Goal: Task Accomplishment & Management: Manage account settings

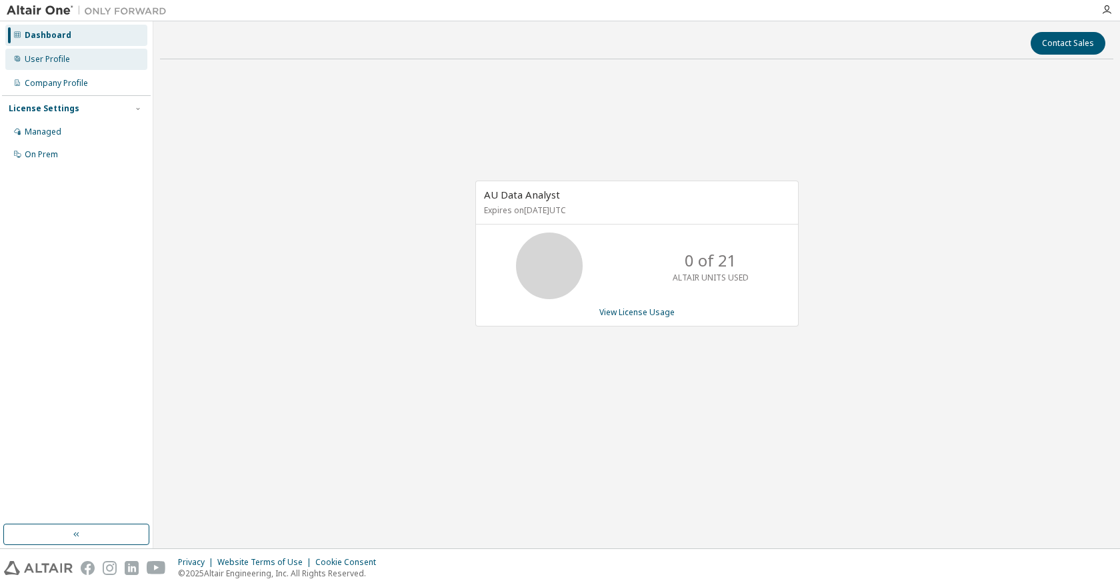
click at [52, 61] on div "User Profile" at bounding box center [47, 59] width 45 height 11
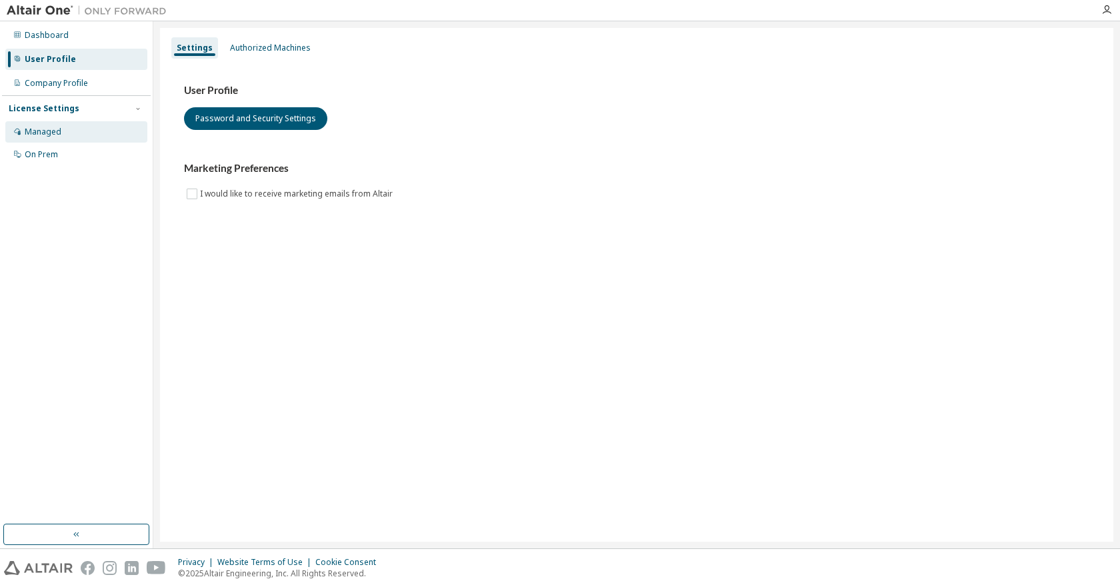
click at [49, 123] on div "Managed" at bounding box center [76, 131] width 142 height 21
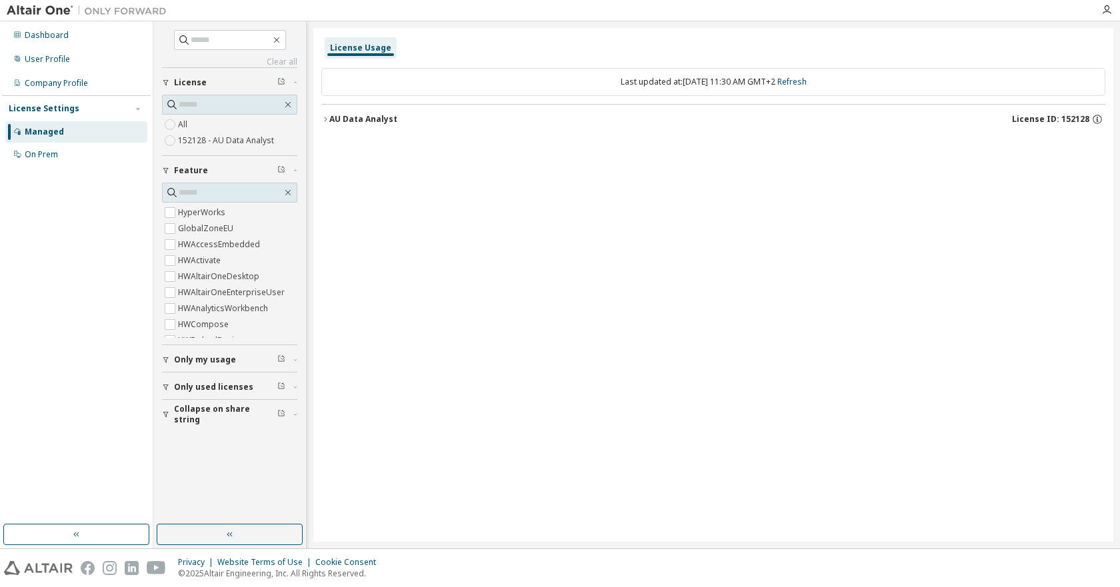
click at [365, 51] on div "License Usage" at bounding box center [360, 48] width 61 height 11
click at [366, 119] on div "AU Data Analyst" at bounding box center [363, 119] width 68 height 11
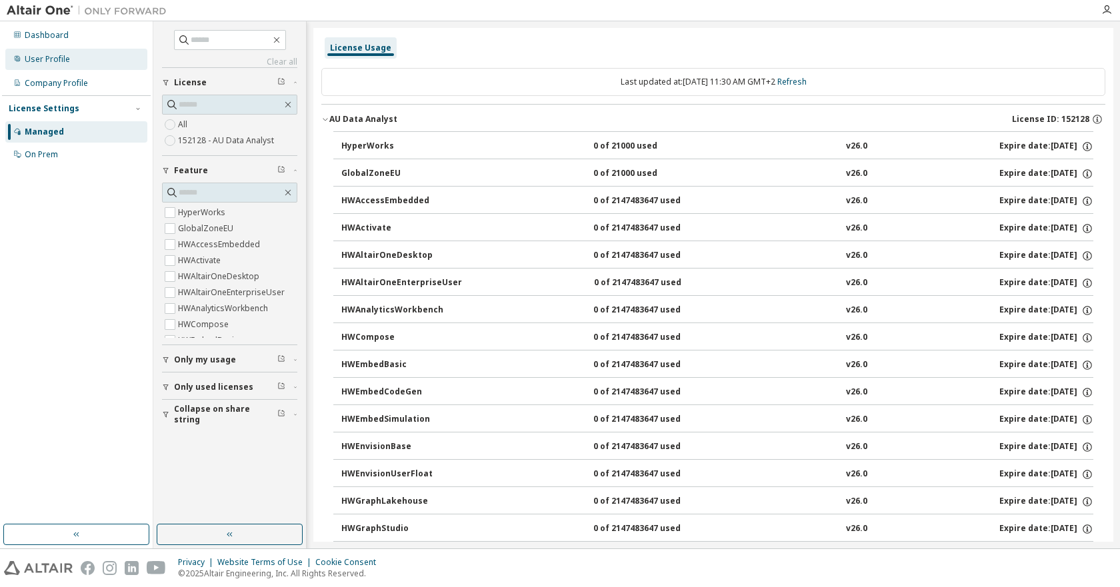
click at [37, 63] on div "User Profile" at bounding box center [47, 59] width 45 height 11
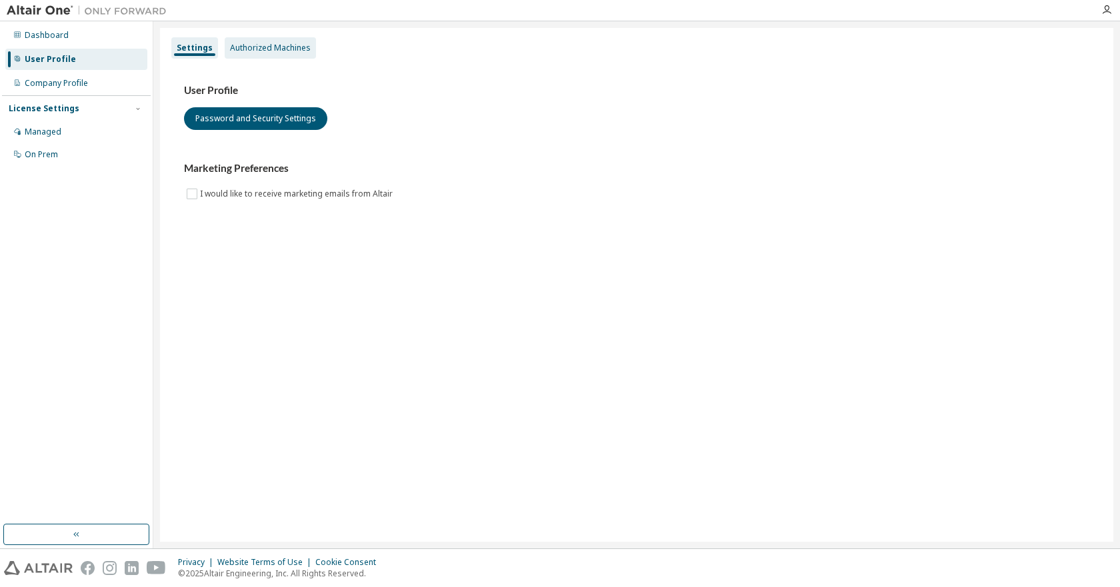
click at [292, 46] on div "Authorized Machines" at bounding box center [270, 48] width 81 height 11
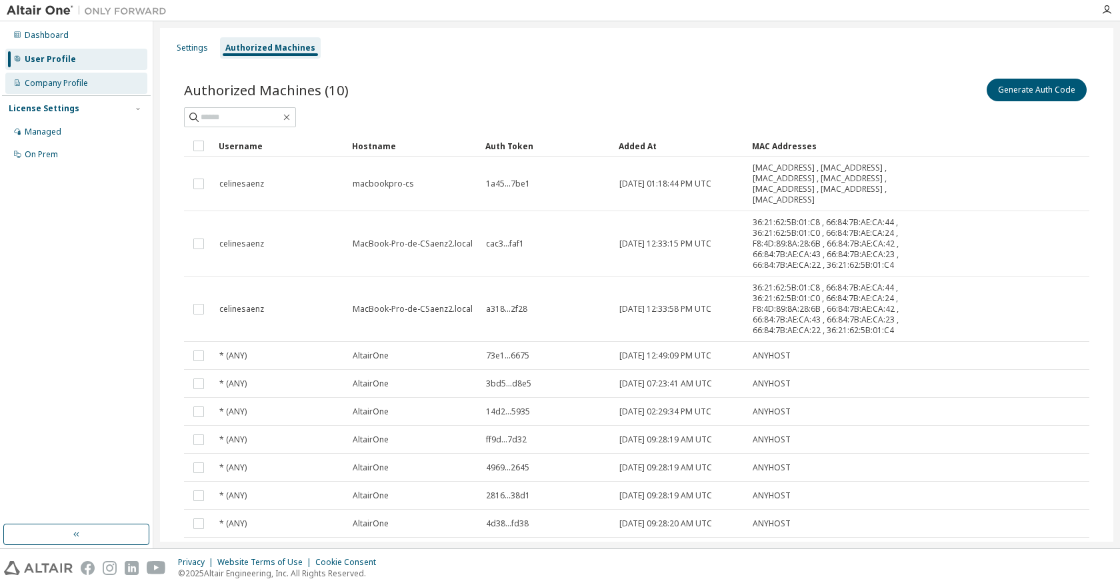
click at [37, 83] on div "Company Profile" at bounding box center [56, 83] width 63 height 11
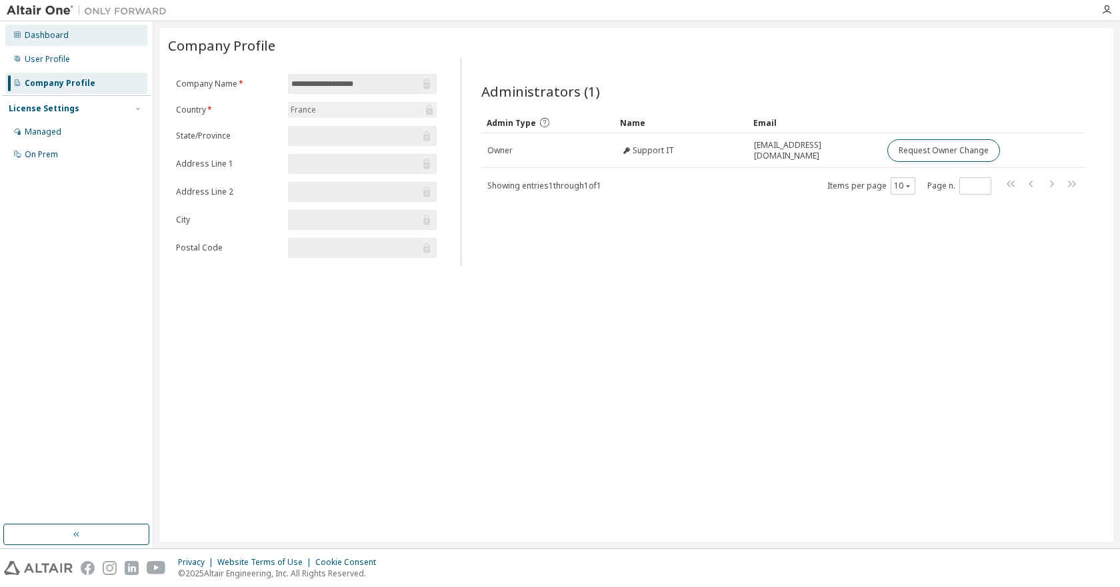
click at [43, 31] on div "Dashboard" at bounding box center [47, 35] width 44 height 11
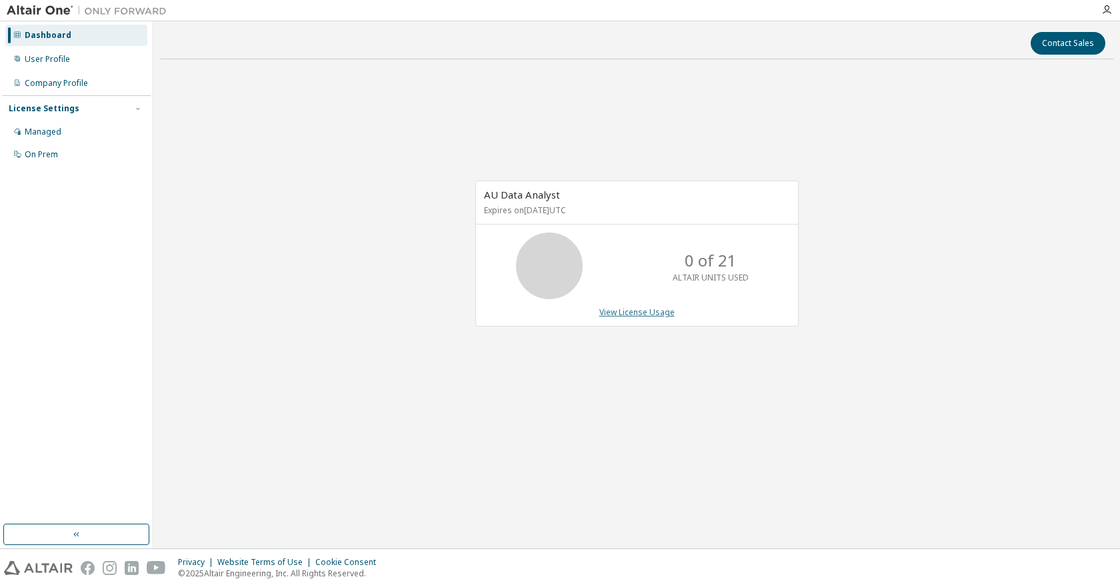
click at [636, 313] on link "View License Usage" at bounding box center [636, 312] width 75 height 11
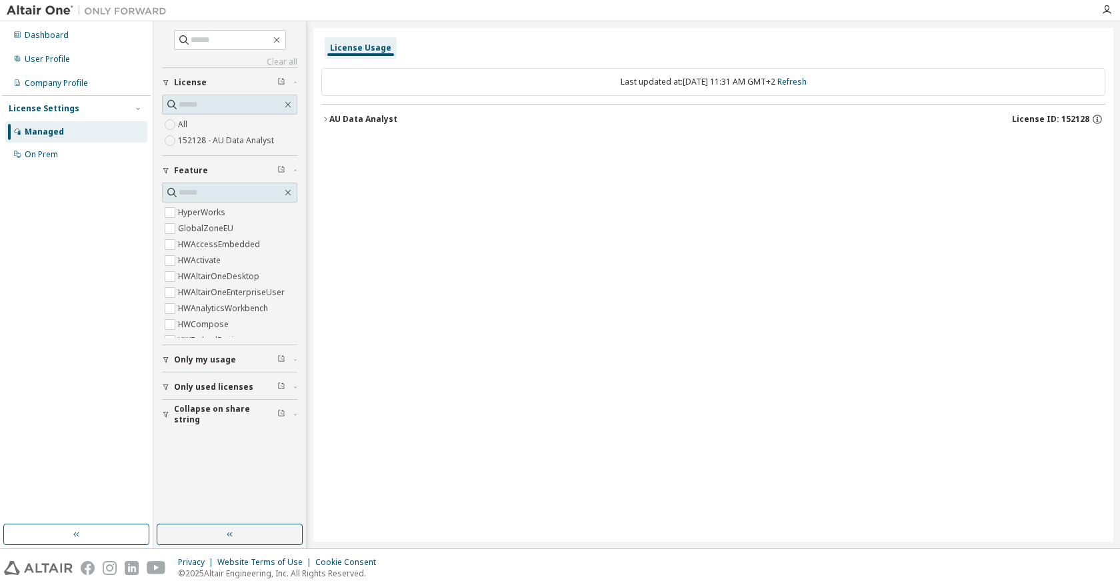
click at [327, 119] on icon "button" at bounding box center [325, 119] width 8 height 8
click at [43, 151] on div "On Prem" at bounding box center [41, 154] width 33 height 11
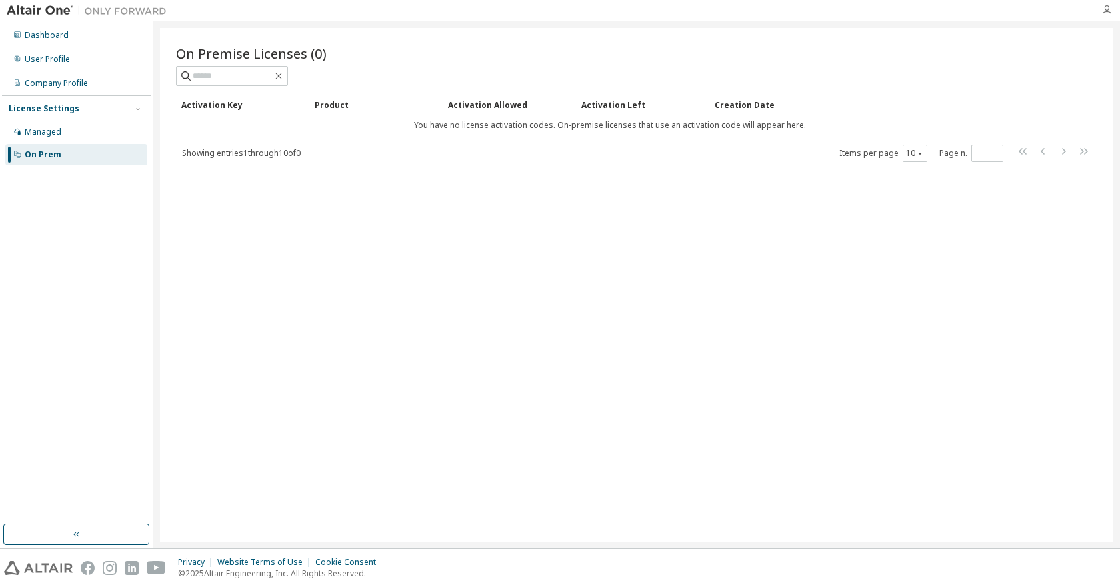
click at [1107, 10] on icon "button" at bounding box center [1106, 10] width 11 height 11
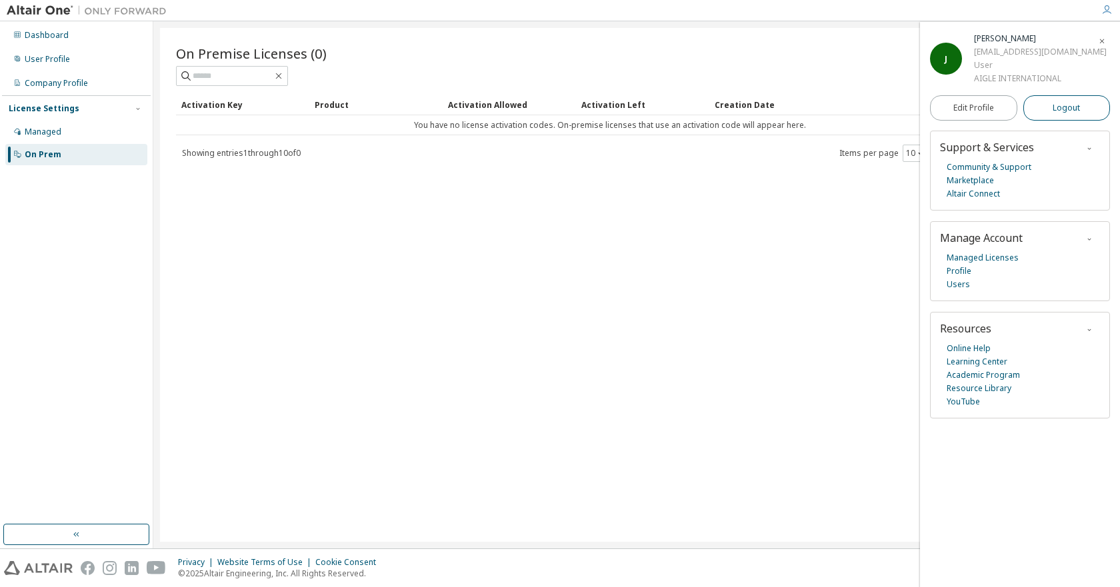
click at [1068, 106] on span "Logout" at bounding box center [1065, 107] width 27 height 13
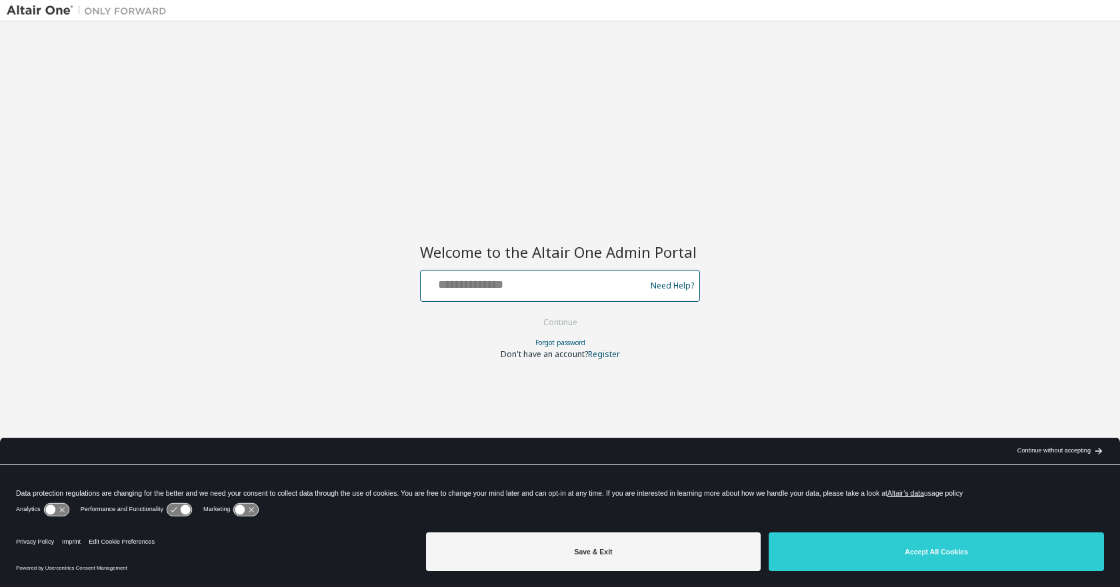
click at [545, 289] on input "text" at bounding box center [535, 282] width 218 height 19
type input "**********"
click at [529, 313] on button "Continue" at bounding box center [560, 323] width 62 height 20
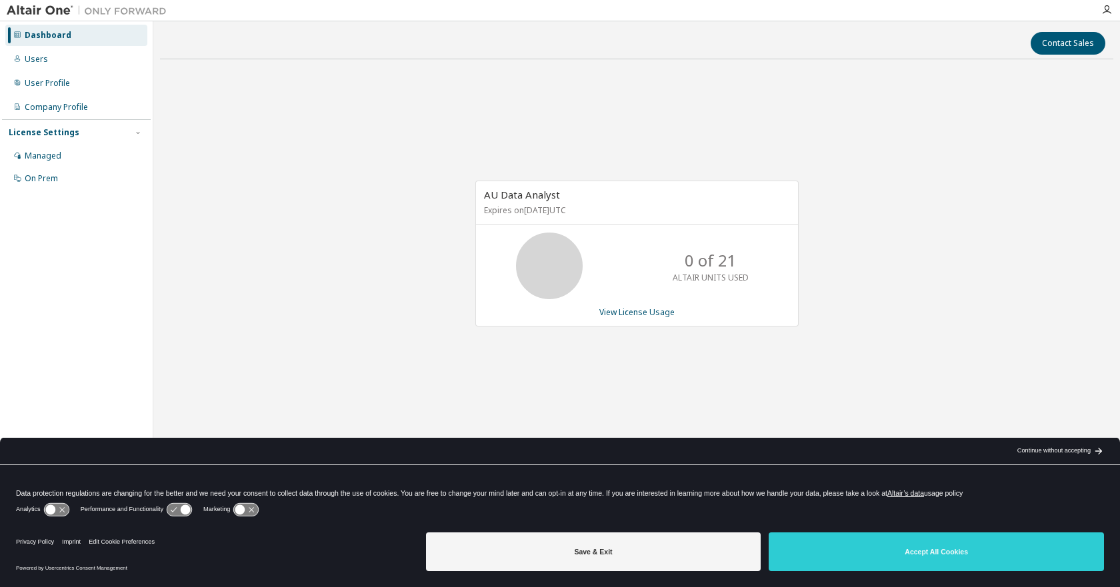
click at [1068, 451] on div "Continue without accepting" at bounding box center [1053, 451] width 73 height 11
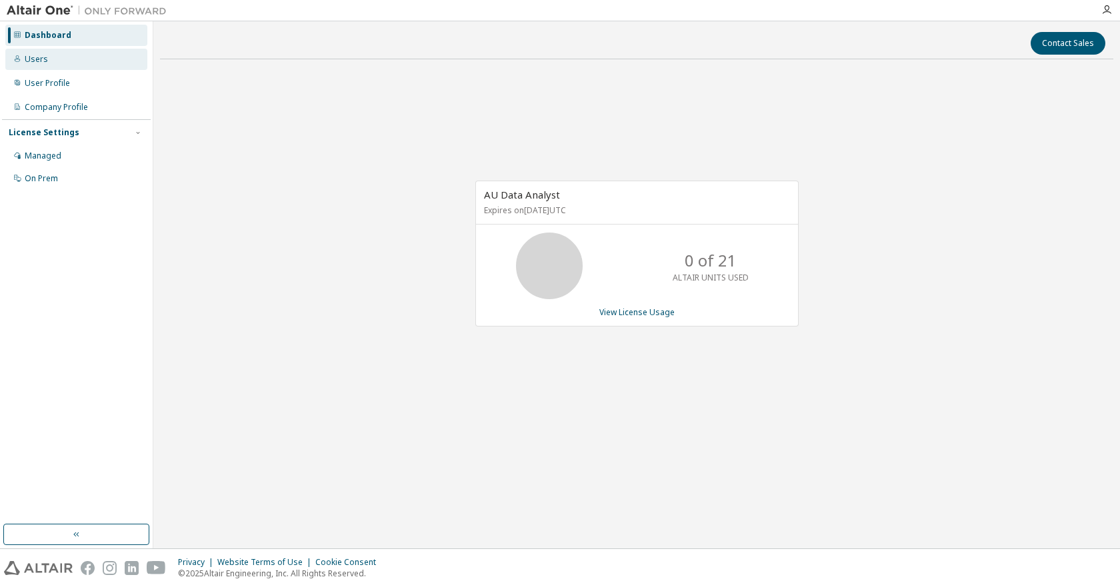
click at [47, 65] on div "Users" at bounding box center [76, 59] width 142 height 21
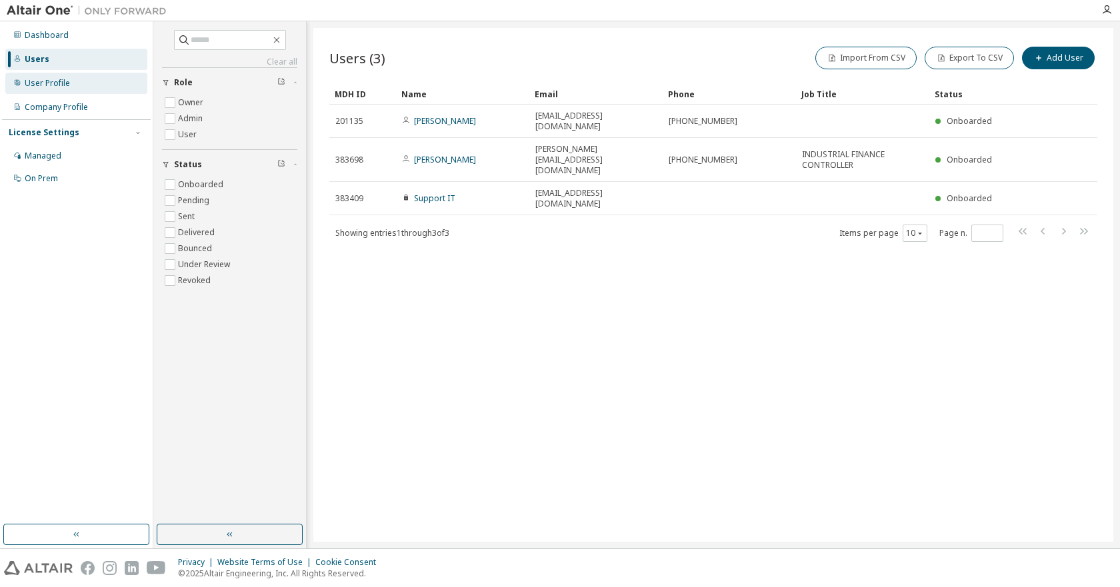
click at [46, 86] on div "User Profile" at bounding box center [47, 83] width 45 height 11
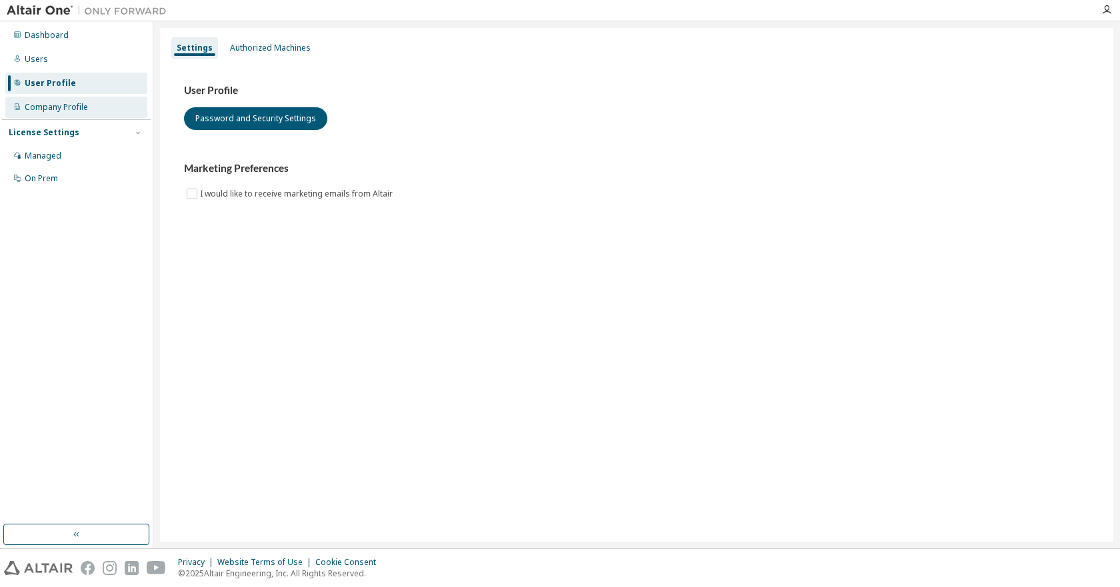
click at [49, 106] on div "Company Profile" at bounding box center [56, 107] width 63 height 11
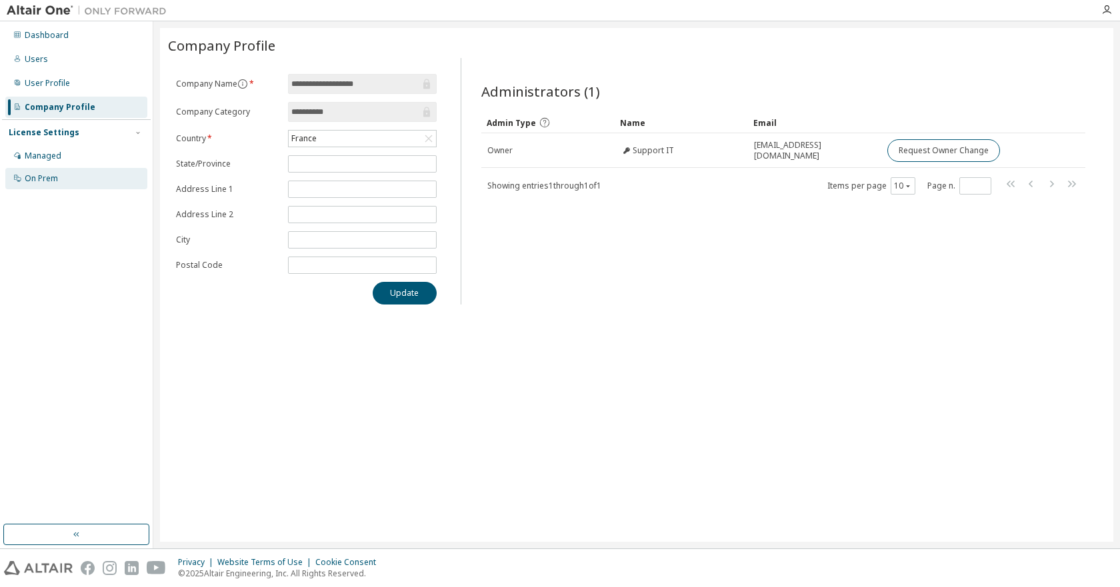
click at [45, 173] on div "On Prem" at bounding box center [41, 178] width 33 height 11
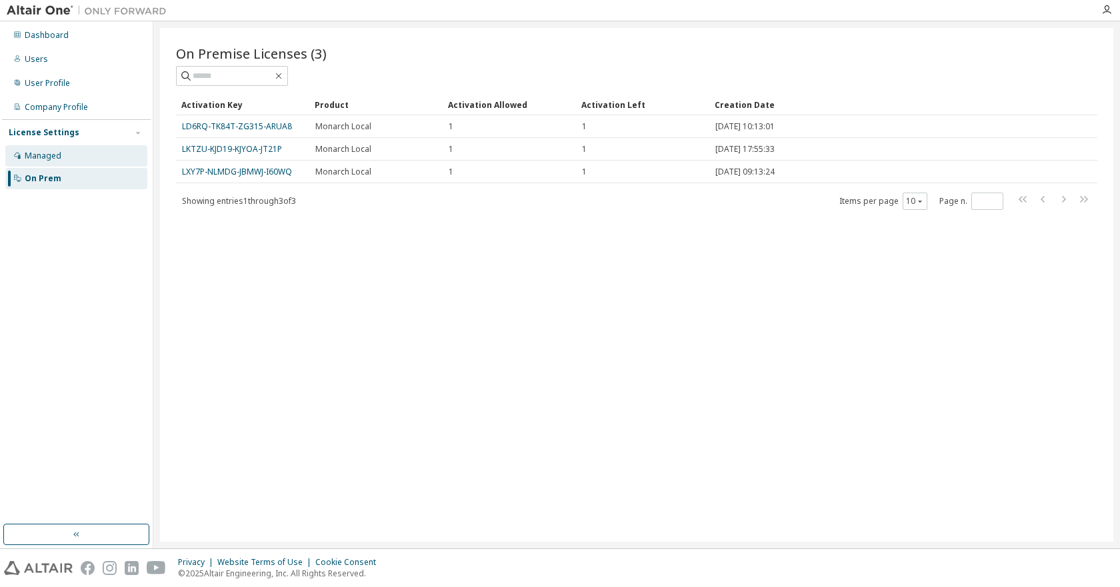
click at [43, 157] on div "Managed" at bounding box center [43, 156] width 37 height 11
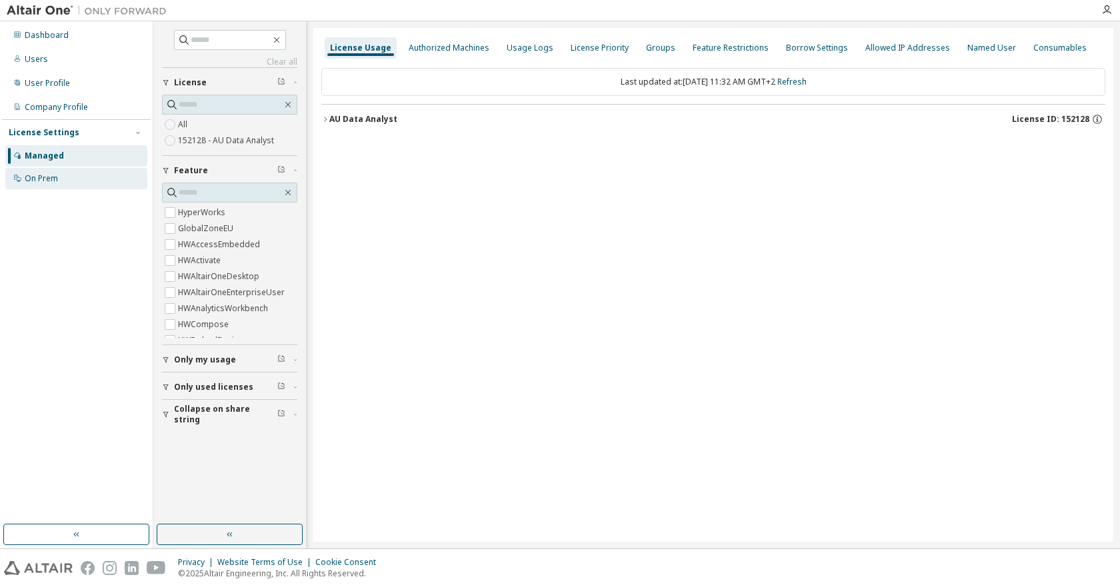
click at [40, 178] on div "On Prem" at bounding box center [41, 178] width 33 height 11
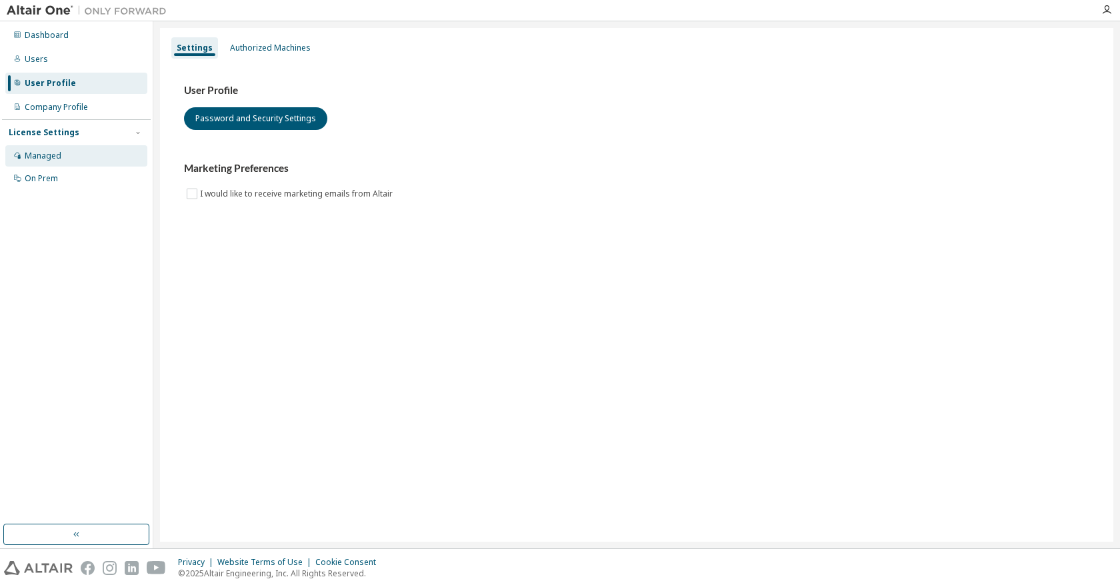
click at [53, 156] on div "Managed" at bounding box center [43, 156] width 37 height 11
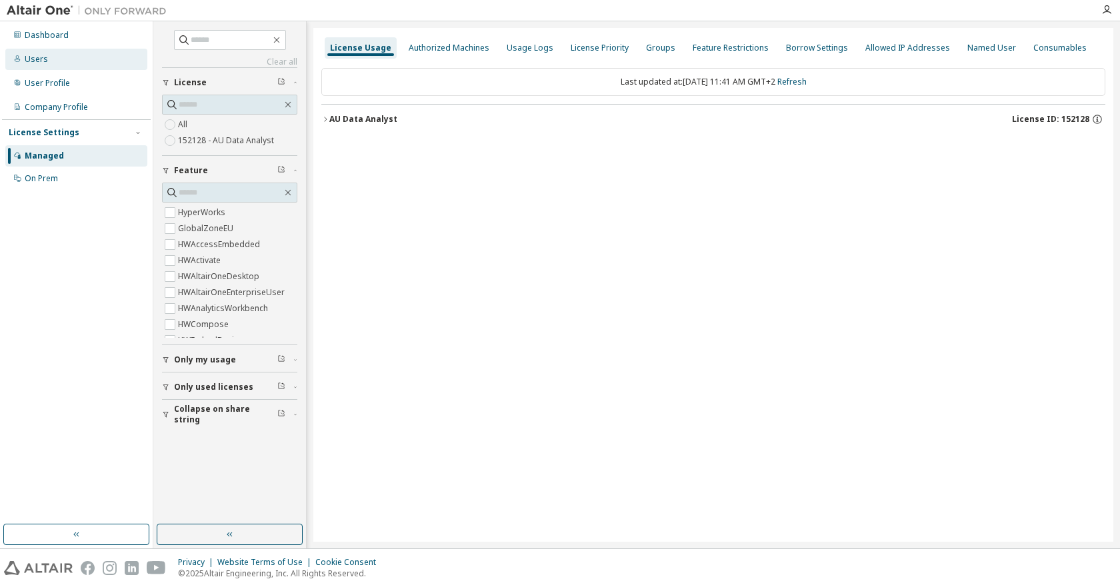
click at [39, 61] on div "Users" at bounding box center [36, 59] width 23 height 11
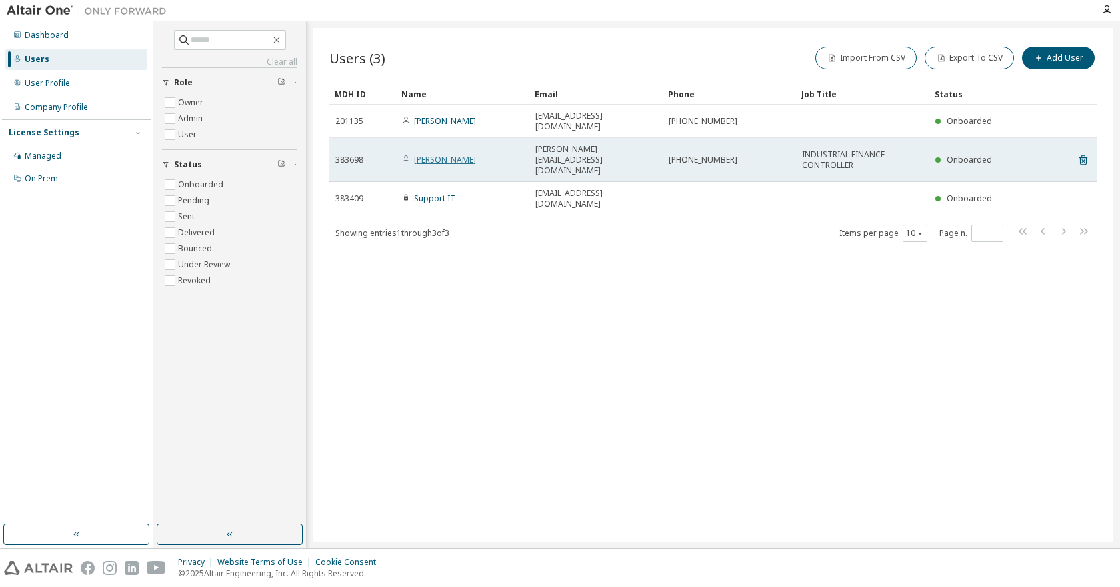
click at [444, 154] on link "Claire DELFOSSE" at bounding box center [445, 159] width 62 height 11
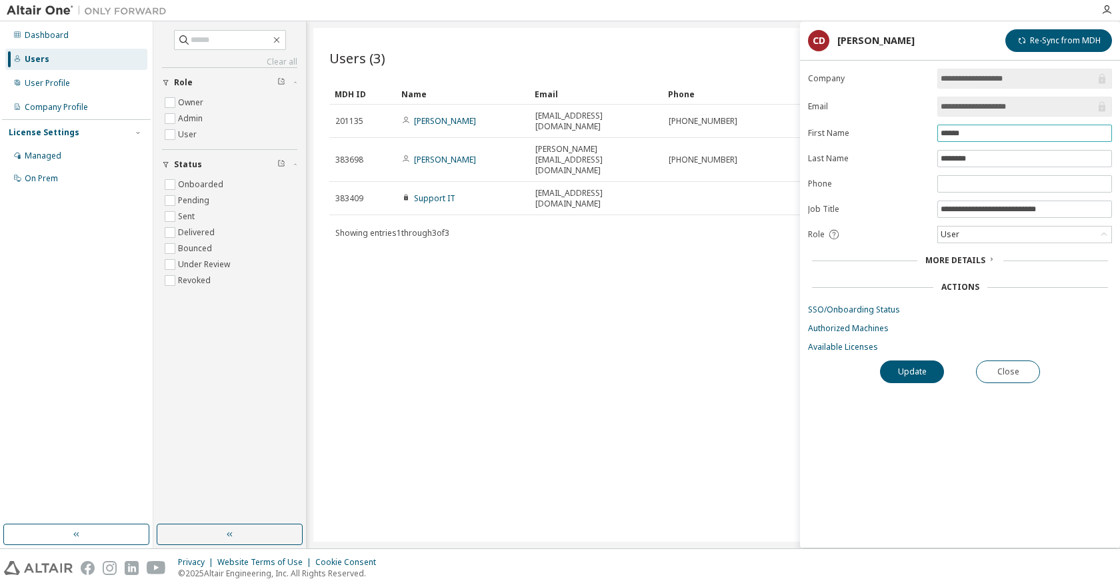
click at [995, 130] on input "******" at bounding box center [1024, 133] width 168 height 11
drag, startPoint x: 989, startPoint y: 133, endPoint x: 905, endPoint y: 125, distance: 84.3
click at [908, 133] on form "**********" at bounding box center [960, 211] width 304 height 284
type input "******"
type input "*******"
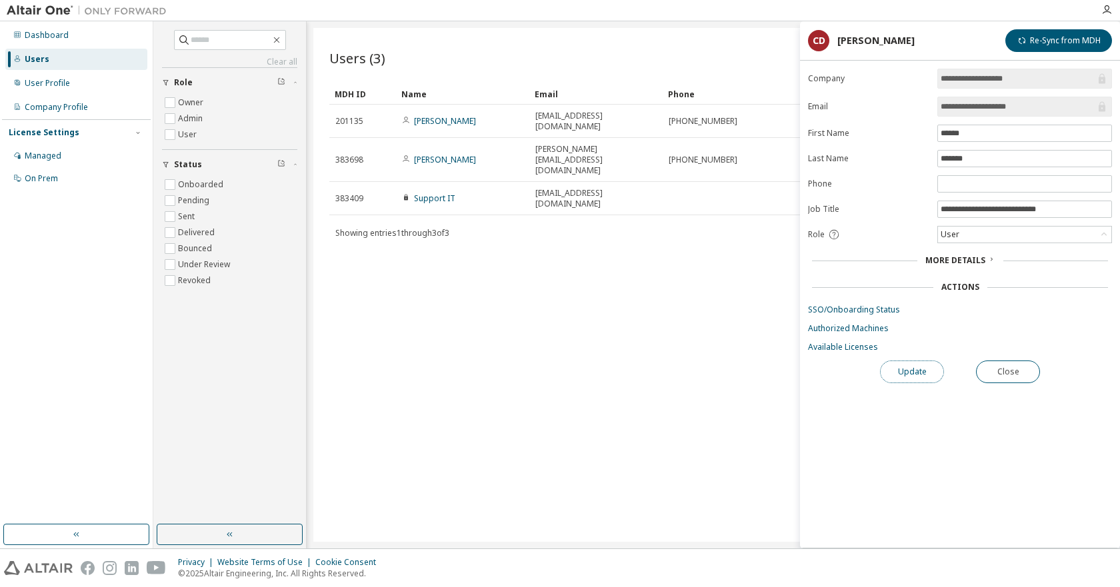
click at [906, 368] on button "Update" at bounding box center [912, 372] width 64 height 23
click at [1004, 369] on button "Close" at bounding box center [1008, 372] width 64 height 23
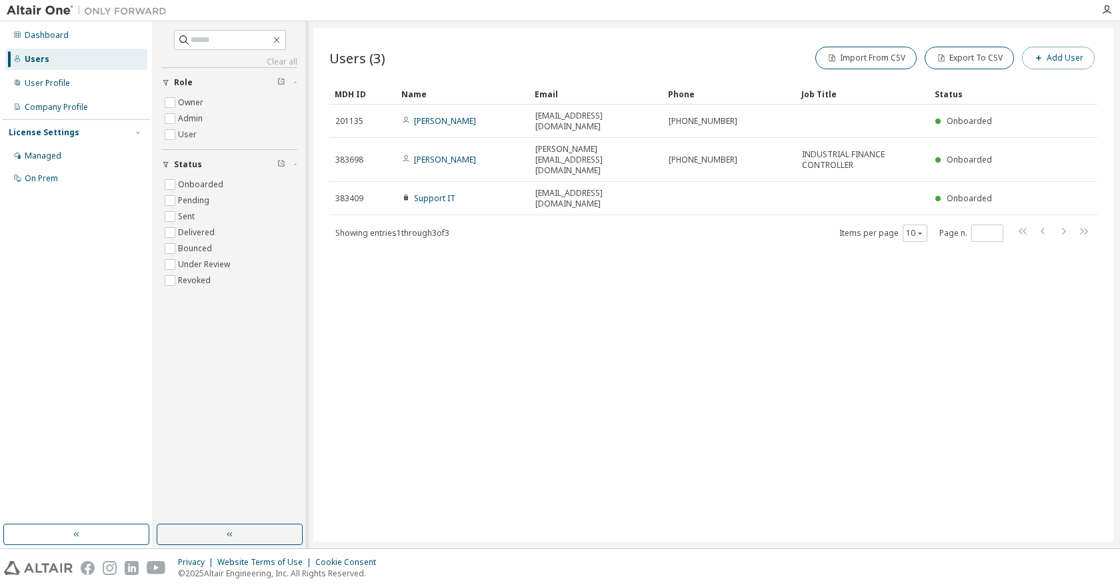
click at [1057, 58] on button "Add User" at bounding box center [1058, 58] width 73 height 23
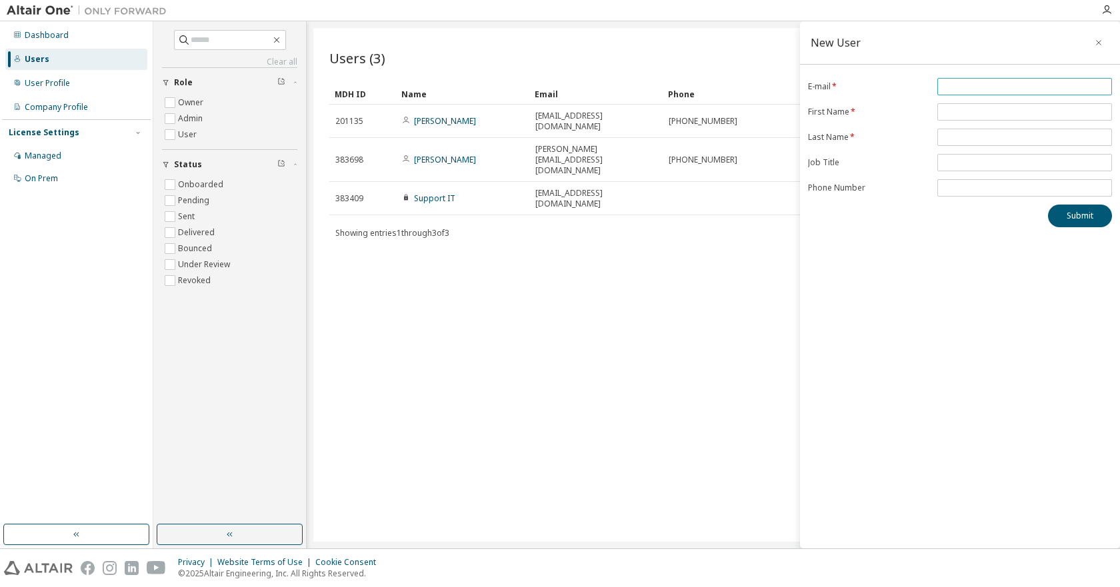
click at [970, 84] on input "email" at bounding box center [1024, 86] width 168 height 11
type input "**********"
type input "******"
type input "*******"
click at [1083, 211] on button "Submit" at bounding box center [1080, 216] width 64 height 23
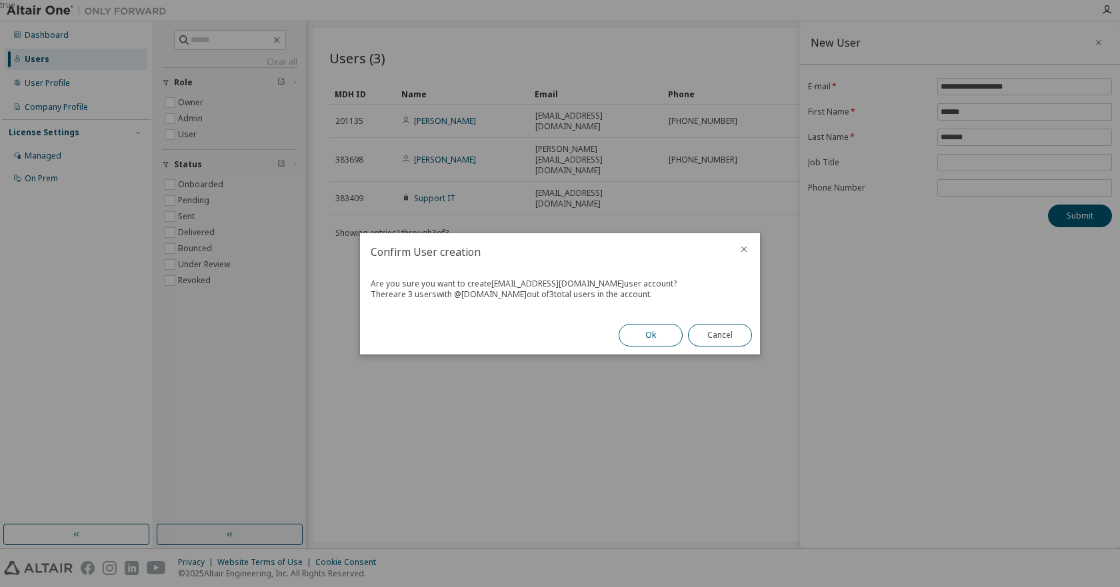
click at [639, 337] on button "Ok" at bounding box center [650, 335] width 64 height 23
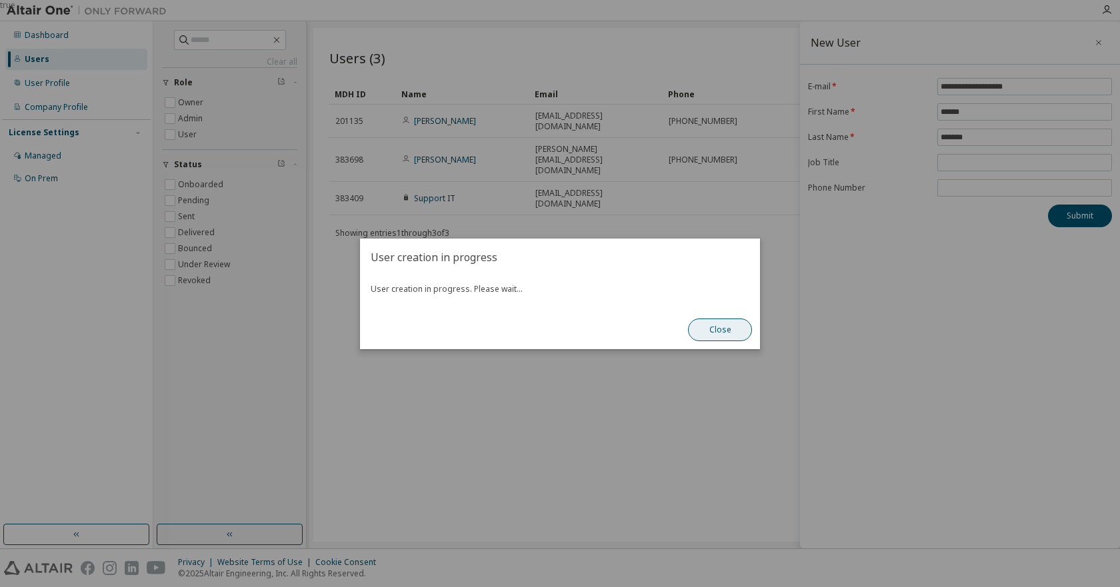
click at [712, 330] on button "Close" at bounding box center [720, 330] width 64 height 23
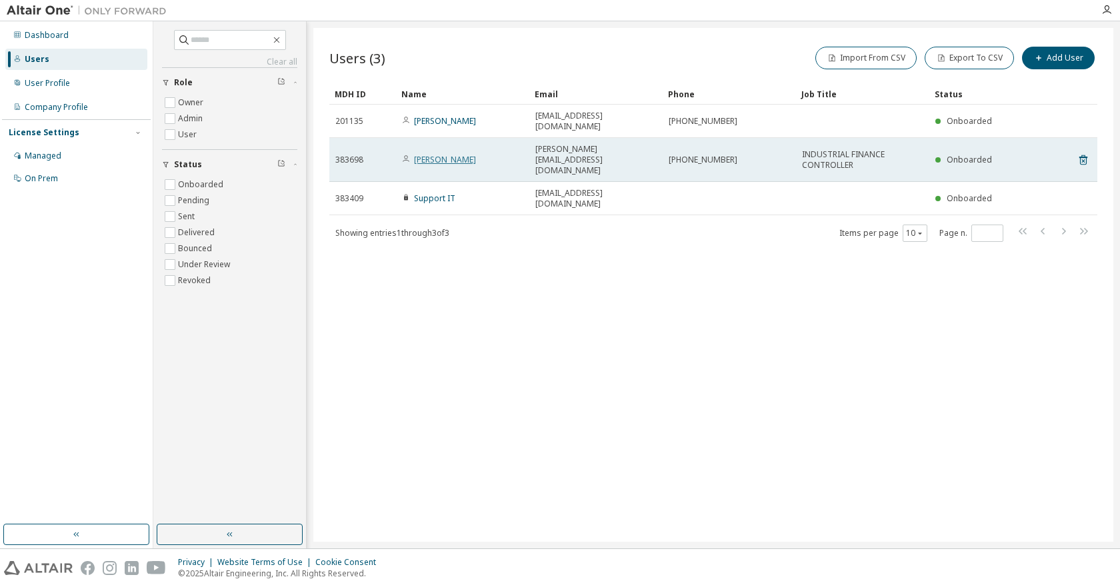
click at [446, 154] on link "Claire DELFOSSE" at bounding box center [445, 159] width 62 height 11
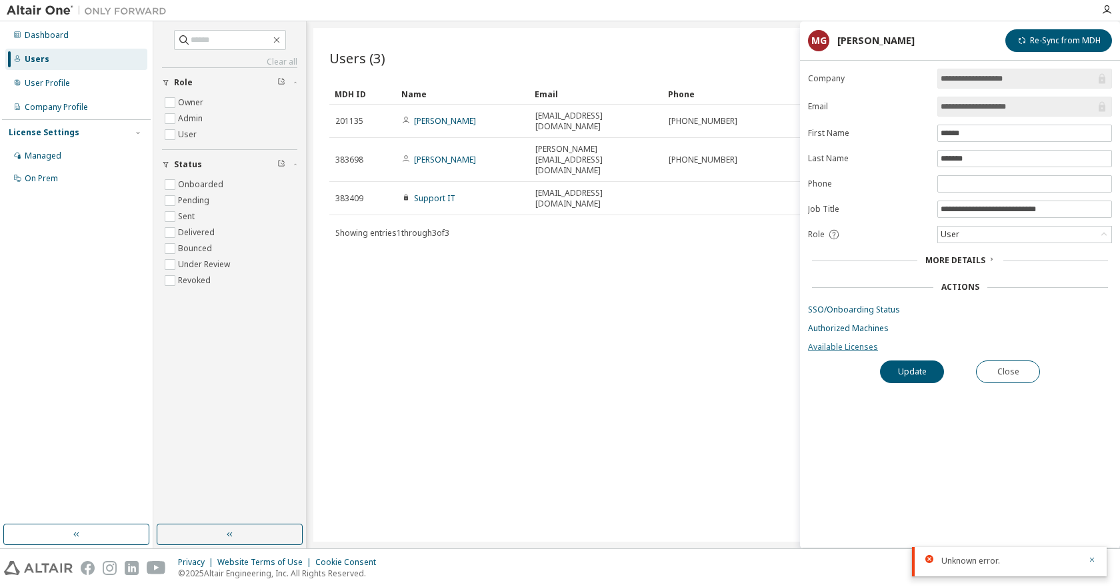
click at [836, 345] on link "Available Licenses" at bounding box center [960, 347] width 304 height 11
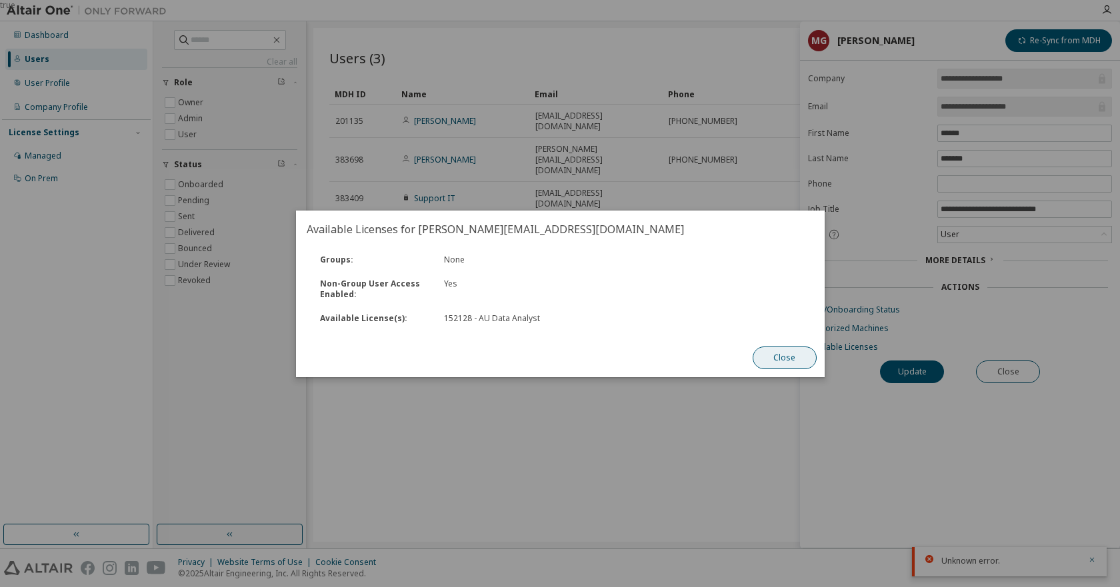
click at [792, 365] on button "Close" at bounding box center [784, 358] width 64 height 23
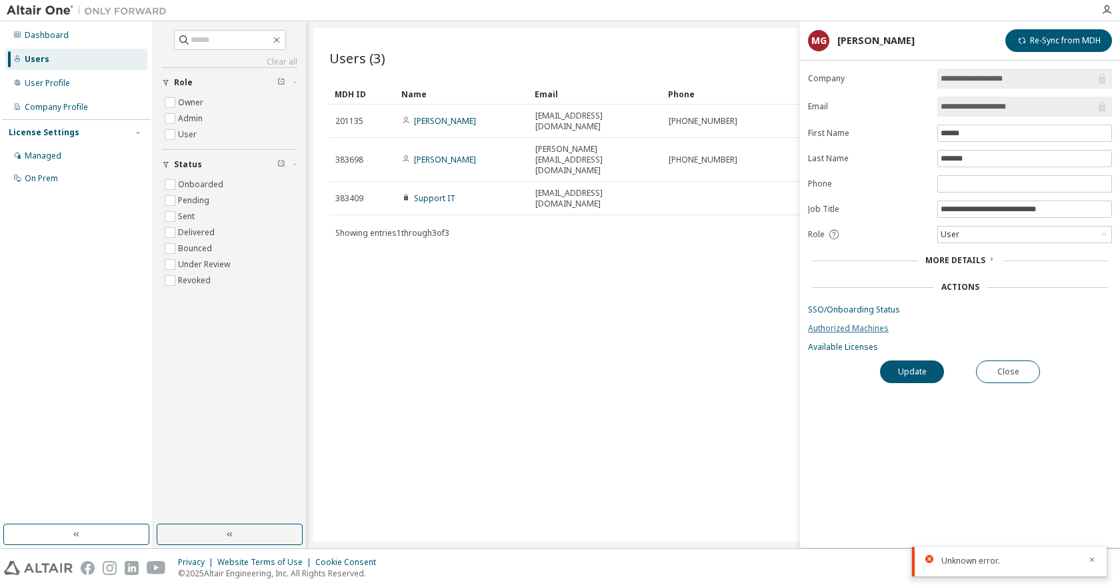
click at [858, 323] on link "Authorized Machines" at bounding box center [960, 328] width 304 height 11
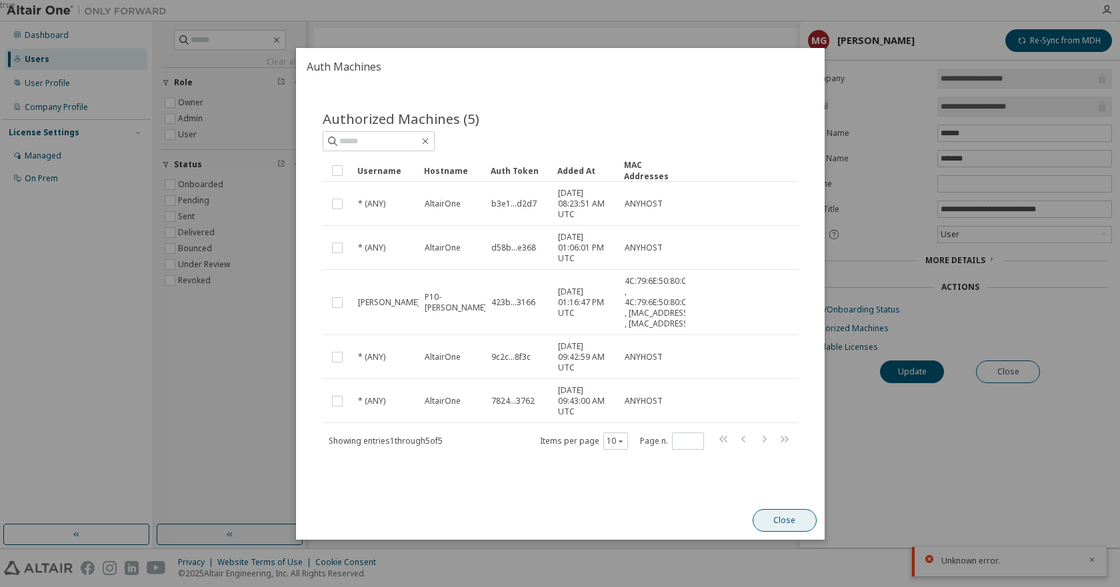
click at [788, 528] on button "Close" at bounding box center [784, 520] width 64 height 23
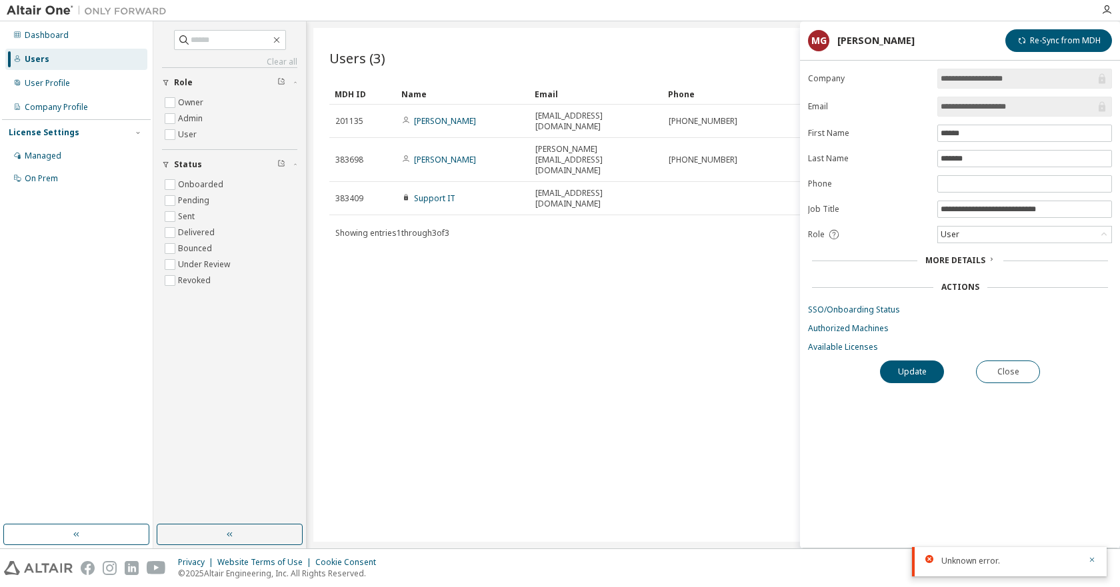
click at [992, 259] on icon at bounding box center [991, 259] width 8 height 8
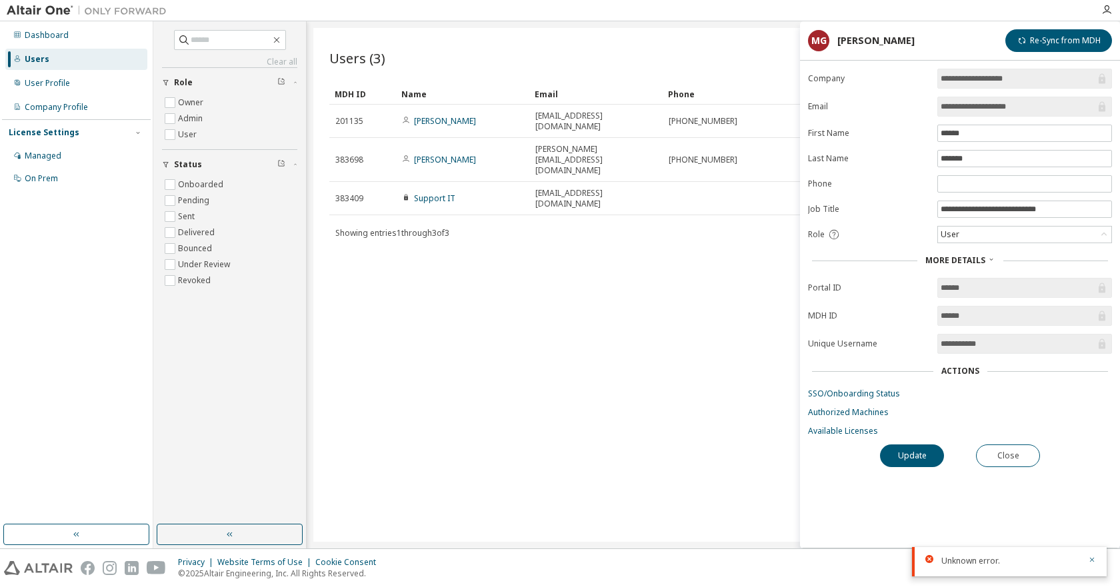
click at [587, 370] on div "Users (3) Import From CSV Export To CSV Add User Clear Load Save Save As Field …" at bounding box center [713, 285] width 800 height 514
click at [542, 273] on div "Users (3) Import From CSV Export To CSV Add User Clear Load Save Save As Field …" at bounding box center [713, 285] width 800 height 514
click at [623, 351] on div "Users (3) Import From CSV Export To CSV Add User Clear Load Save Save As Field …" at bounding box center [713, 285] width 800 height 514
click at [606, 347] on div "Users (3) Import From CSV Export To CSV Add User Clear Load Save Save As Field …" at bounding box center [713, 285] width 800 height 514
click at [554, 279] on div "Users (3) Import From CSV Export To CSV Add User Clear Load Save Save As Field …" at bounding box center [713, 285] width 800 height 514
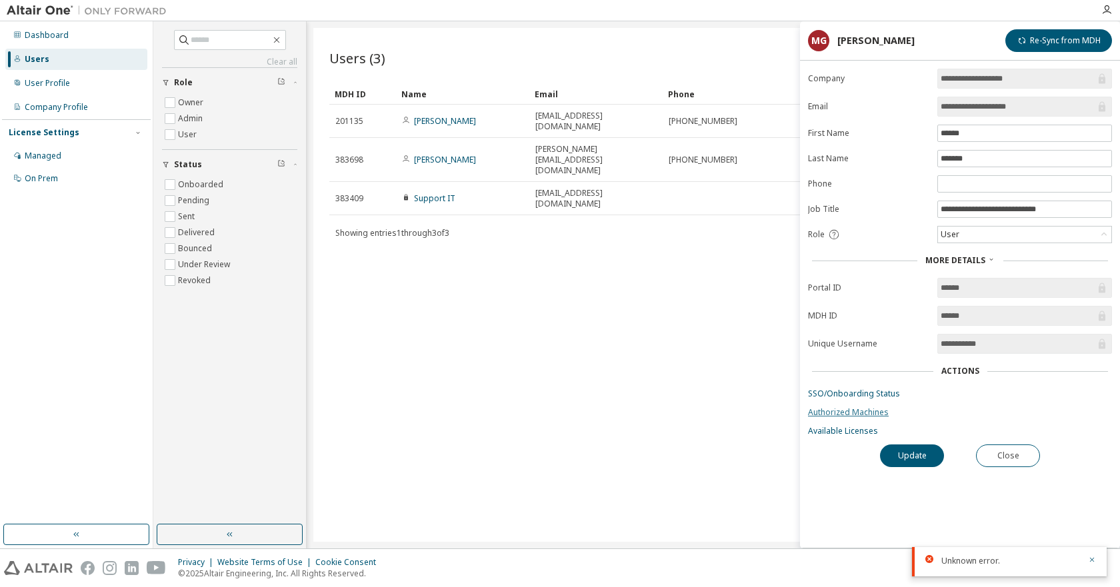
click at [845, 411] on link "Authorized Machines" at bounding box center [960, 412] width 304 height 11
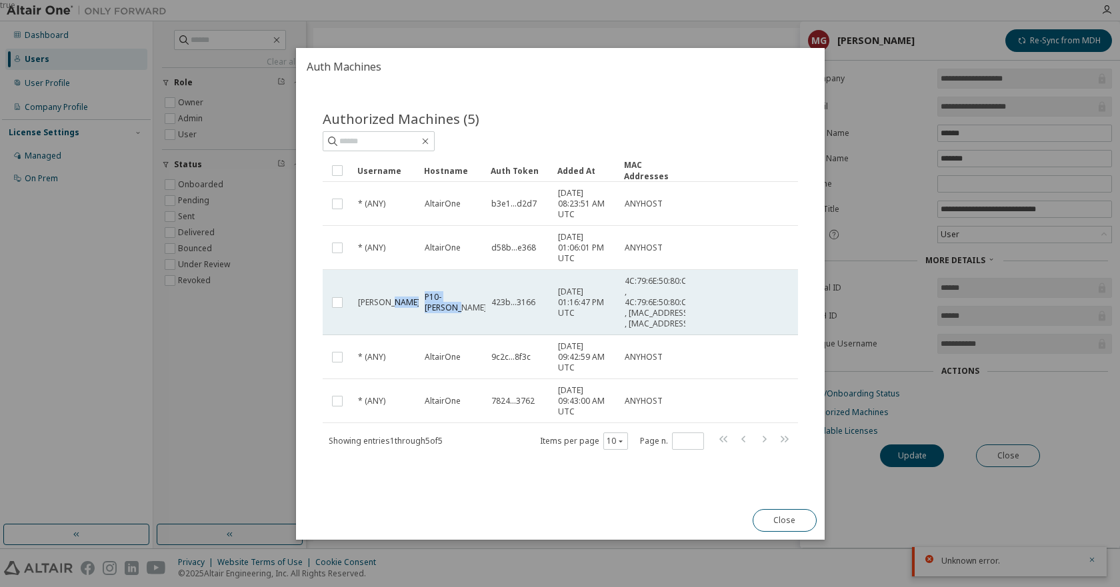
drag, startPoint x: 466, startPoint y: 305, endPoint x: 411, endPoint y: 287, distance: 58.2
click at [411, 287] on tr "delfosse P10-DELFOSSE 423b...3166 2023-08-02 01:16:47 PM UTC 4C:79:6E:50:80:C4 …" at bounding box center [560, 302] width 475 height 65
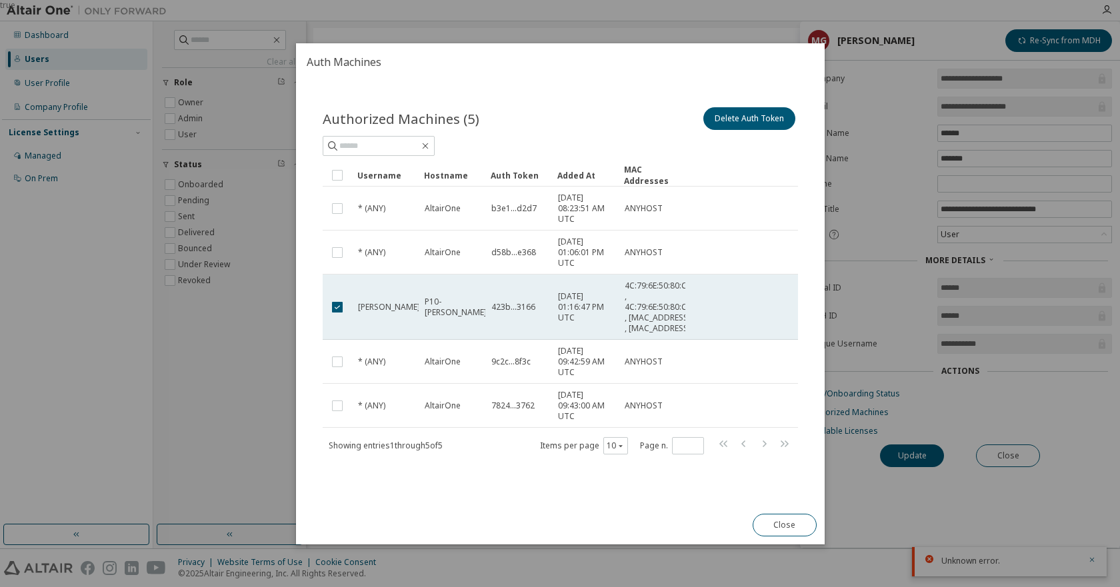
click at [462, 311] on span "P10-DELFOSSE" at bounding box center [456, 307] width 62 height 21
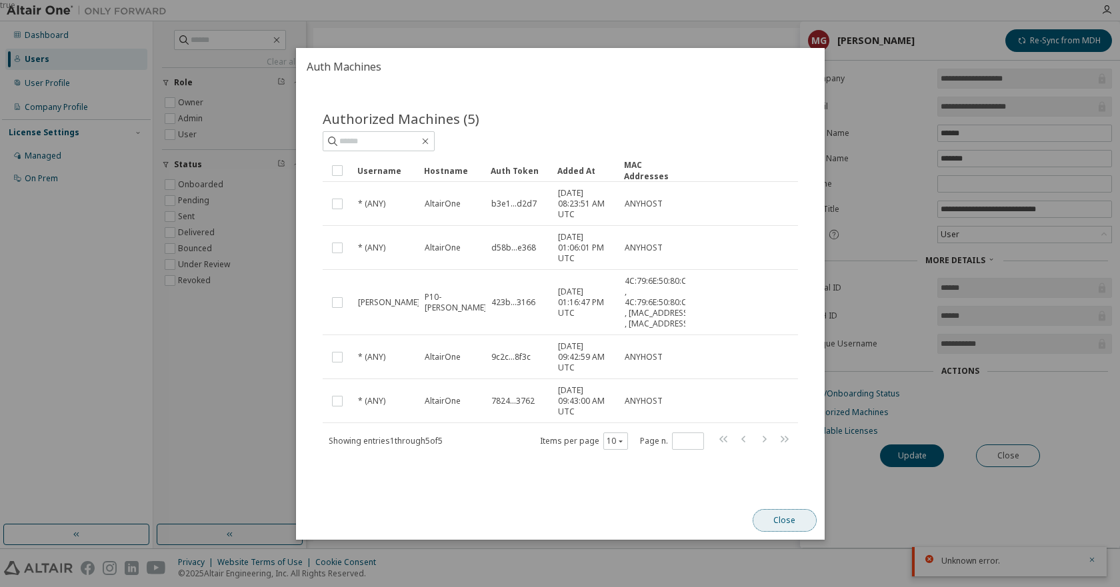
click at [778, 526] on button "Close" at bounding box center [784, 520] width 64 height 23
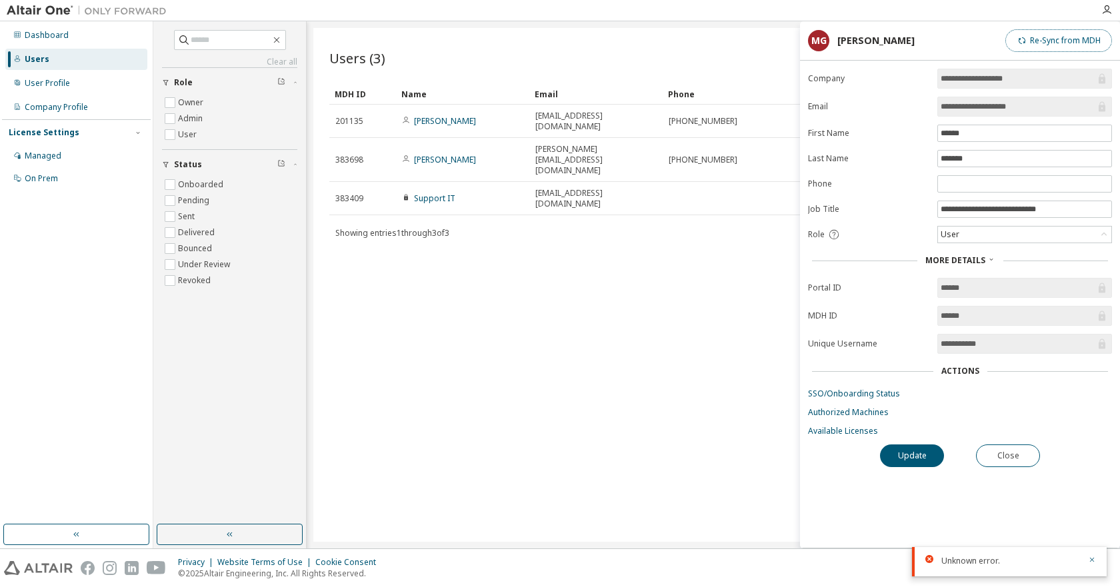
click at [1052, 38] on button "Re-Sync from MDH" at bounding box center [1058, 40] width 107 height 23
click at [1014, 456] on button "Close" at bounding box center [1008, 456] width 64 height 23
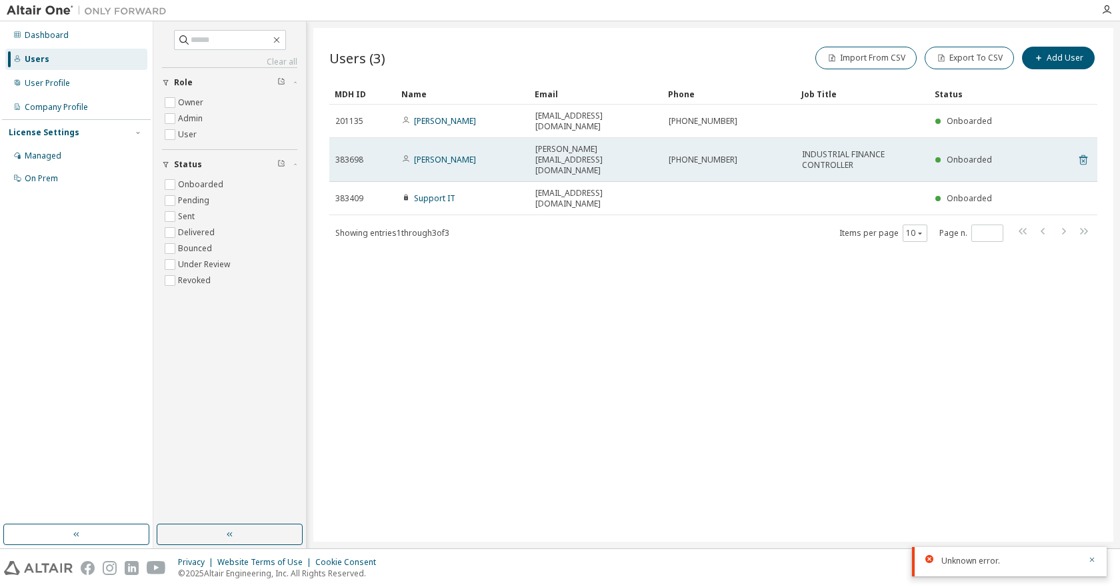
click at [1084, 152] on icon at bounding box center [1083, 160] width 12 height 16
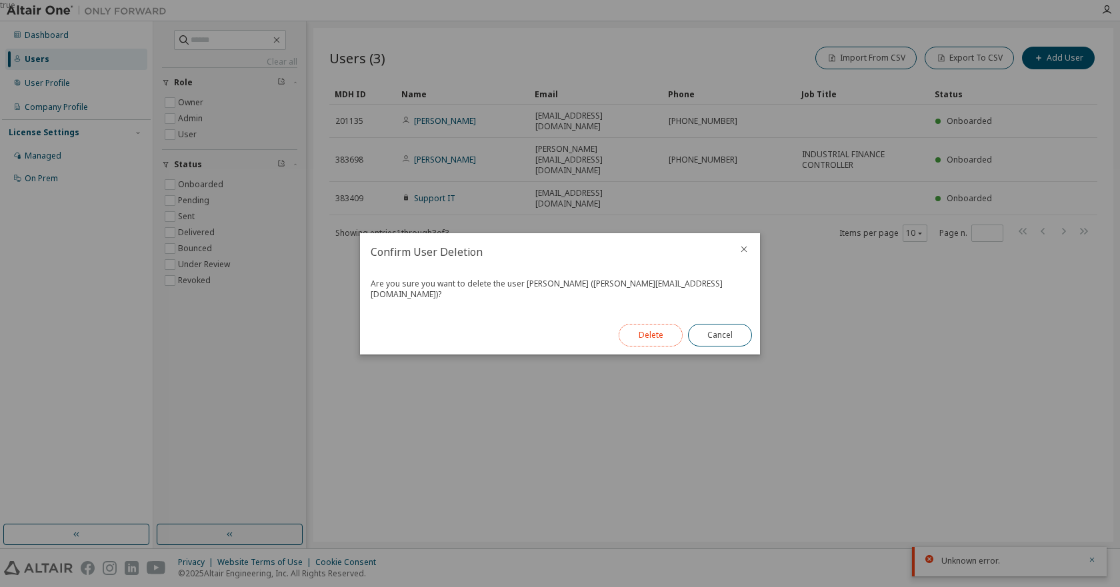
click at [644, 331] on button "Delete" at bounding box center [650, 335] width 64 height 23
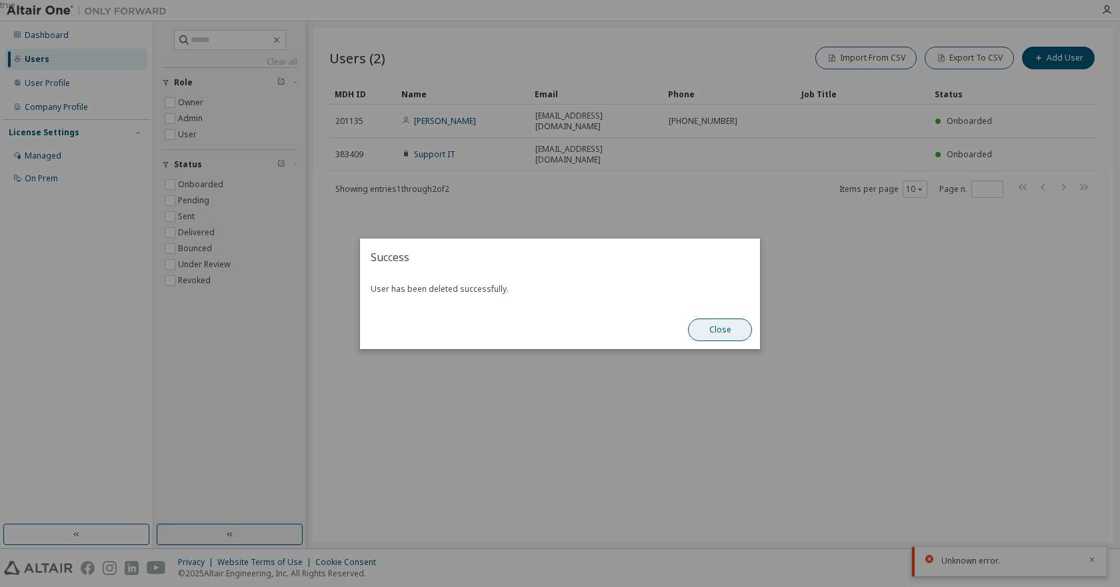
click at [723, 332] on button "Close" at bounding box center [720, 330] width 64 height 23
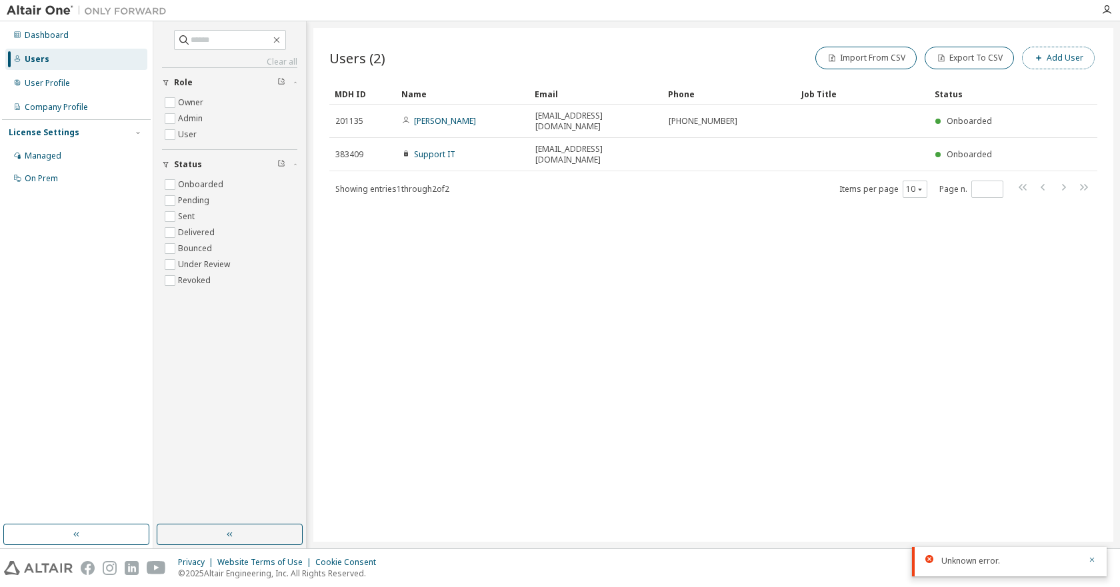
click at [1055, 56] on button "Add User" at bounding box center [1058, 58] width 73 height 23
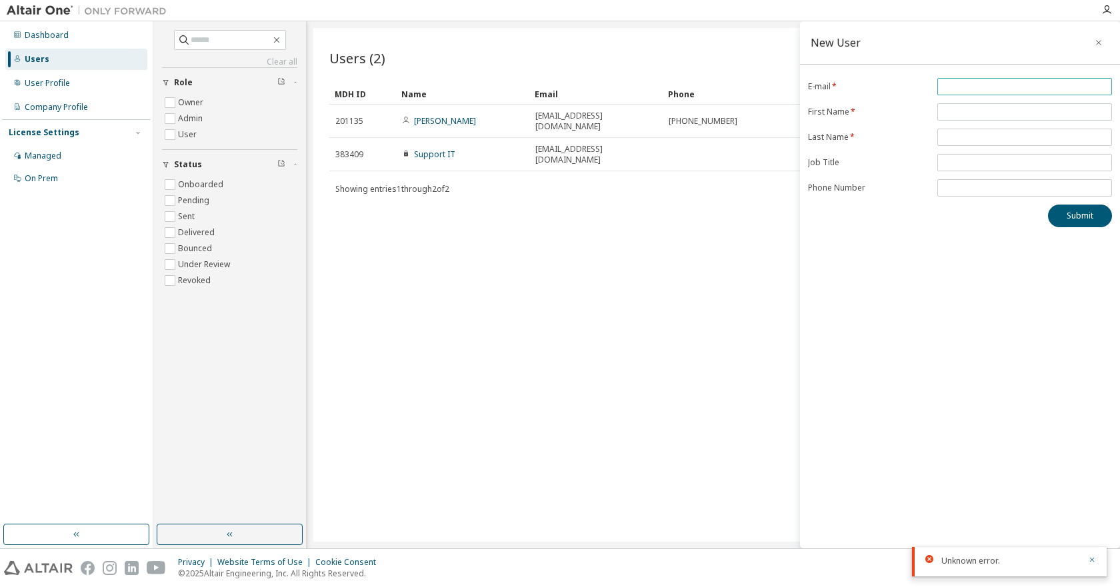
click at [956, 83] on input "email" at bounding box center [1024, 86] width 168 height 11
type input "**********"
type input "******"
type input "*******"
click button "Submit" at bounding box center [1080, 216] width 64 height 23
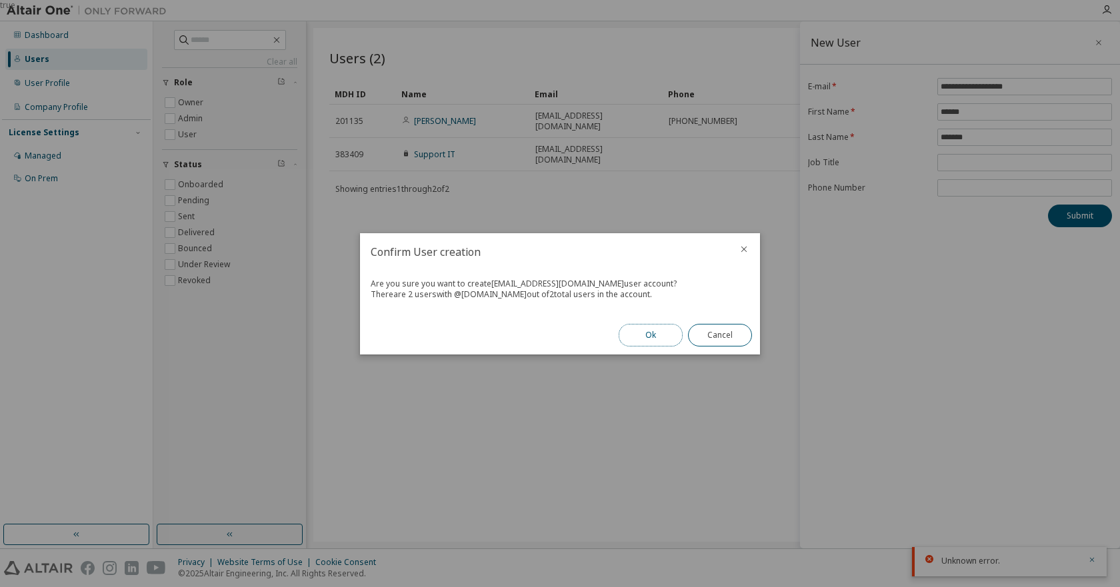
click at [648, 333] on button "Ok" at bounding box center [650, 335] width 64 height 23
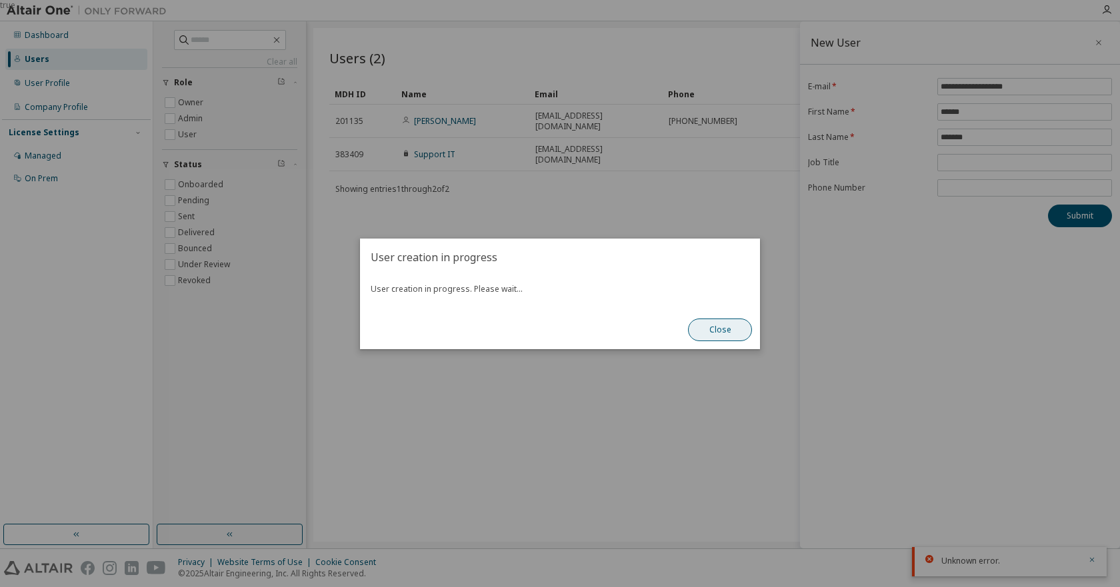
click at [720, 331] on button "Close" at bounding box center [720, 330] width 64 height 23
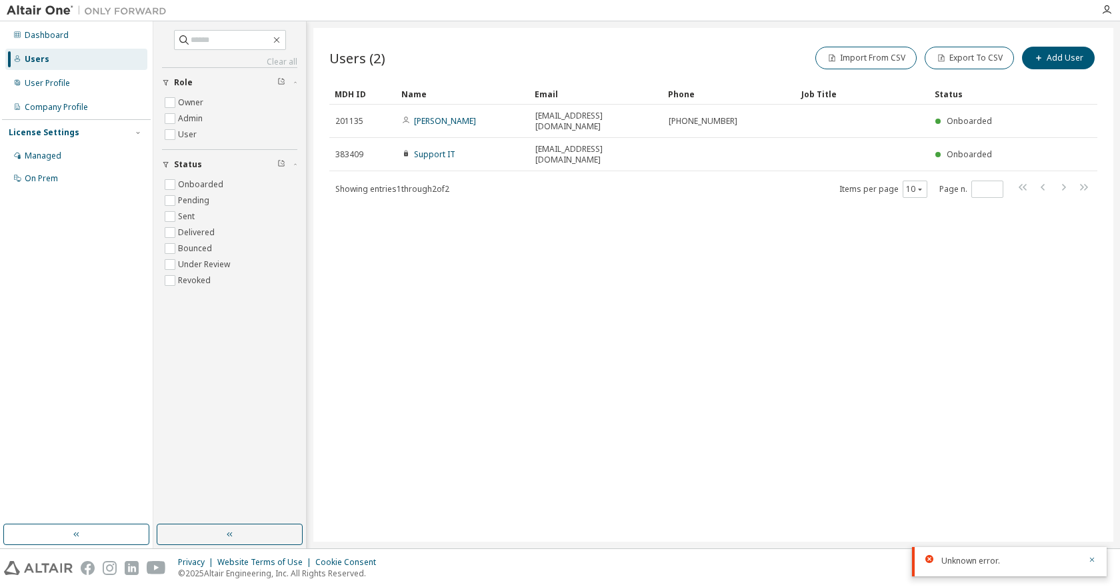
click at [610, 267] on div "Users (2) Import From CSV Export To CSV Add User Clear Load Save Save As Field …" at bounding box center [713, 285] width 800 height 514
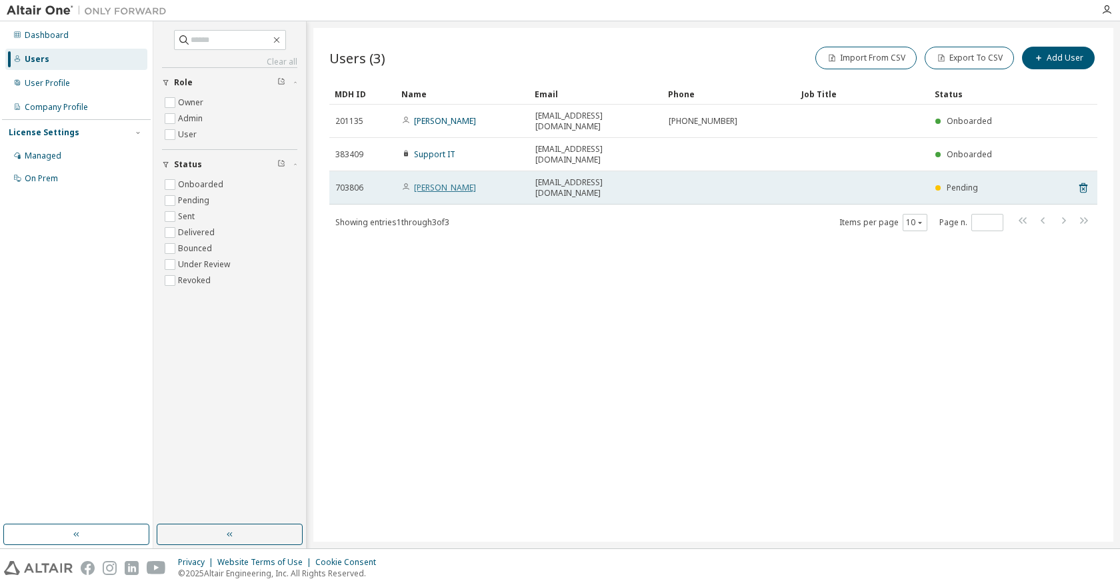
click at [445, 182] on link "[PERSON_NAME]" at bounding box center [445, 187] width 62 height 11
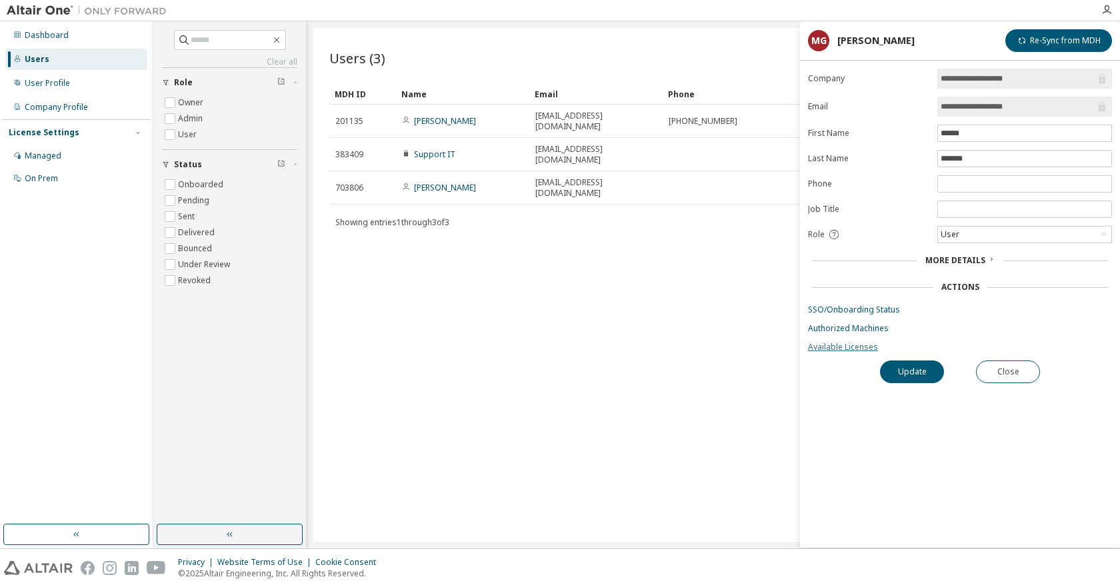
click at [848, 349] on link "Available Licenses" at bounding box center [960, 347] width 304 height 11
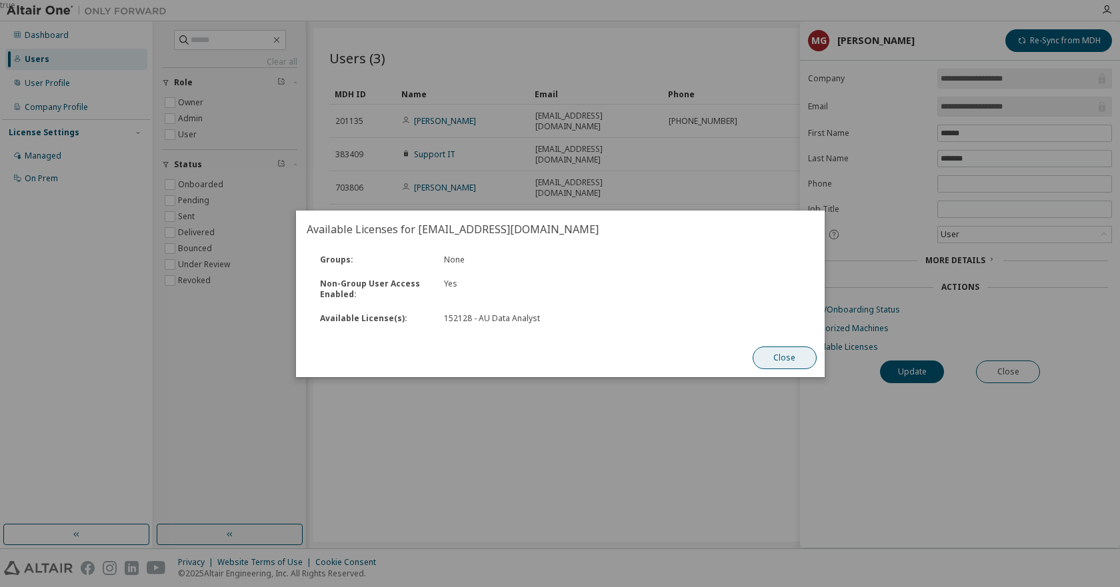
click at [788, 353] on button "Close" at bounding box center [784, 358] width 64 height 23
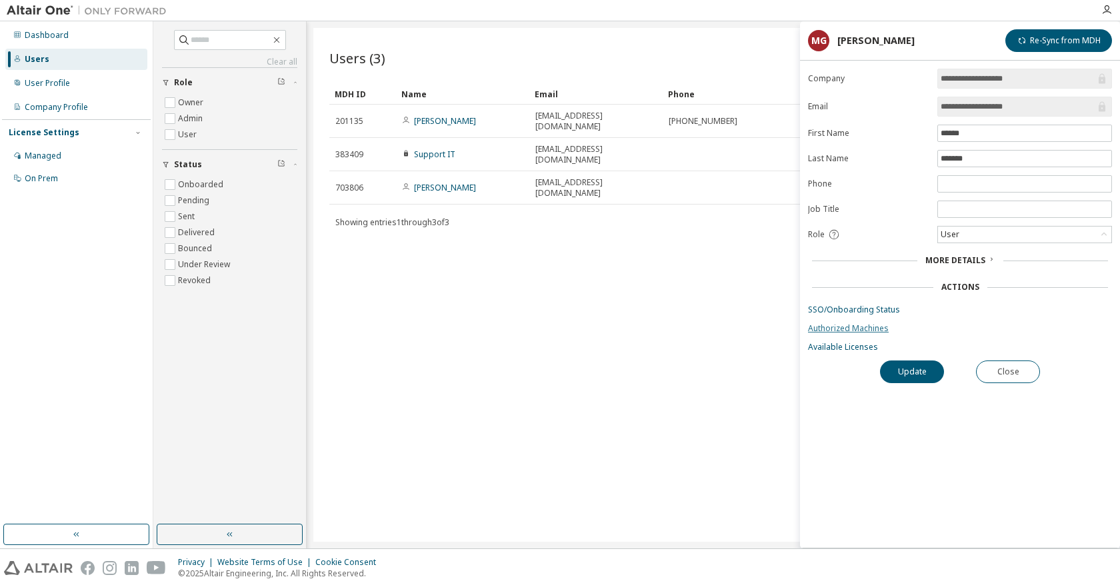
click at [838, 327] on link "Authorized Machines" at bounding box center [960, 328] width 304 height 11
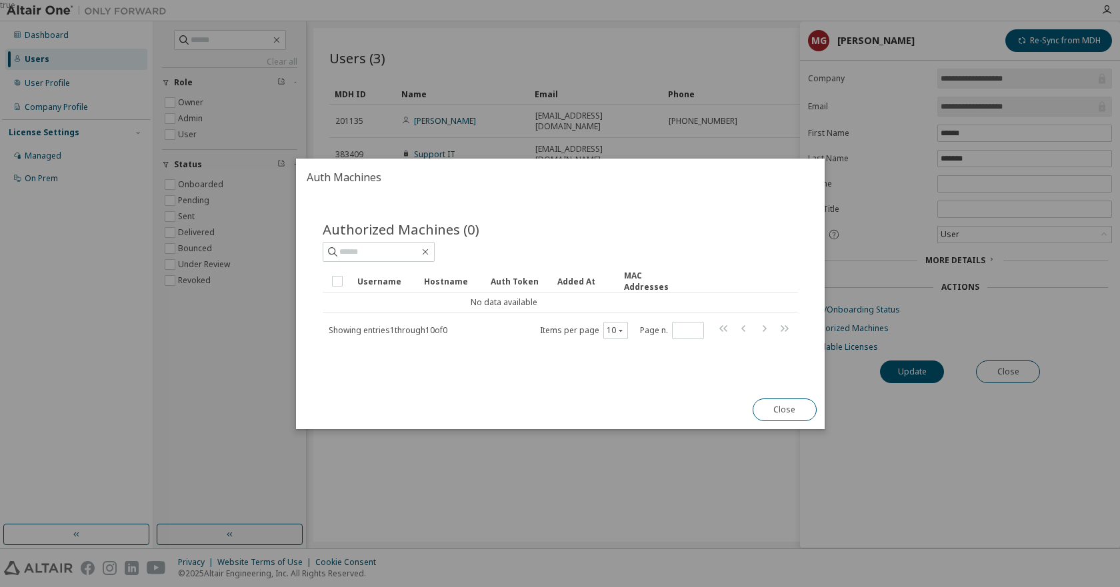
click at [790, 406] on button "Close" at bounding box center [784, 410] width 64 height 23
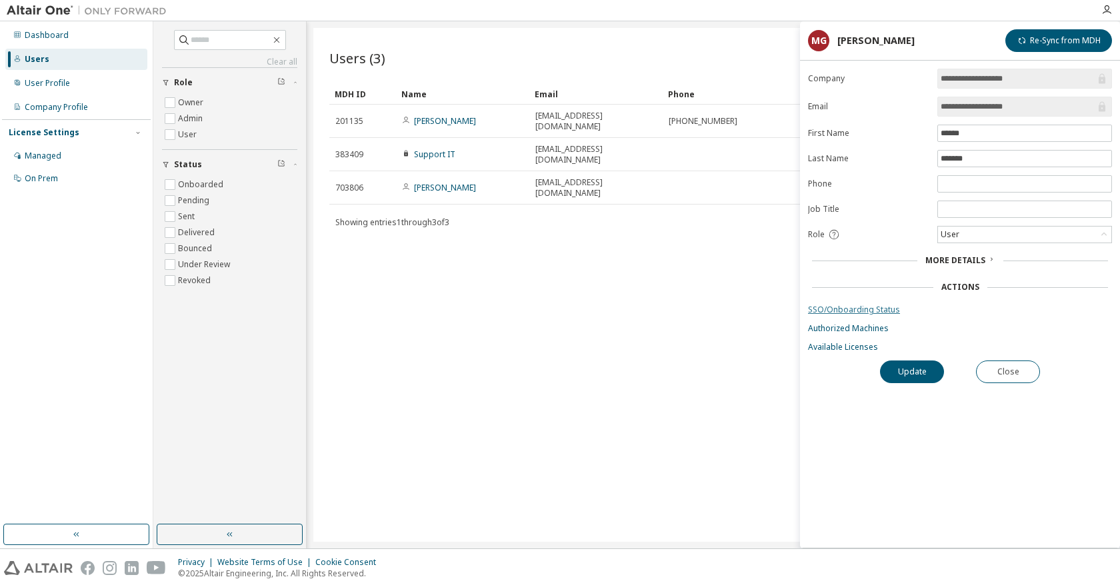
click at [848, 311] on link "SSO/Onboarding Status" at bounding box center [960, 310] width 304 height 11
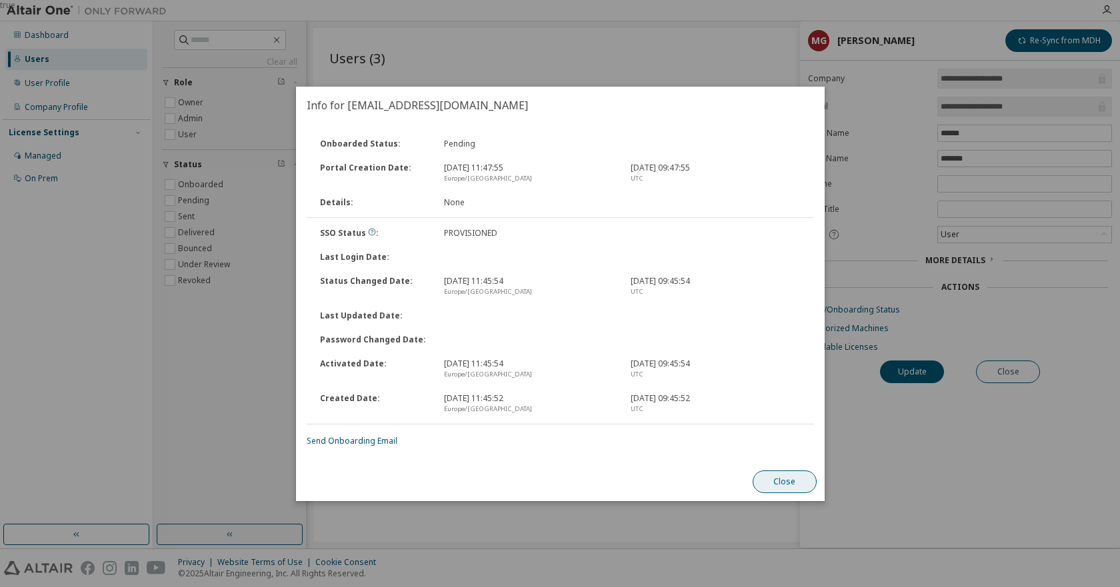
click at [804, 481] on button "Close" at bounding box center [784, 481] width 64 height 23
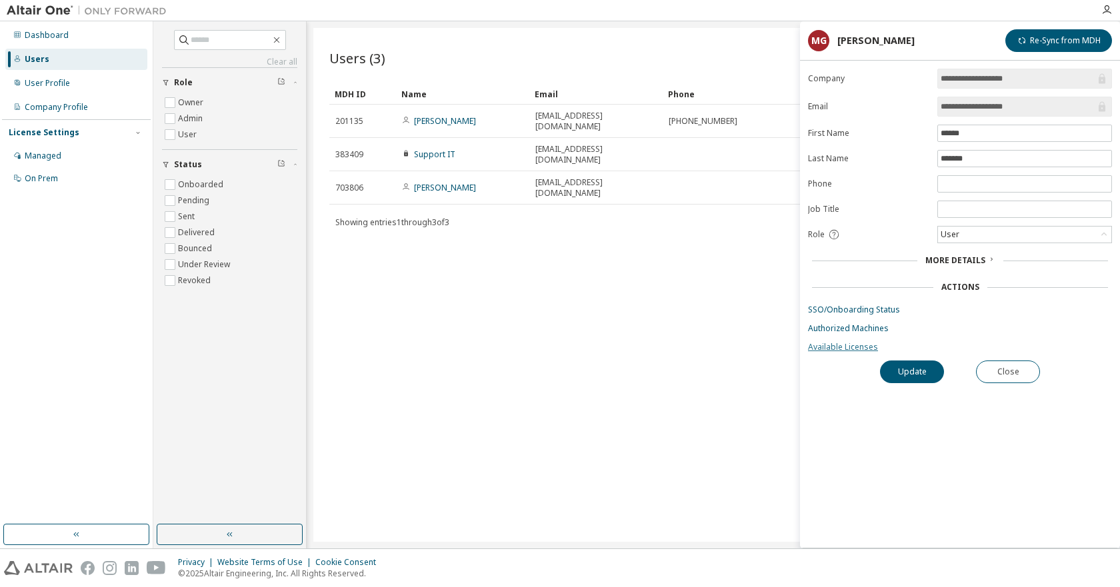
click at [855, 348] on link "Available Licenses" at bounding box center [960, 347] width 304 height 11
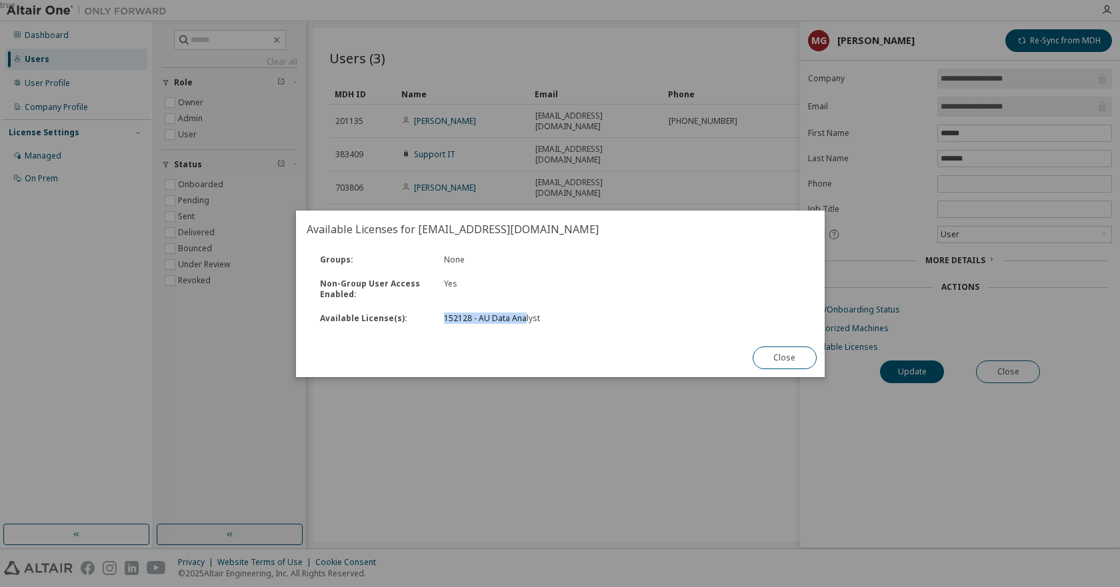
drag, startPoint x: 442, startPoint y: 314, endPoint x: 535, endPoint y: 315, distance: 93.3
click at [535, 315] on div "152128 - AU Data Analyst" at bounding box center [529, 318] width 186 height 11
click at [794, 358] on button "Close" at bounding box center [784, 358] width 64 height 23
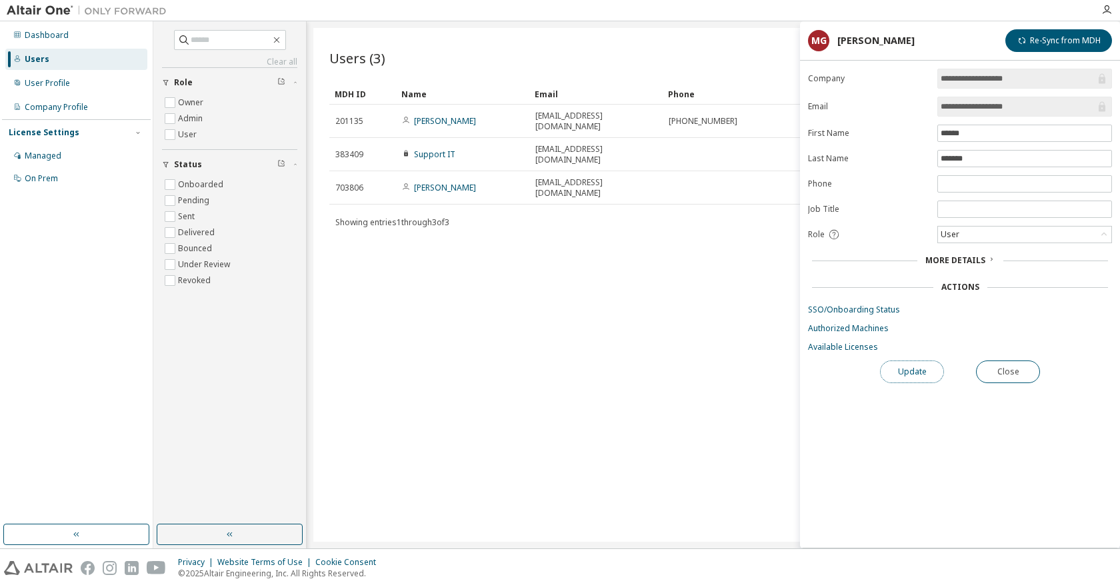
click at [908, 370] on button "Update" at bounding box center [912, 372] width 64 height 23
click at [981, 260] on span "More Details" at bounding box center [955, 260] width 60 height 11
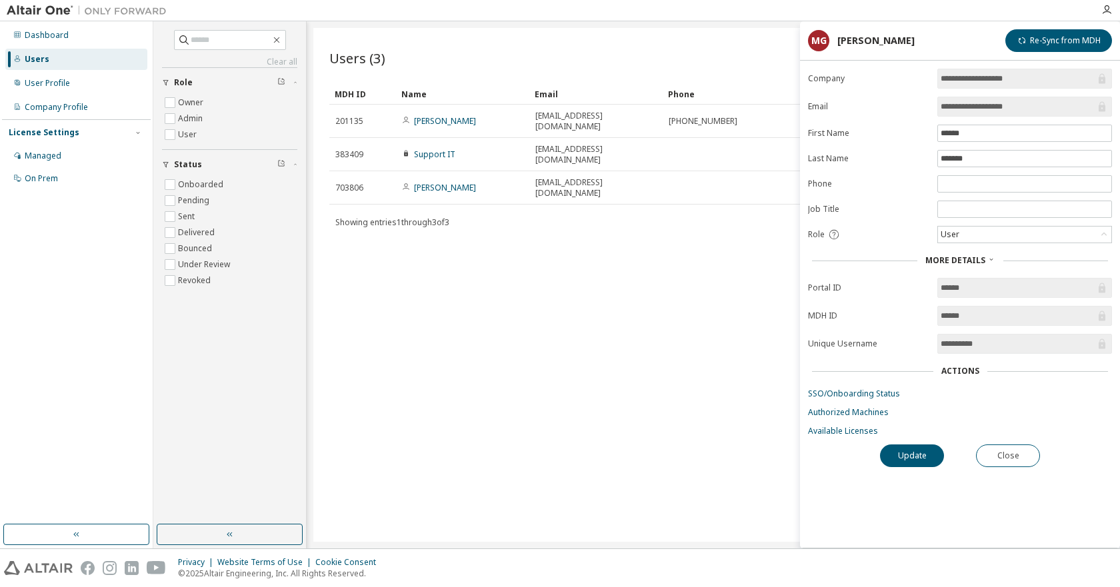
click at [782, 249] on div "Users (3) Import From CSV Export To CSV Add User Clear Load Save Save As Field …" at bounding box center [713, 285] width 800 height 514
click at [998, 452] on button "Close" at bounding box center [1008, 456] width 64 height 23
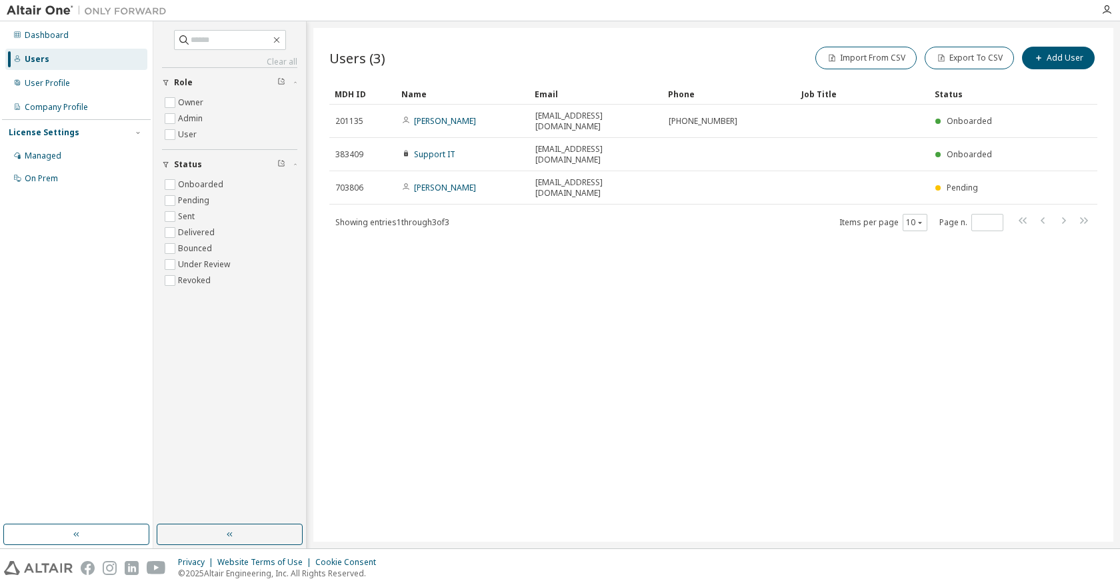
click at [566, 343] on div "Users (3) Import From CSV Export To CSV Add User Clear Load Save Save As Field …" at bounding box center [713, 285] width 800 height 514
click at [45, 153] on div "Managed" at bounding box center [43, 156] width 37 height 11
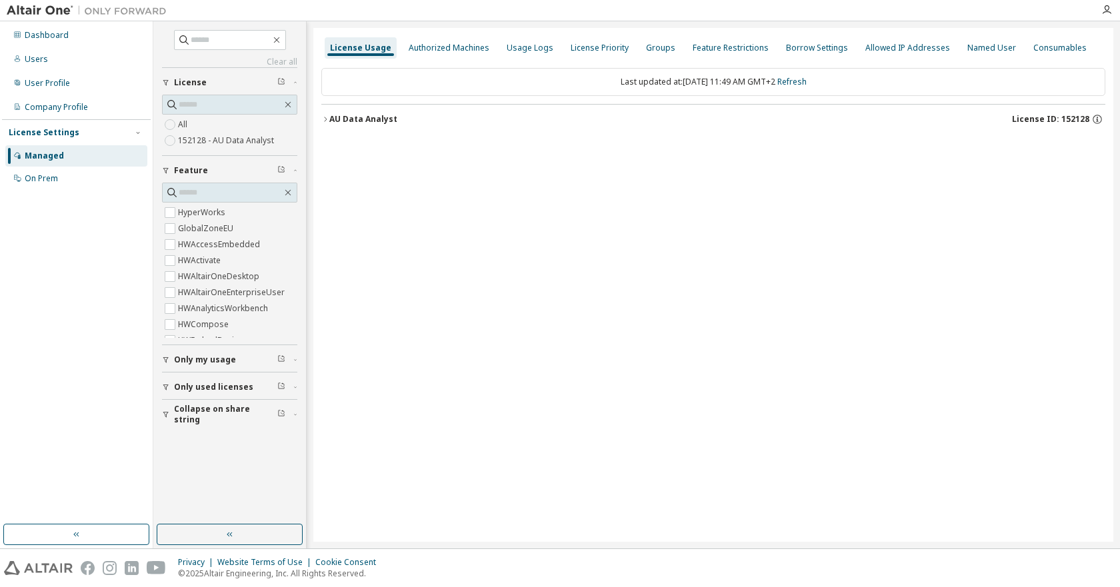
click at [197, 143] on label "152128 - AU Data Analyst" at bounding box center [227, 141] width 99 height 16
click at [331, 117] on div "AU Data Analyst" at bounding box center [363, 119] width 68 height 11
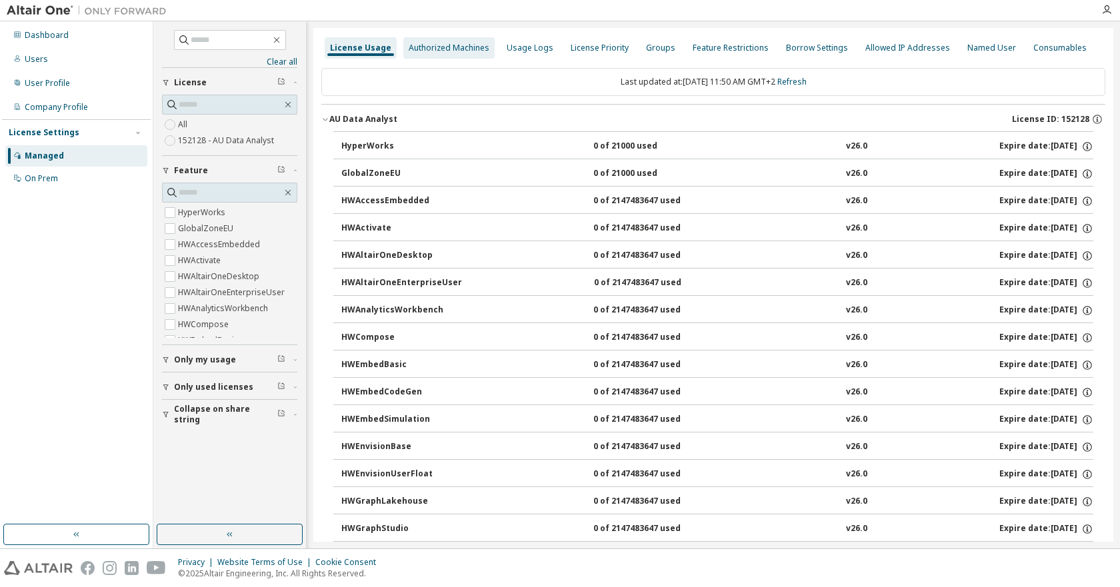
click at [437, 49] on div "Authorized Machines" at bounding box center [449, 48] width 81 height 11
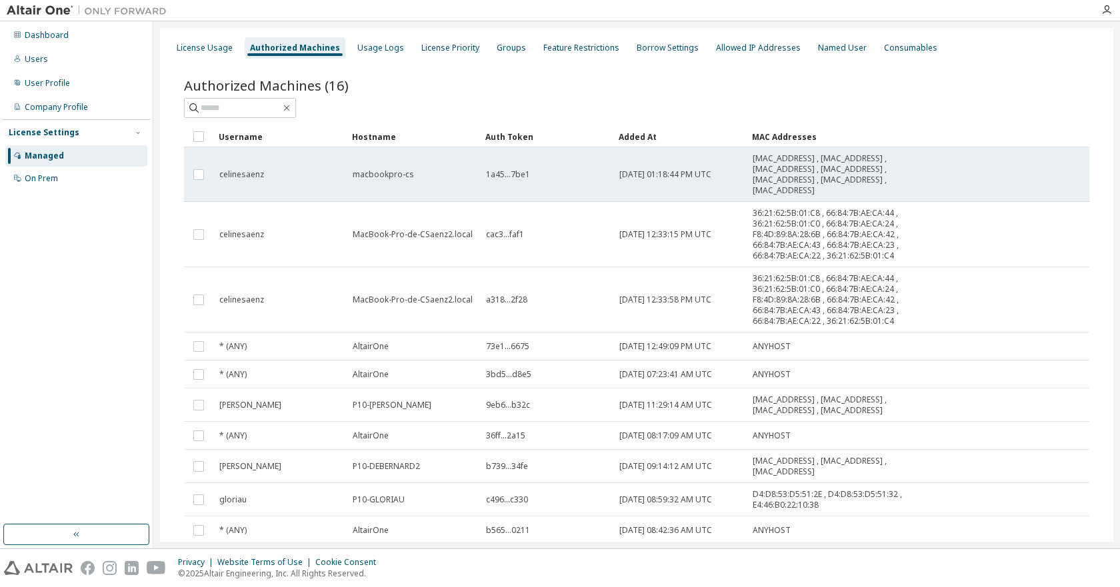
scroll to position [73, 0]
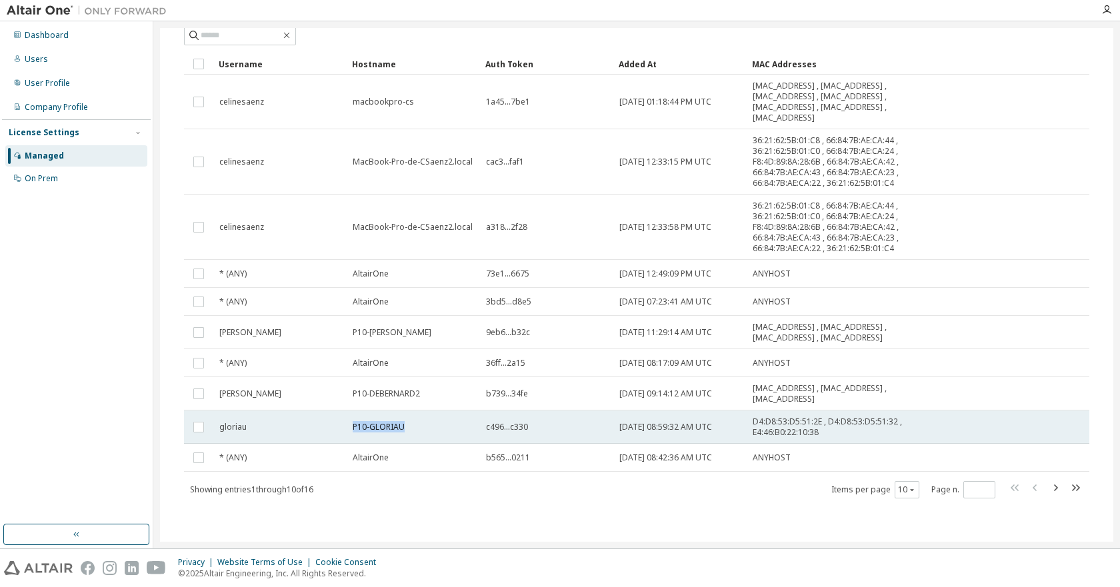
drag, startPoint x: 412, startPoint y: 420, endPoint x: 317, endPoint y: 427, distance: 95.5
click at [317, 427] on tr "gloriau P10-GLORIAU c496...c330 2023-09-21 08:59:32 AM UTC D4:D8:53:D5:51:2E , …" at bounding box center [636, 427] width 905 height 33
click at [403, 428] on span "P10-GLORIAU" at bounding box center [379, 427] width 52 height 11
drag, startPoint x: 406, startPoint y: 429, endPoint x: 337, endPoint y: 427, distance: 69.3
click at [337, 427] on tr "gloriau P10-GLORIAU c496...c330 2023-09-21 08:59:32 AM UTC D4:D8:53:D5:51:2E , …" at bounding box center [636, 427] width 905 height 33
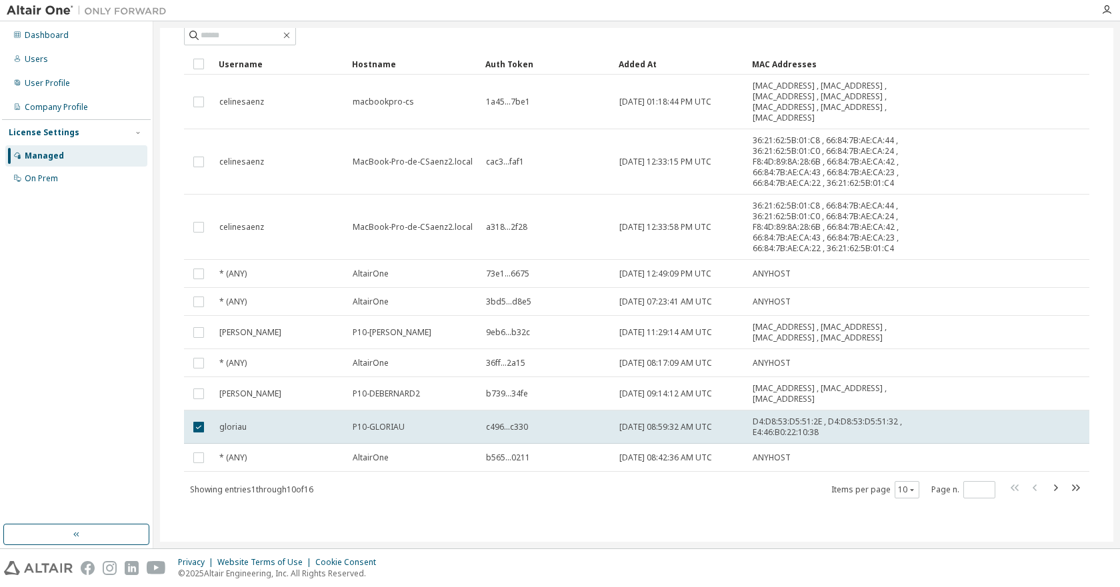
click at [343, 427] on td "gloriau" at bounding box center [279, 427] width 133 height 33
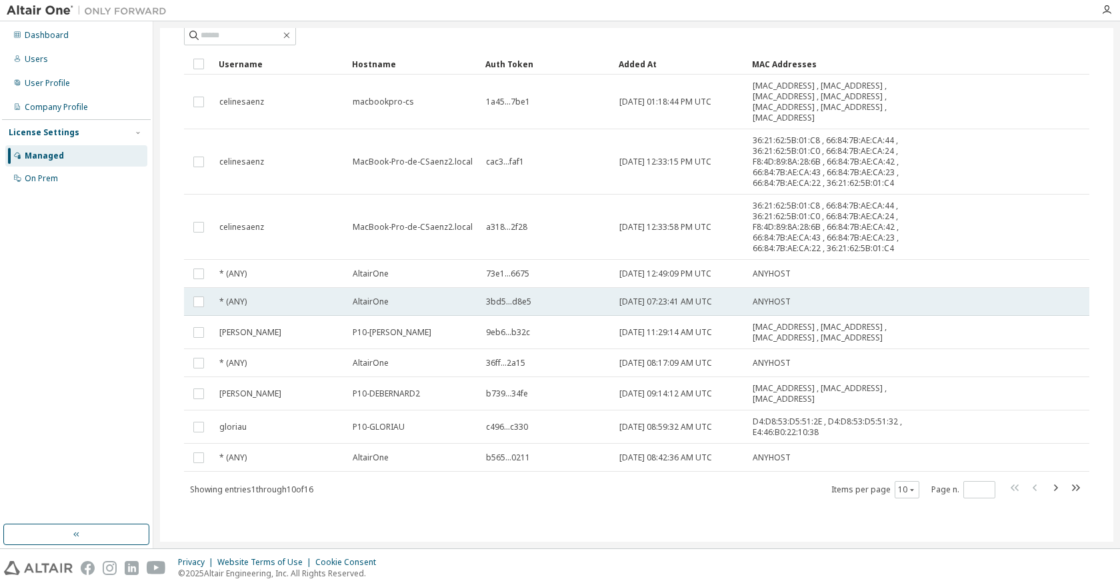
scroll to position [0, 0]
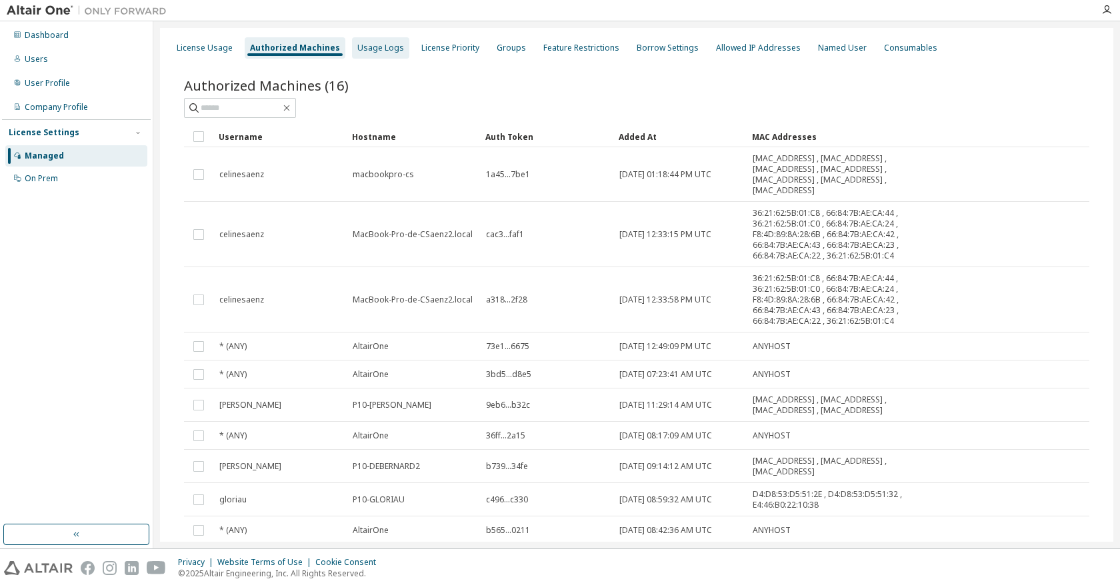
click at [381, 41] on div "Usage Logs" at bounding box center [380, 47] width 57 height 21
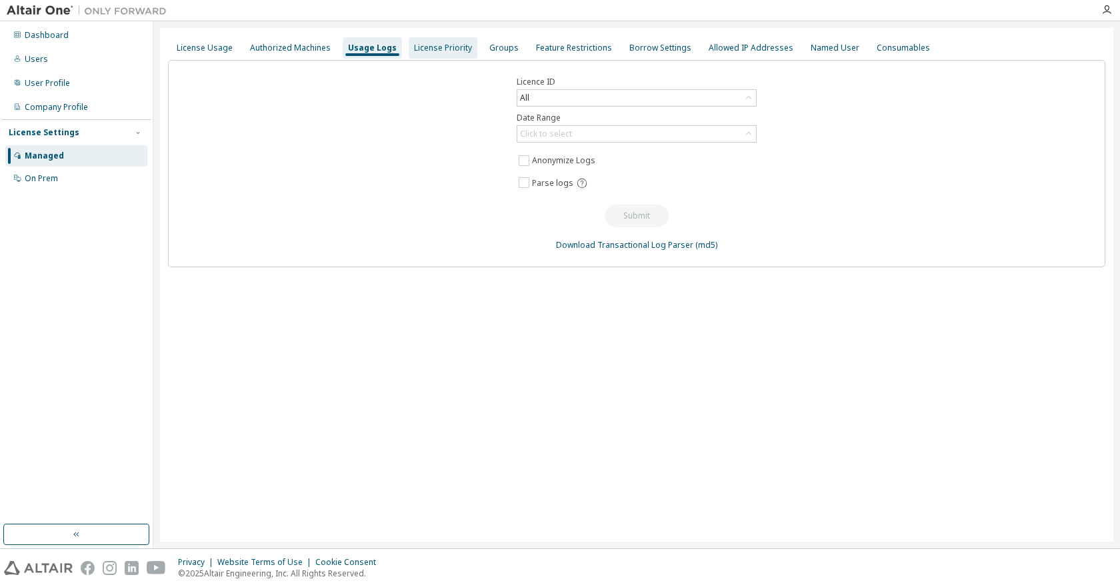
click at [431, 49] on div "License Priority" at bounding box center [443, 48] width 58 height 11
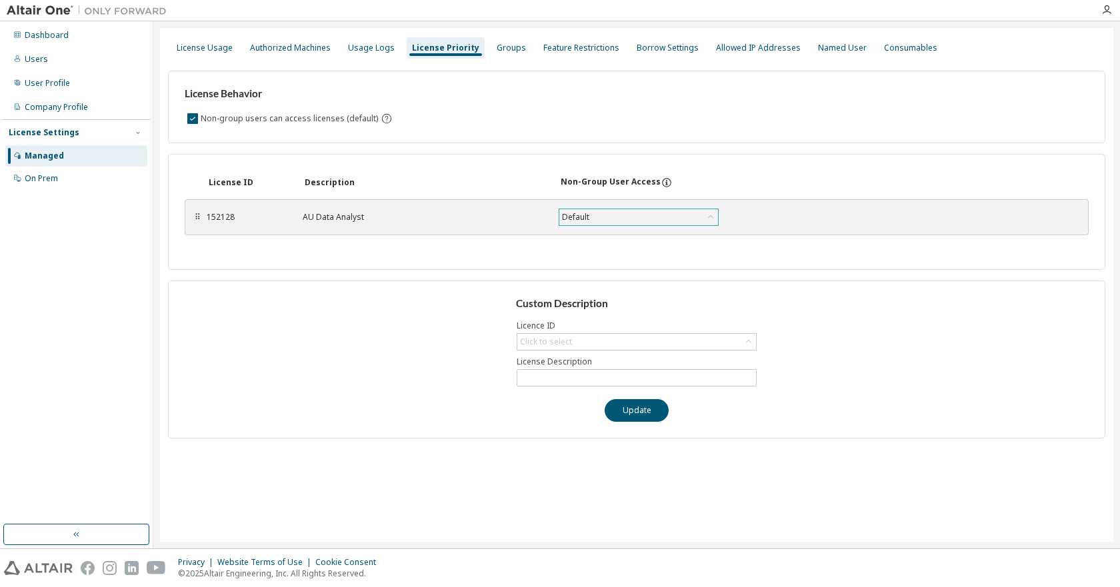
click at [630, 219] on div "Default" at bounding box center [638, 217] width 159 height 16
click at [612, 339] on div "Click to select" at bounding box center [636, 342] width 239 height 16
click at [610, 379] on li "152128 - AU Data Analyst" at bounding box center [636, 379] width 236 height 17
type input "**********"
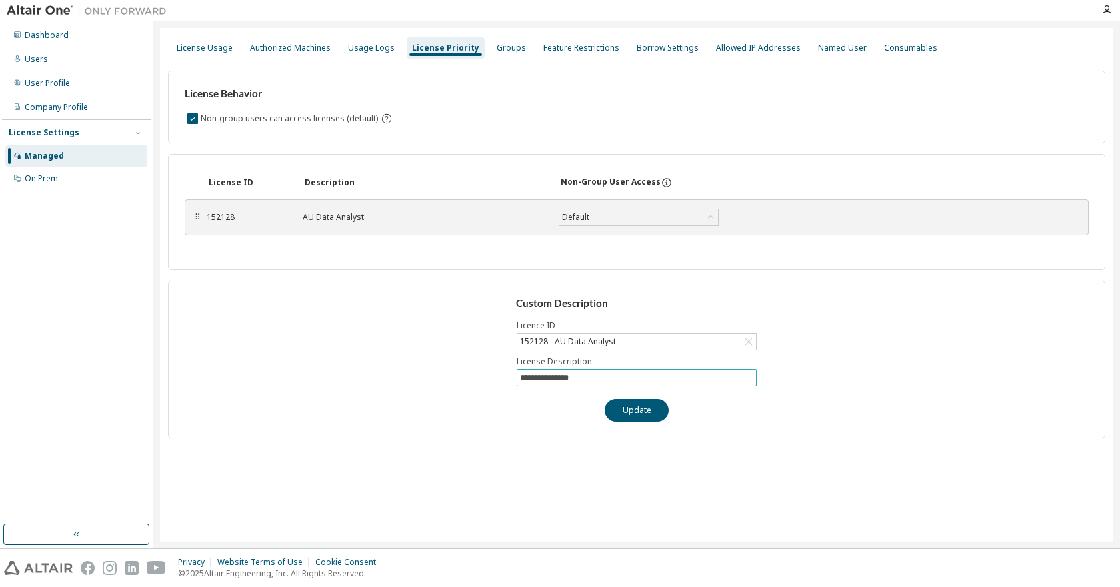
click at [608, 379] on input "**********" at bounding box center [636, 378] width 233 height 11
click at [498, 49] on div "Groups" at bounding box center [510, 48] width 29 height 11
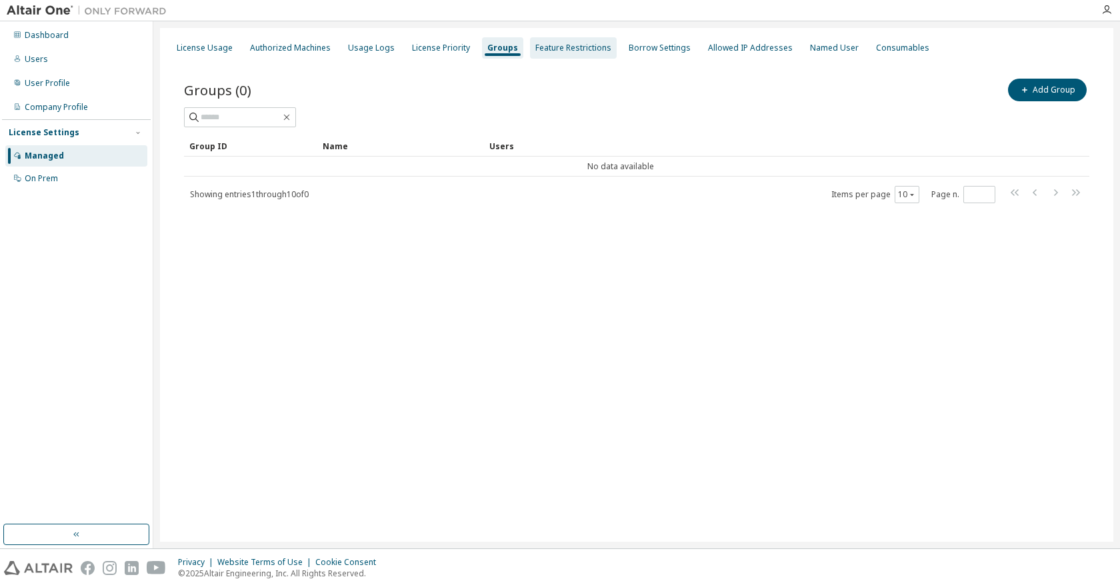
click at [564, 40] on div "Feature Restrictions" at bounding box center [573, 47] width 87 height 21
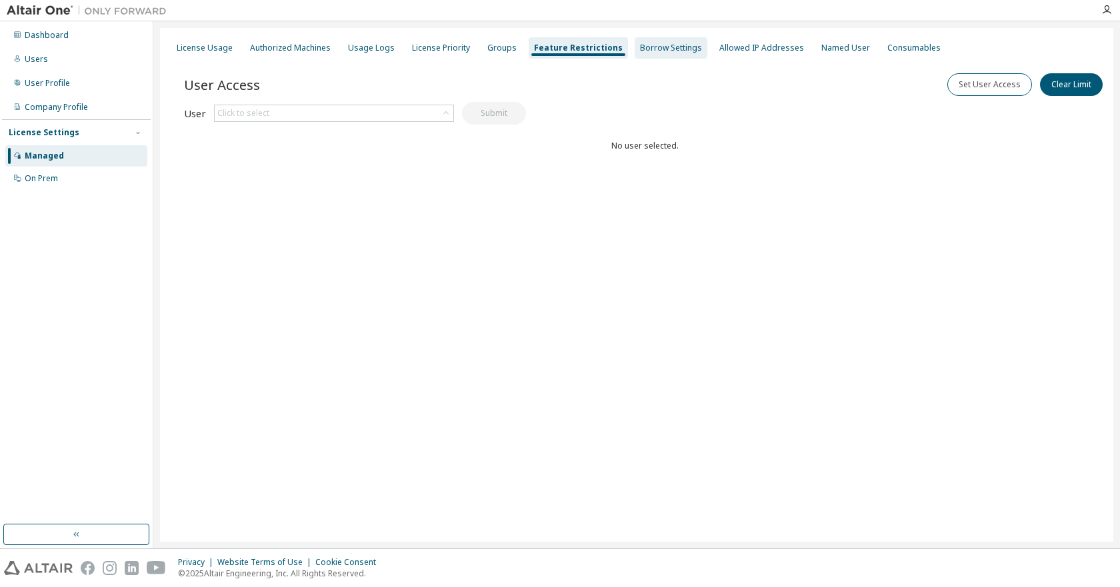
click at [651, 47] on div "Borrow Settings" at bounding box center [671, 48] width 62 height 11
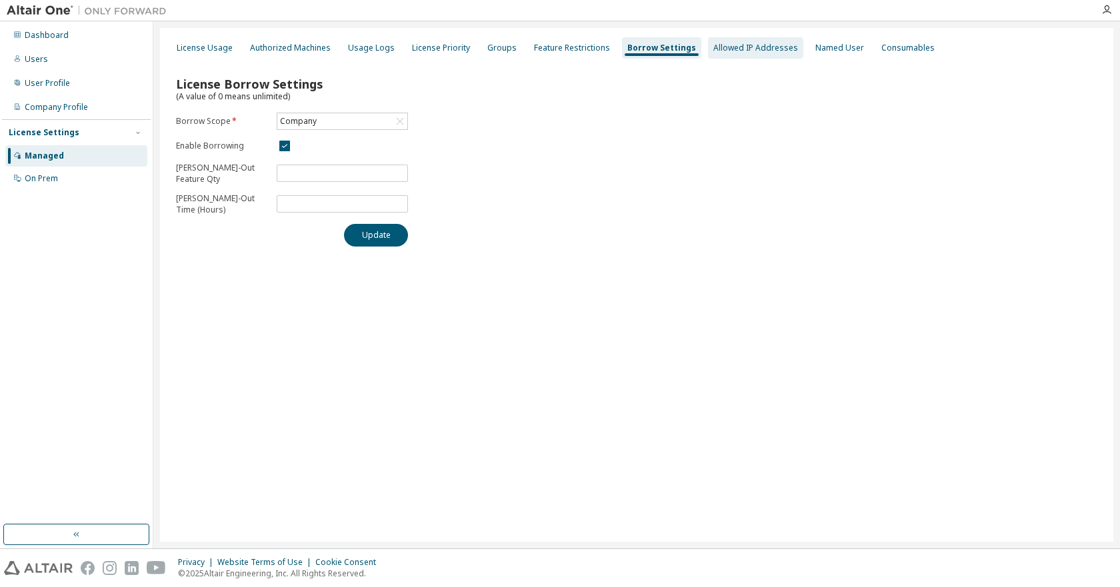
click at [736, 48] on div "Allowed IP Addresses" at bounding box center [755, 48] width 85 height 11
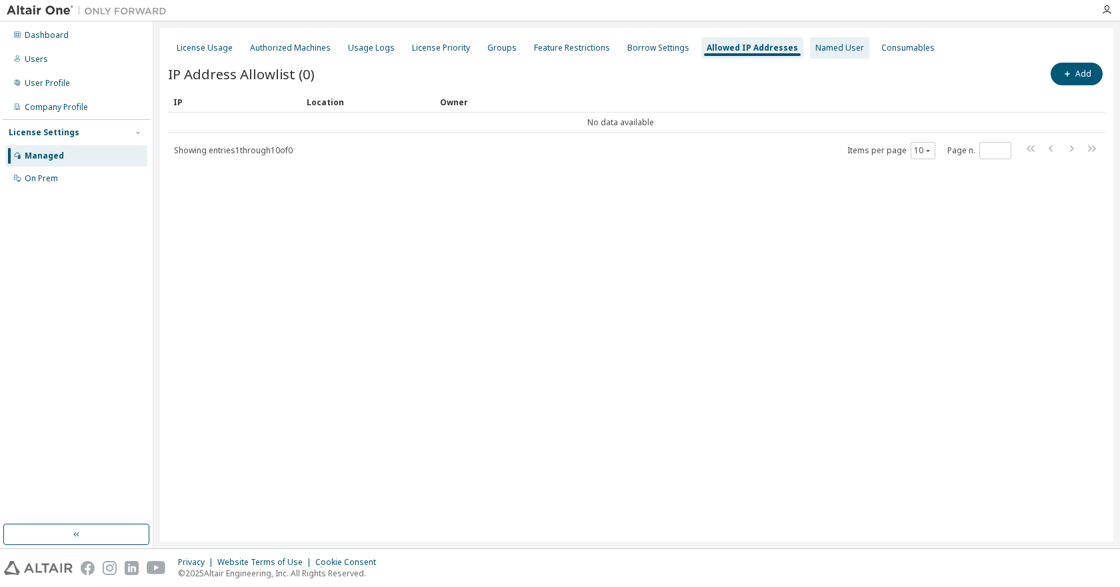
click at [824, 43] on div "Named User" at bounding box center [839, 48] width 49 height 11
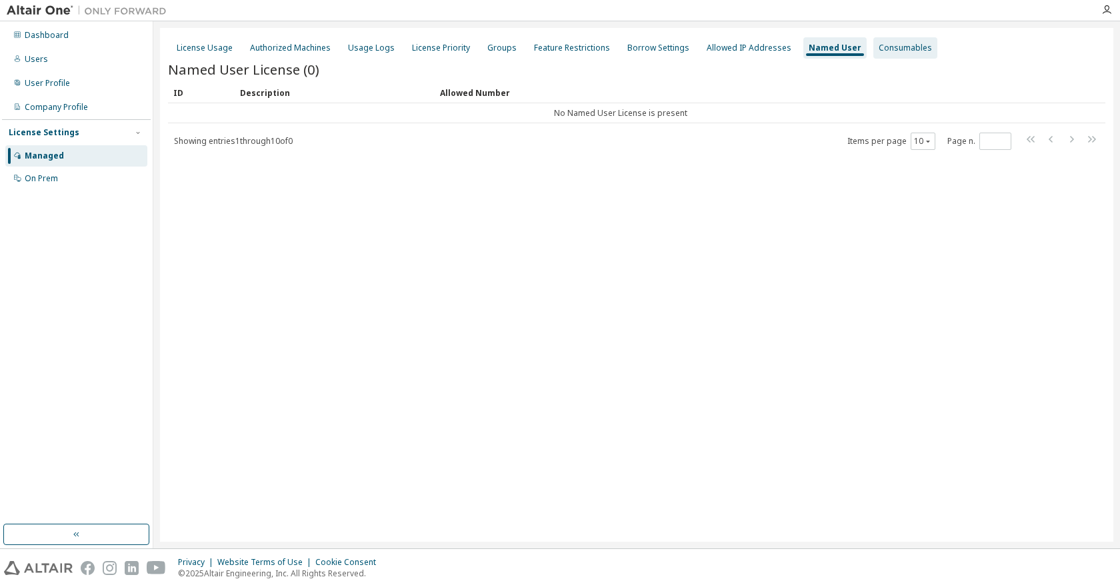
click at [880, 45] on div "Consumables" at bounding box center [904, 48] width 53 height 11
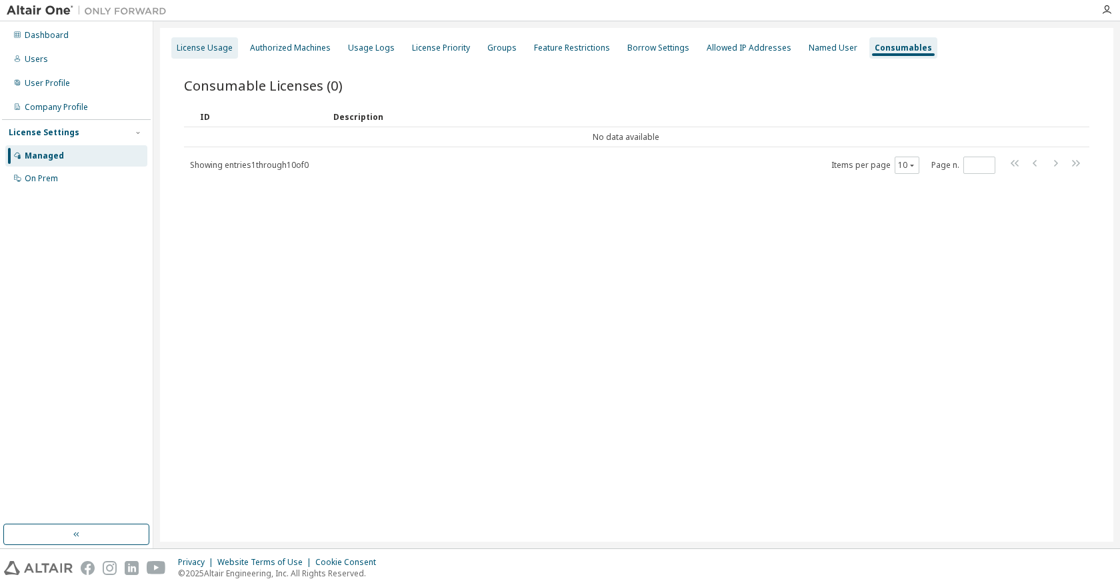
click at [212, 46] on div "License Usage" at bounding box center [205, 48] width 56 height 11
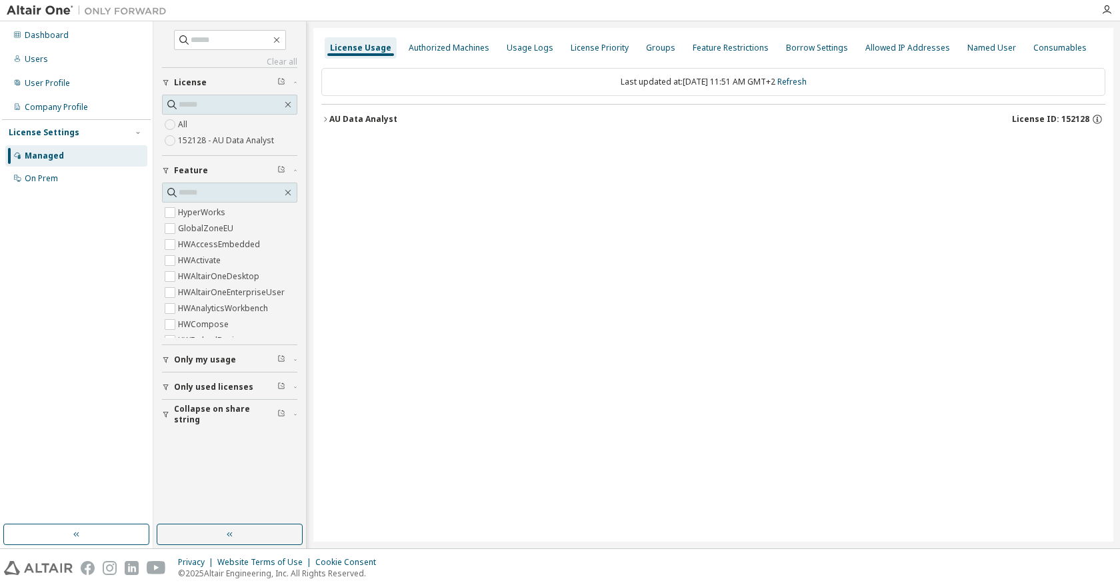
click at [165, 387] on icon "button" at bounding box center [165, 388] width 5 height 6
click at [163, 361] on icon "button" at bounding box center [166, 360] width 8 height 8
click at [188, 145] on label "152128 - AU Data Analyst" at bounding box center [227, 141] width 99 height 16
click at [1096, 116] on icon "button" at bounding box center [1097, 119] width 12 height 12
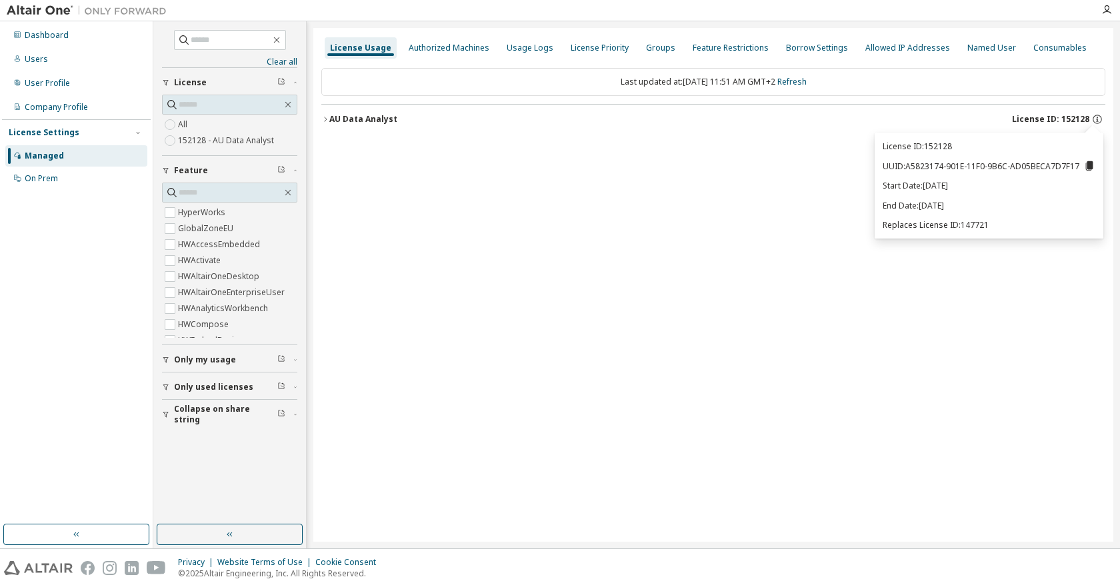
click at [1088, 165] on icon at bounding box center [1089, 165] width 7 height 9
click at [909, 307] on div "License Usage Authorized Machines Usage Logs License Priority Groups Feature Re…" at bounding box center [713, 285] width 800 height 514
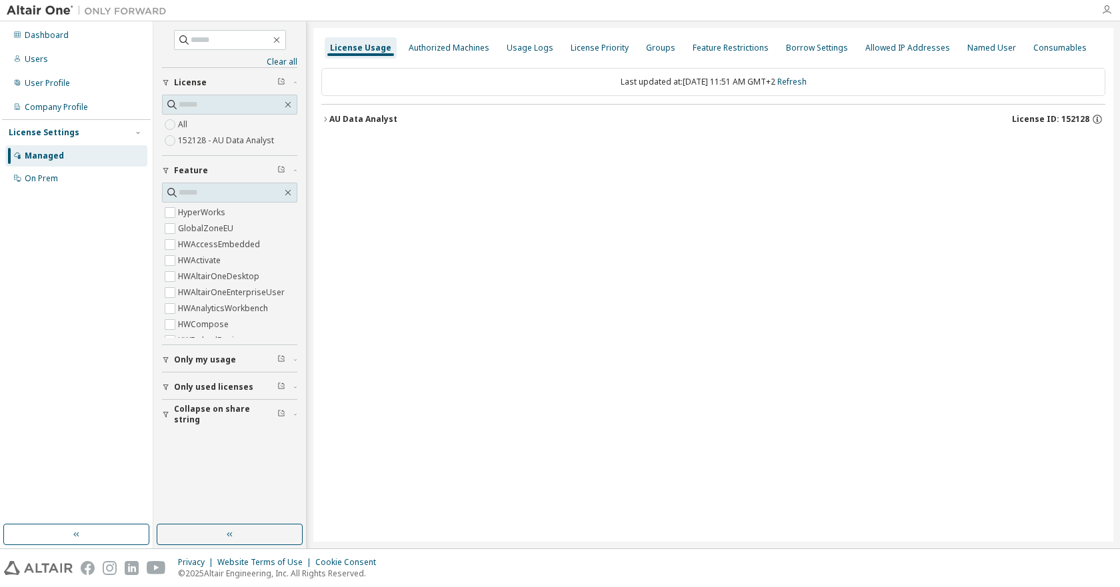
click at [1106, 11] on icon "button" at bounding box center [1106, 10] width 11 height 11
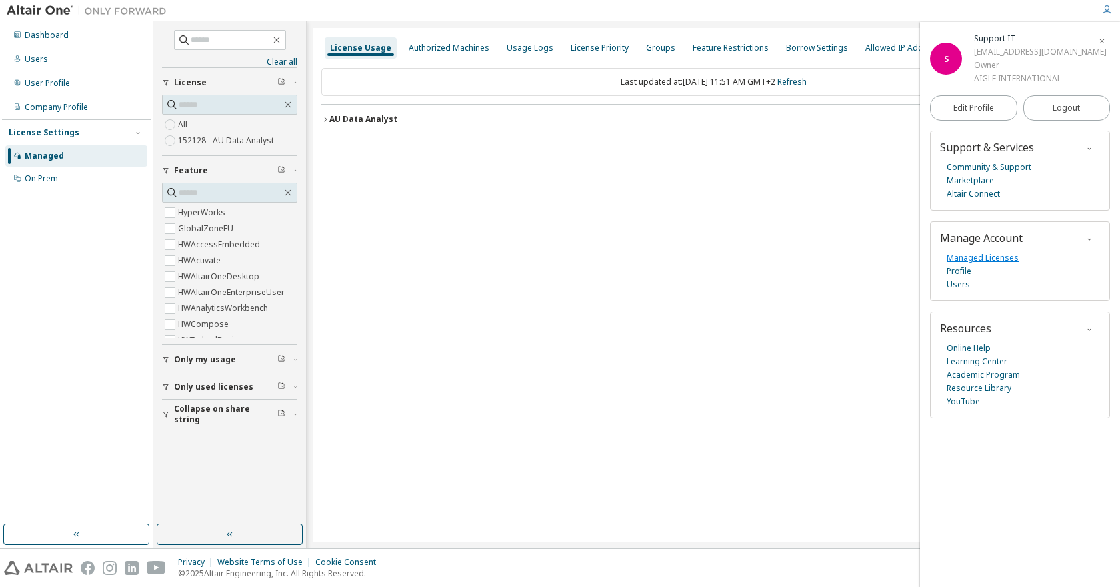
click at [976, 257] on link "Managed Licenses" at bounding box center [982, 257] width 72 height 13
click at [1077, 112] on span "Logout" at bounding box center [1065, 107] width 27 height 13
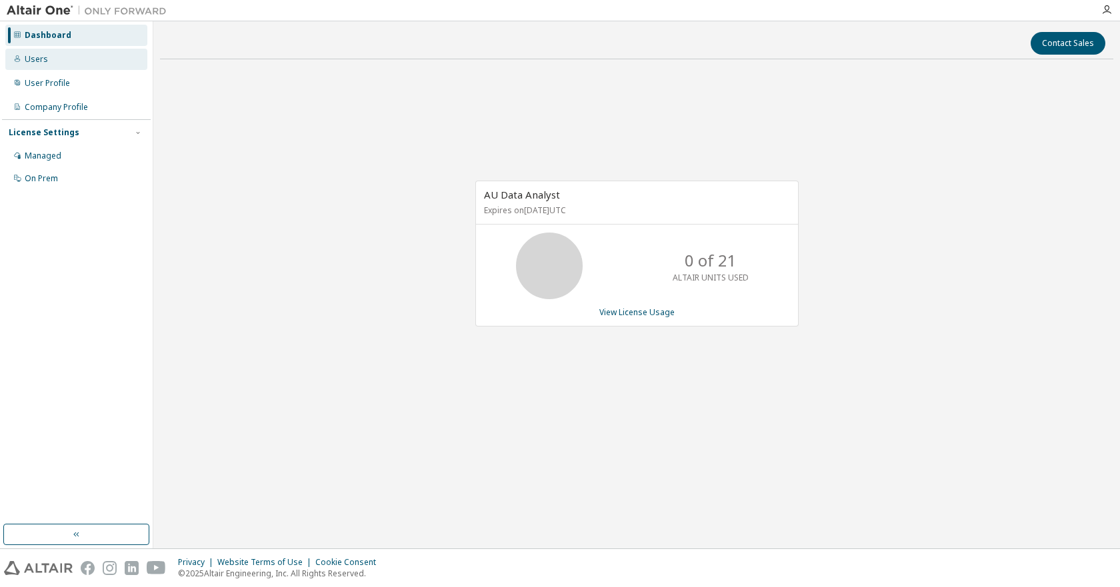
click at [41, 62] on div "Users" at bounding box center [36, 59] width 23 height 11
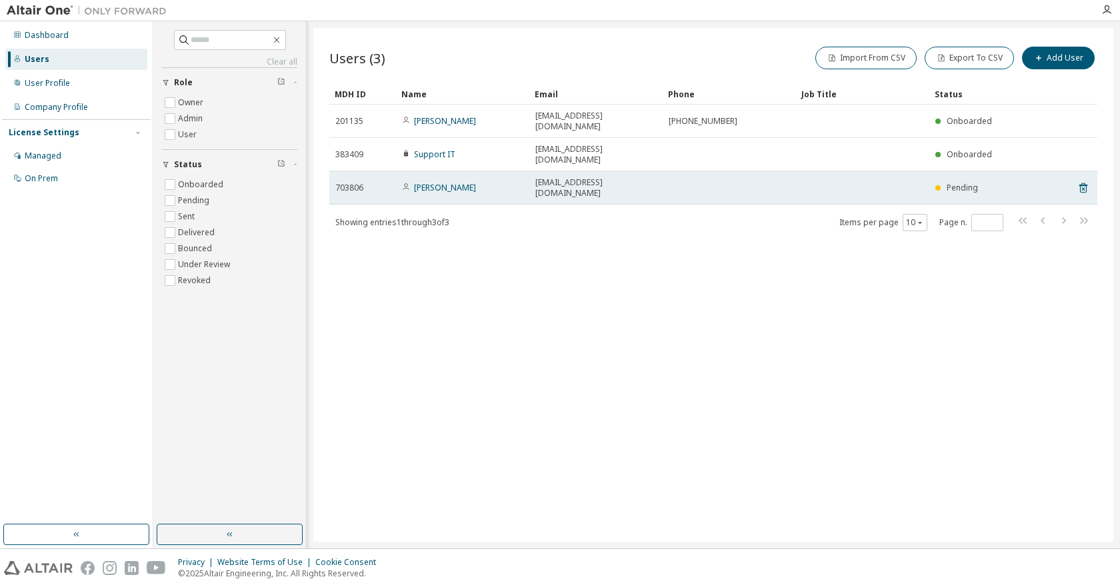
click at [345, 183] on span "703806" at bounding box center [349, 188] width 28 height 11
click at [451, 182] on link "[PERSON_NAME]" at bounding box center [445, 187] width 62 height 11
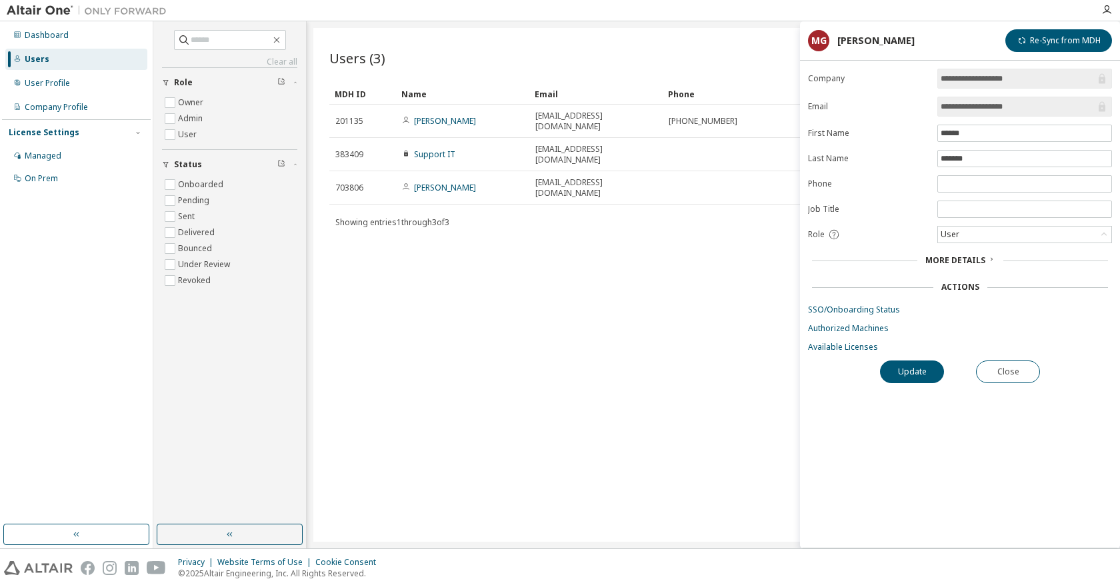
click at [861, 335] on form "**********" at bounding box center [960, 211] width 304 height 284
click at [862, 329] on link "Authorized Machines" at bounding box center [960, 328] width 304 height 11
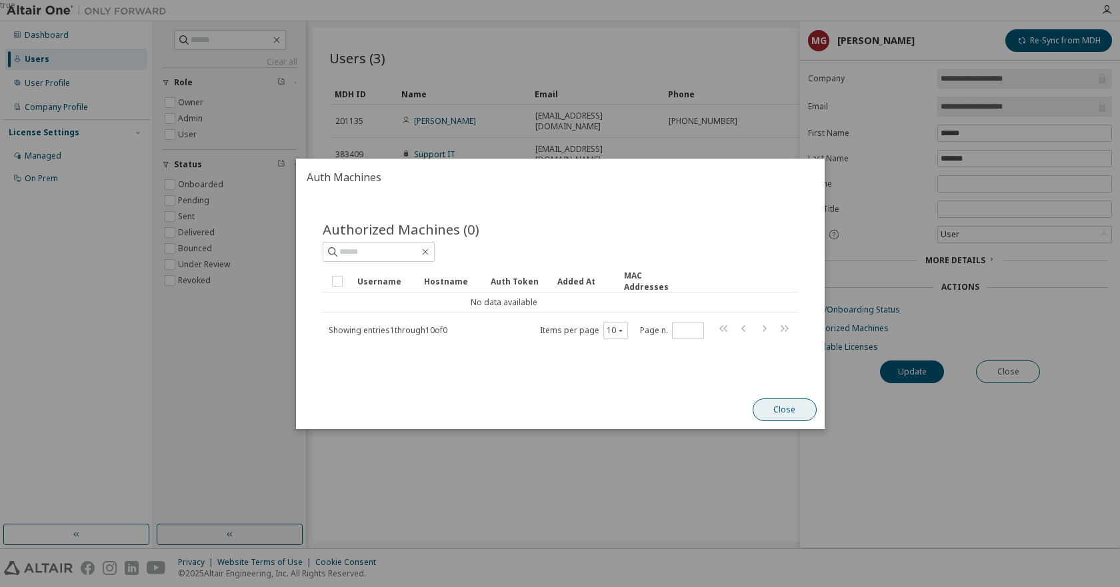
click at [782, 406] on button "Close" at bounding box center [784, 410] width 64 height 23
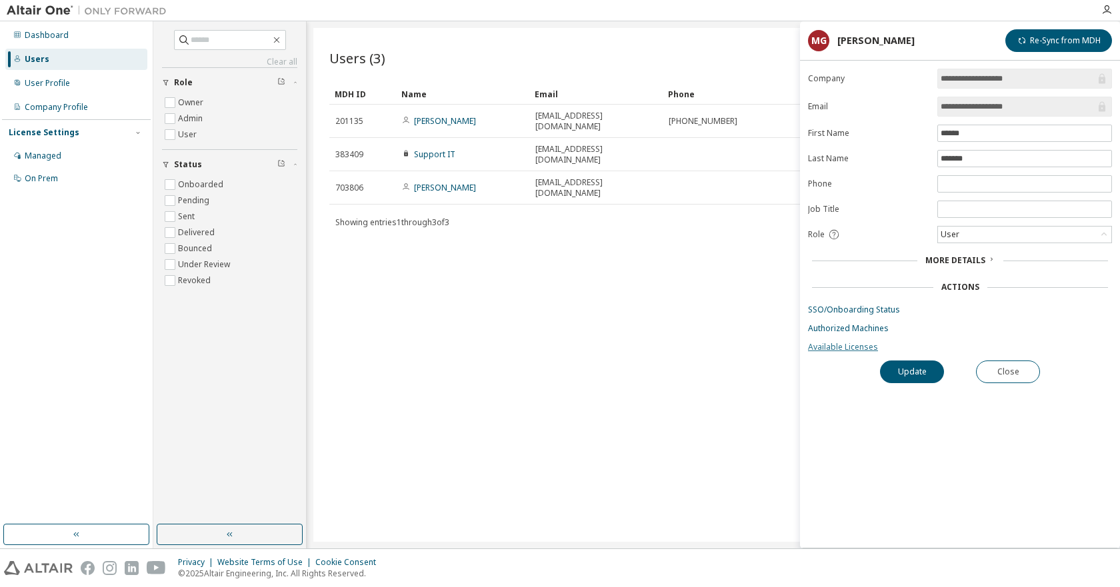
click at [862, 349] on link "Available Licenses" at bounding box center [960, 347] width 304 height 11
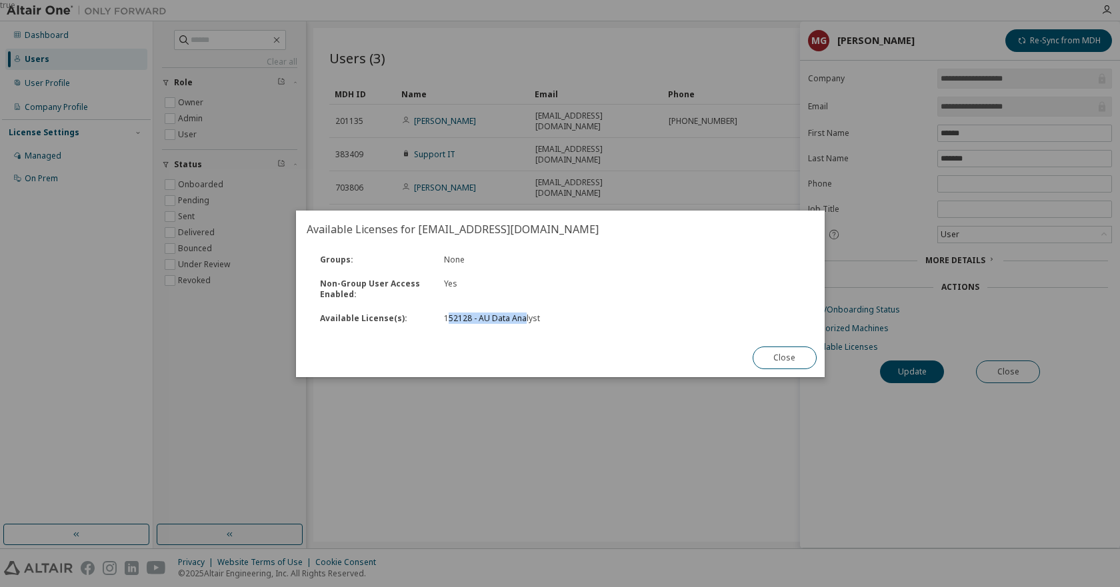
drag, startPoint x: 471, startPoint y: 318, endPoint x: 525, endPoint y: 318, distance: 54.0
click at [525, 318] on div "152128 - AU Data Analyst" at bounding box center [529, 318] width 170 height 11
click at [781, 355] on button "Close" at bounding box center [784, 358] width 64 height 23
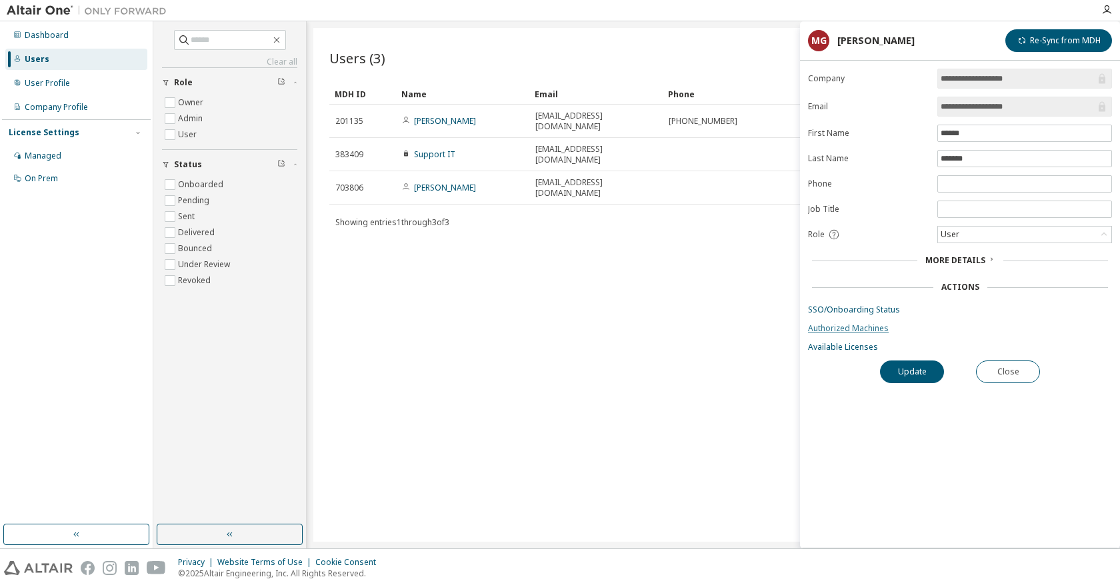
click at [855, 326] on link "Authorized Machines" at bounding box center [960, 328] width 304 height 11
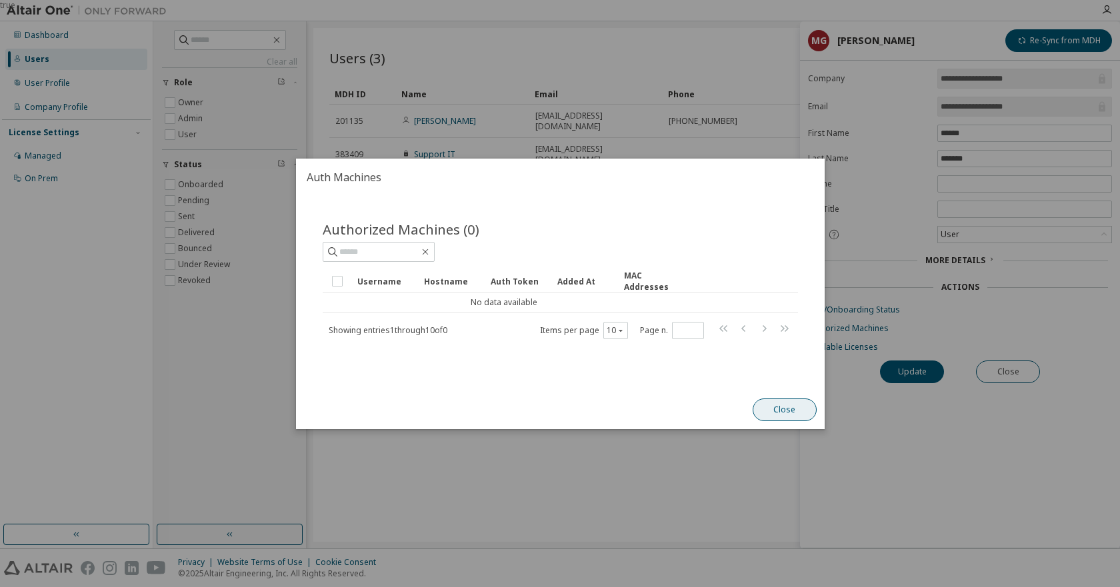
click at [788, 403] on button "Close" at bounding box center [784, 410] width 64 height 23
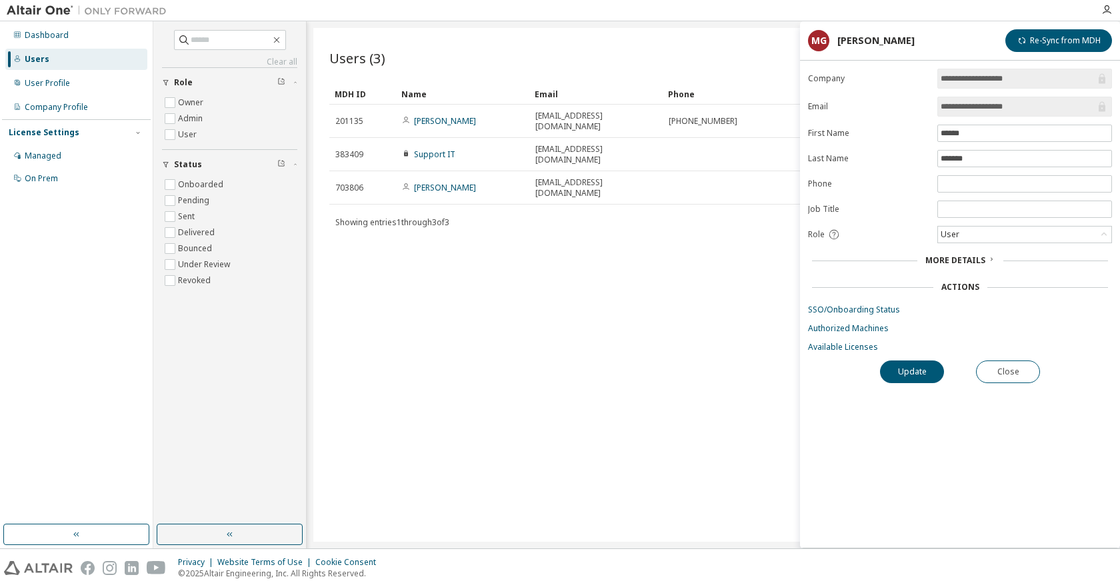
click at [474, 460] on div "Users (3) Import From CSV Export To CSV Add User Clear Load Save Save As Field …" at bounding box center [713, 285] width 800 height 514
click at [55, 151] on div "Managed" at bounding box center [43, 156] width 37 height 11
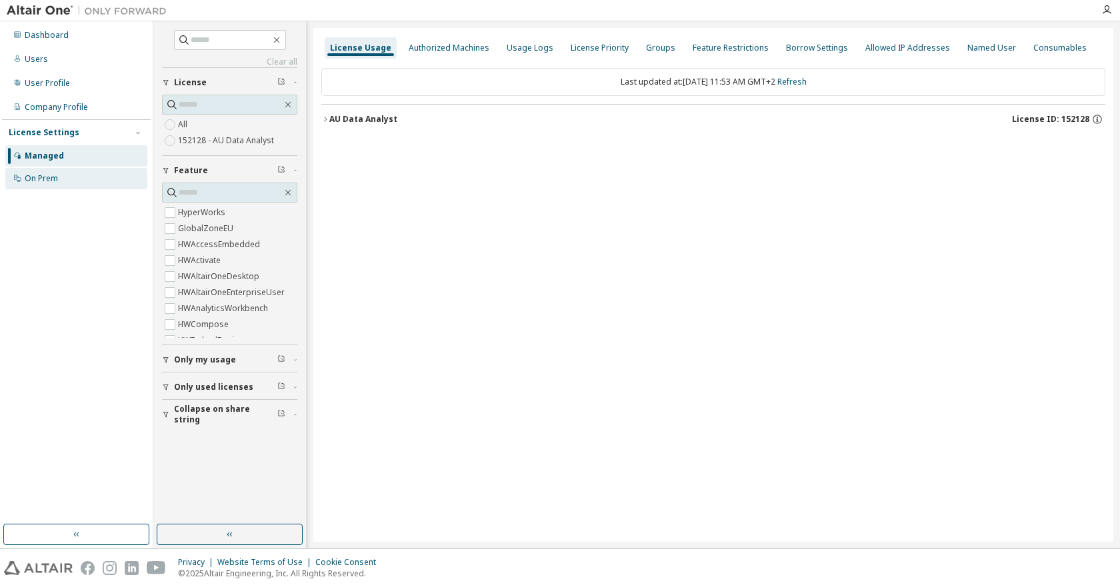
click at [39, 174] on div "On Prem" at bounding box center [41, 178] width 33 height 11
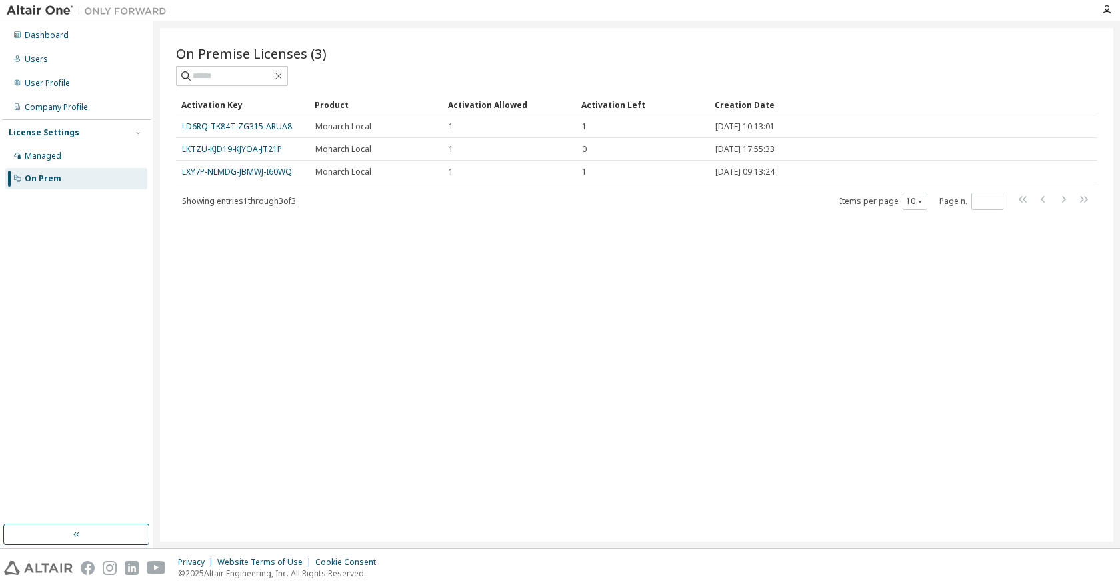
click at [655, 369] on div "On Premise Licenses (3) Clear Load Save Save As Field Operator Value Select fil…" at bounding box center [636, 285] width 953 height 514
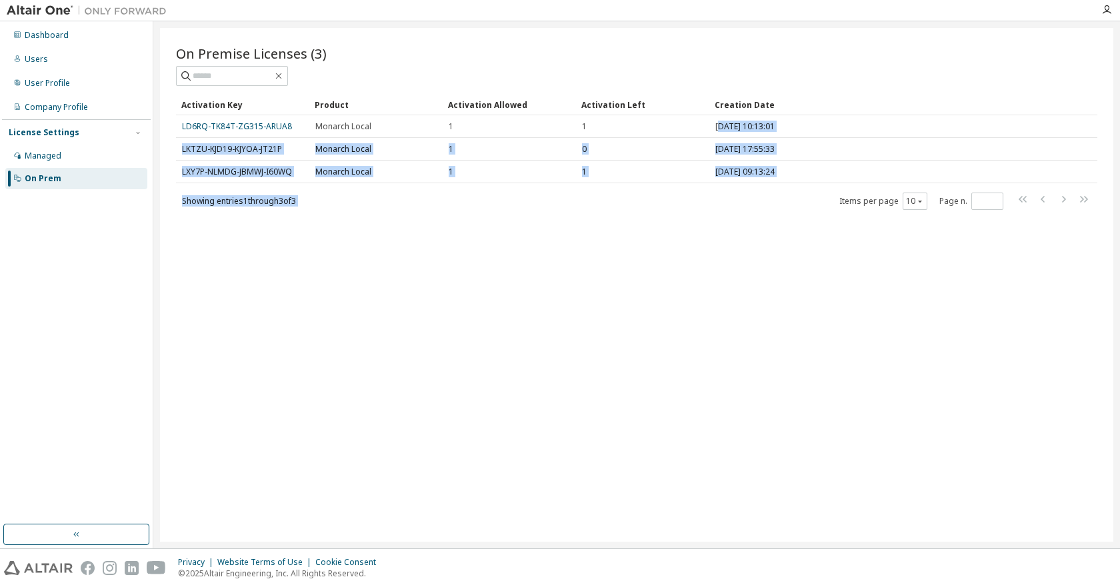
drag, startPoint x: 719, startPoint y: 126, endPoint x: 768, endPoint y: 188, distance: 79.2
click at [768, 188] on div "Activation Key Product Activation Allowed Activation Left Creation Date LD6RQ-T…" at bounding box center [636, 152] width 921 height 117
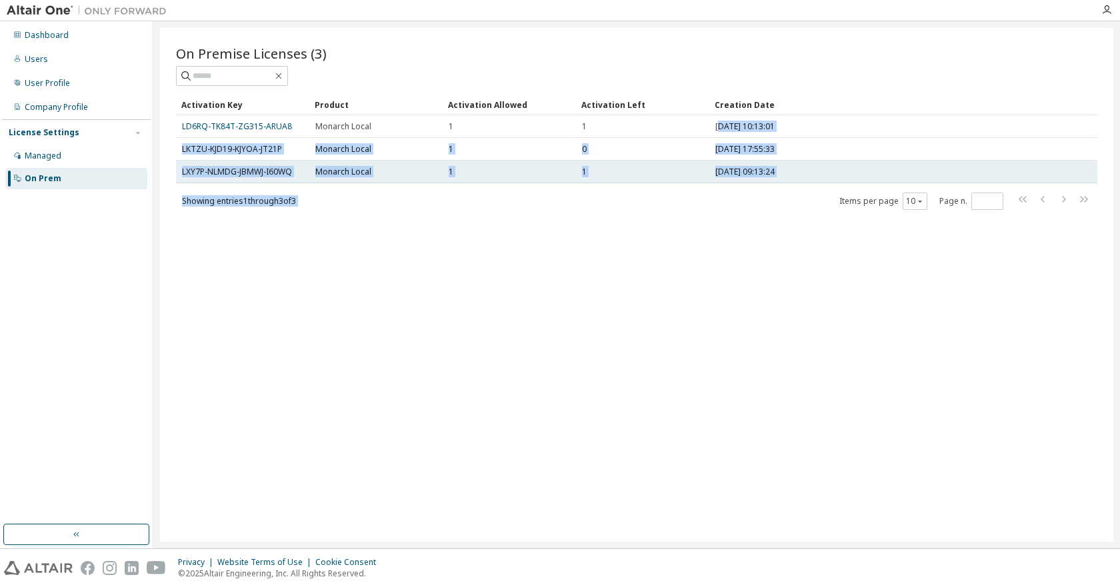
click at [763, 167] on span "[DATE] 09:13:24" at bounding box center [744, 172] width 59 height 11
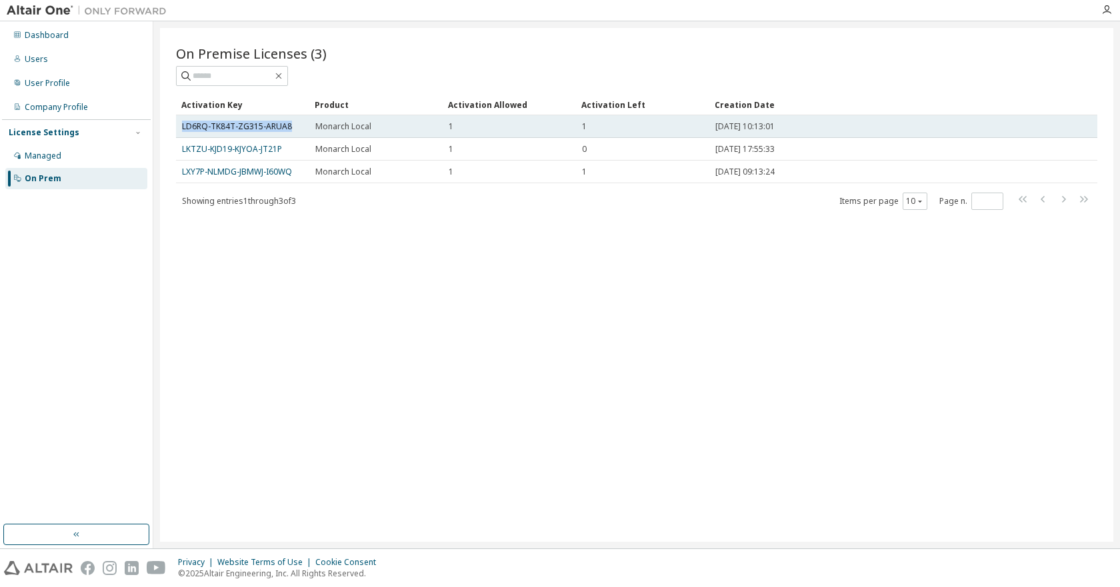
drag, startPoint x: 289, startPoint y: 125, endPoint x: 181, endPoint y: 126, distance: 108.0
click at [181, 126] on td "LD6RQ-TK84T-ZG315-ARUA8" at bounding box center [242, 126] width 133 height 23
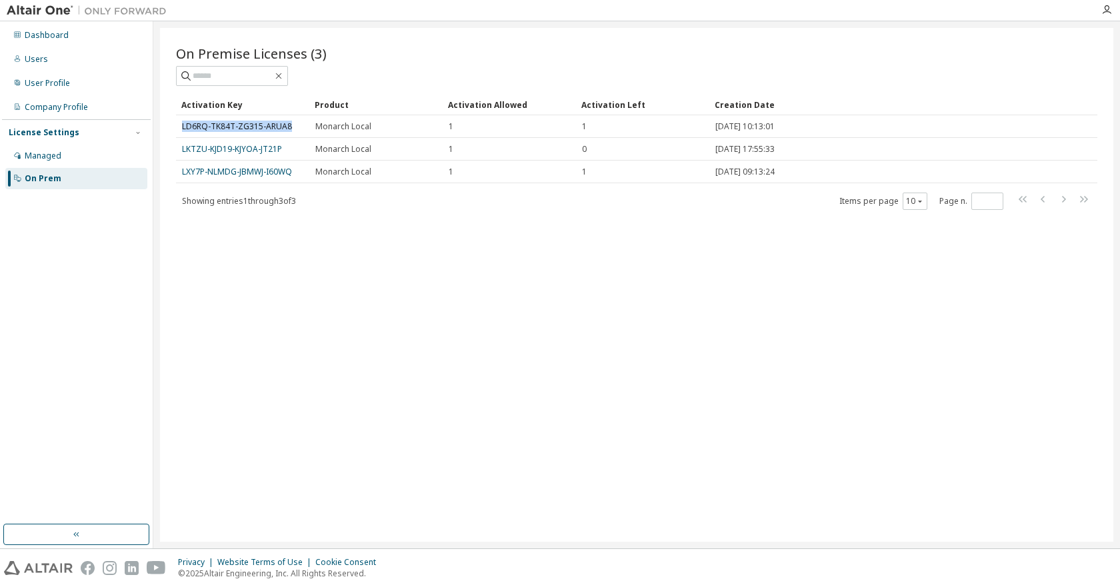
copy link "LD6RQ-TK84T-ZG315-ARUA8"
click at [510, 339] on div "On Premise Licenses (3) Clear Load Save Save As Field Operator Value Select fil…" at bounding box center [636, 285] width 953 height 514
click at [56, 153] on div "Managed" at bounding box center [43, 156] width 37 height 11
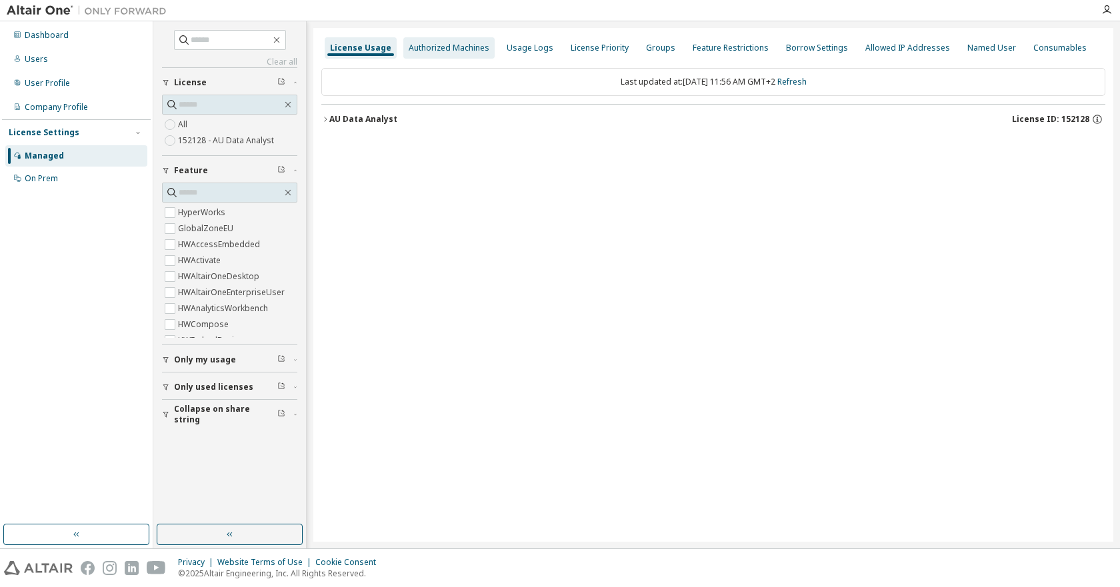
click at [442, 43] on div "Authorized Machines" at bounding box center [449, 48] width 81 height 11
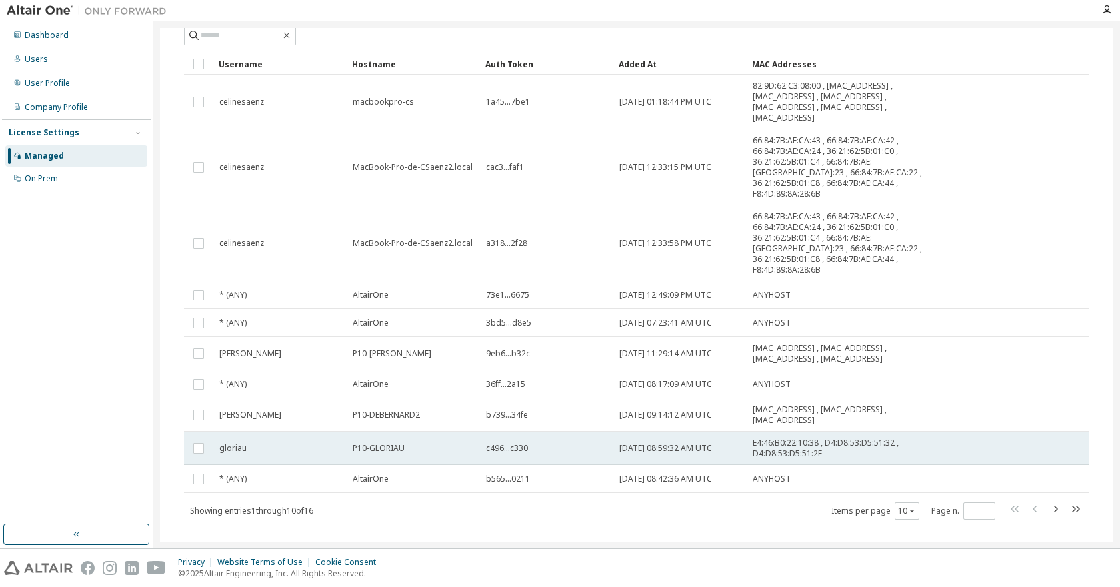
scroll to position [82, 0]
drag, startPoint x: 359, startPoint y: 426, endPoint x: 401, endPoint y: 422, distance: 42.2
click at [401, 443] on span "P10-GLORIAU" at bounding box center [379, 448] width 52 height 11
click at [387, 443] on span "P10-GLORIAU" at bounding box center [379, 448] width 52 height 11
drag, startPoint x: 360, startPoint y: 426, endPoint x: 384, endPoint y: 424, distance: 24.1
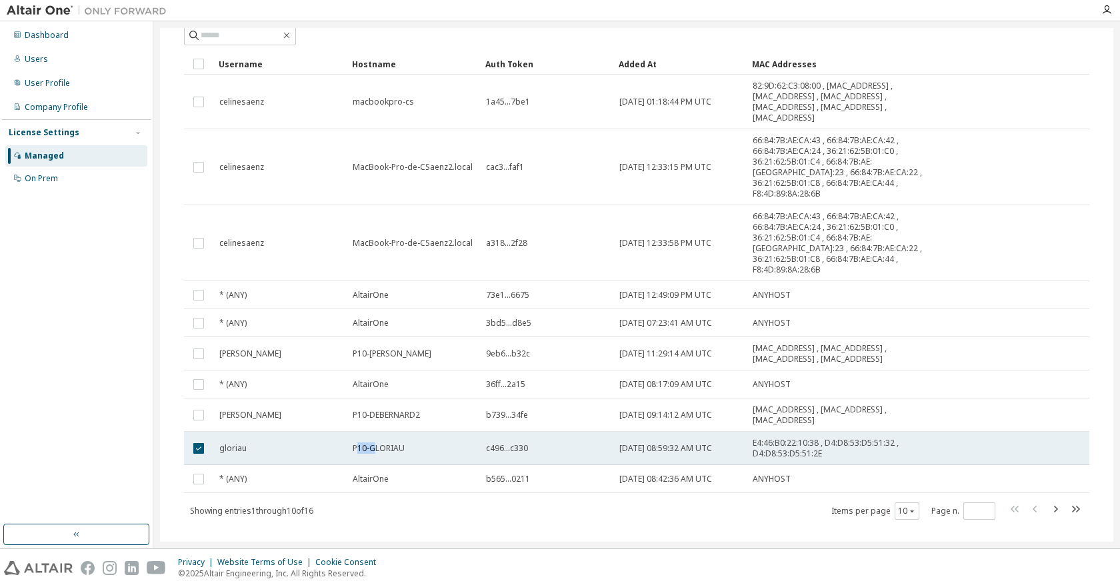
click at [384, 443] on span "P10-GLORIAU" at bounding box center [379, 448] width 52 height 11
click at [392, 443] on span "P10-GLORIAU" at bounding box center [379, 448] width 52 height 11
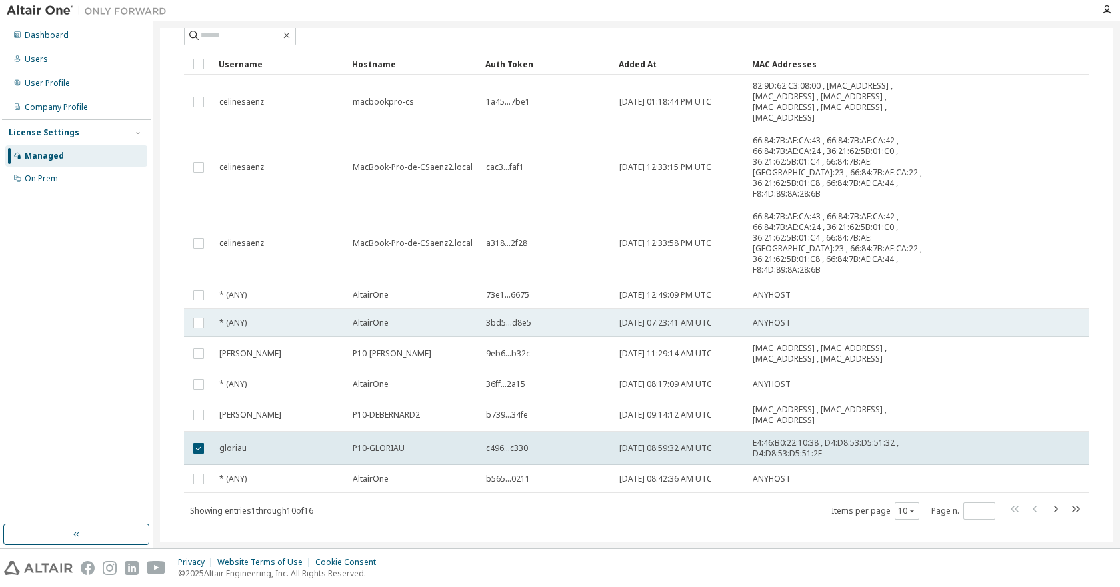
scroll to position [0, 0]
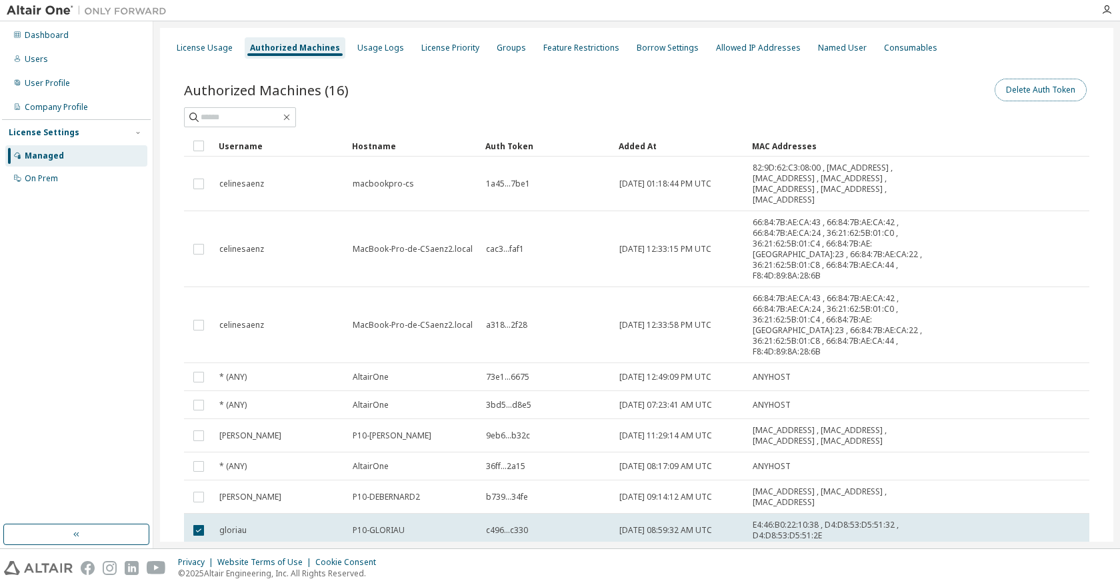
click at [1038, 87] on button "Delete Auth Token" at bounding box center [1040, 90] width 92 height 23
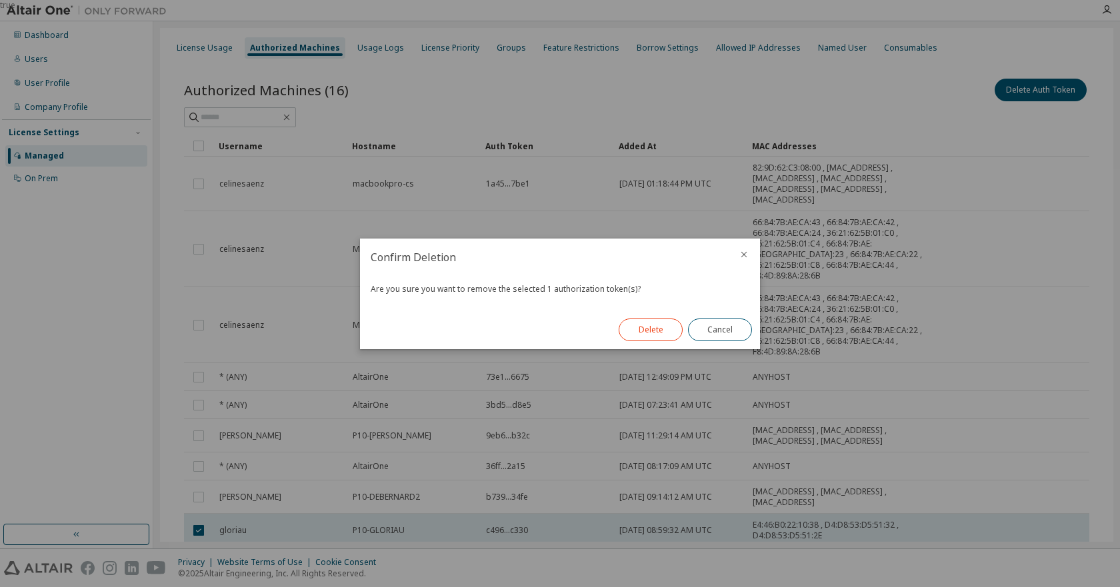
click at [655, 331] on button "Delete" at bounding box center [650, 330] width 64 height 23
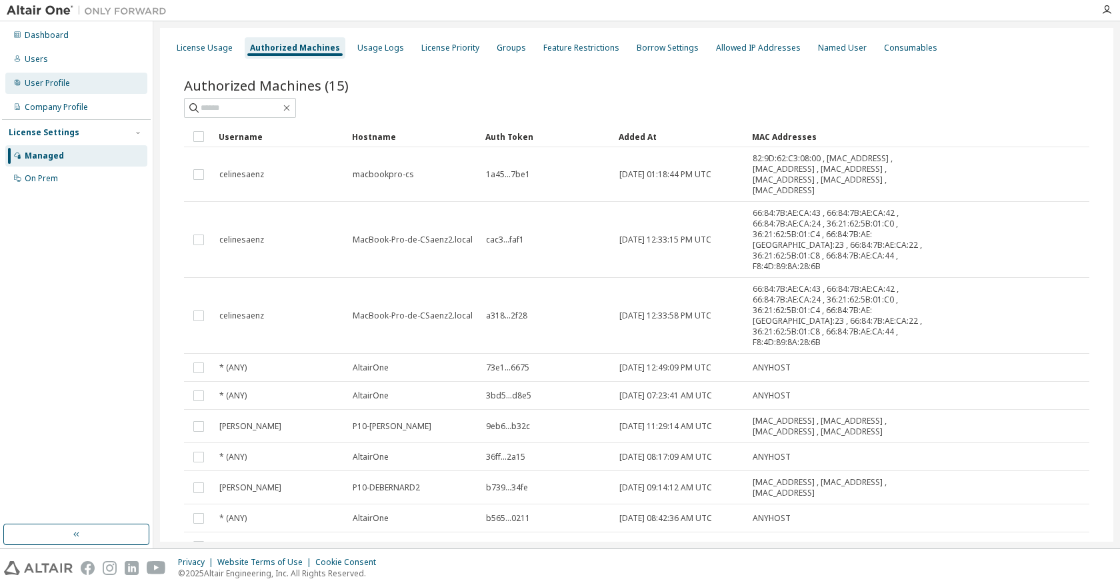
click at [45, 81] on div "User Profile" at bounding box center [47, 83] width 45 height 11
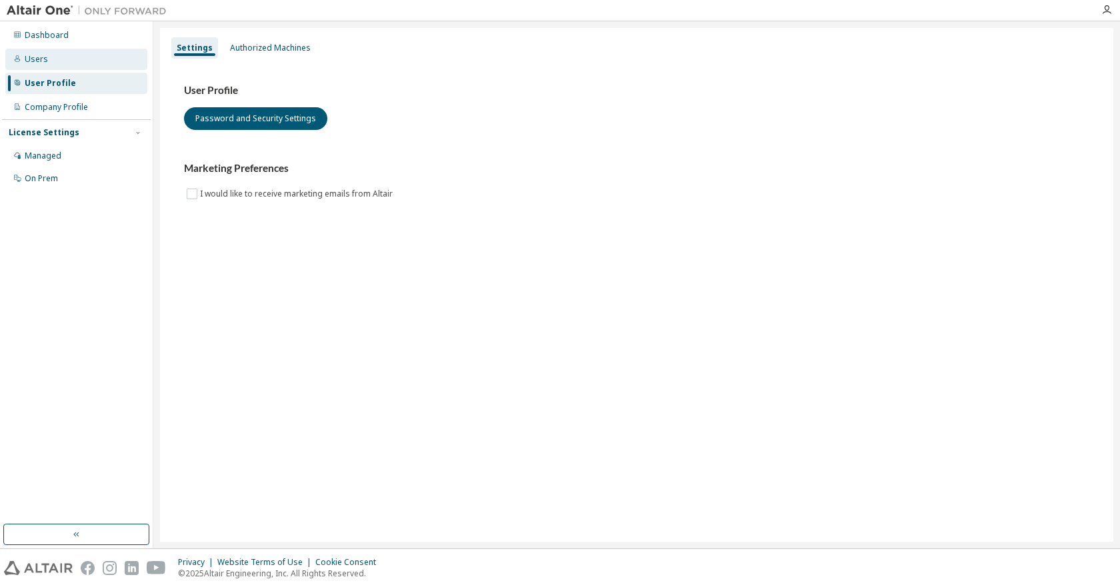
click at [37, 58] on div "Users" at bounding box center [36, 59] width 23 height 11
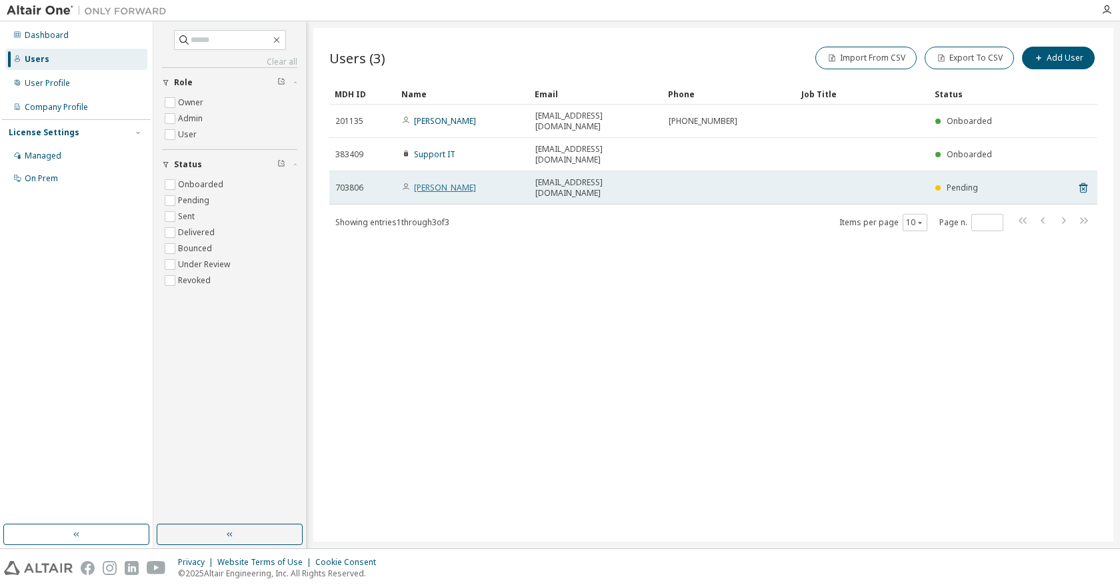
click at [446, 182] on link "[PERSON_NAME]" at bounding box center [445, 187] width 62 height 11
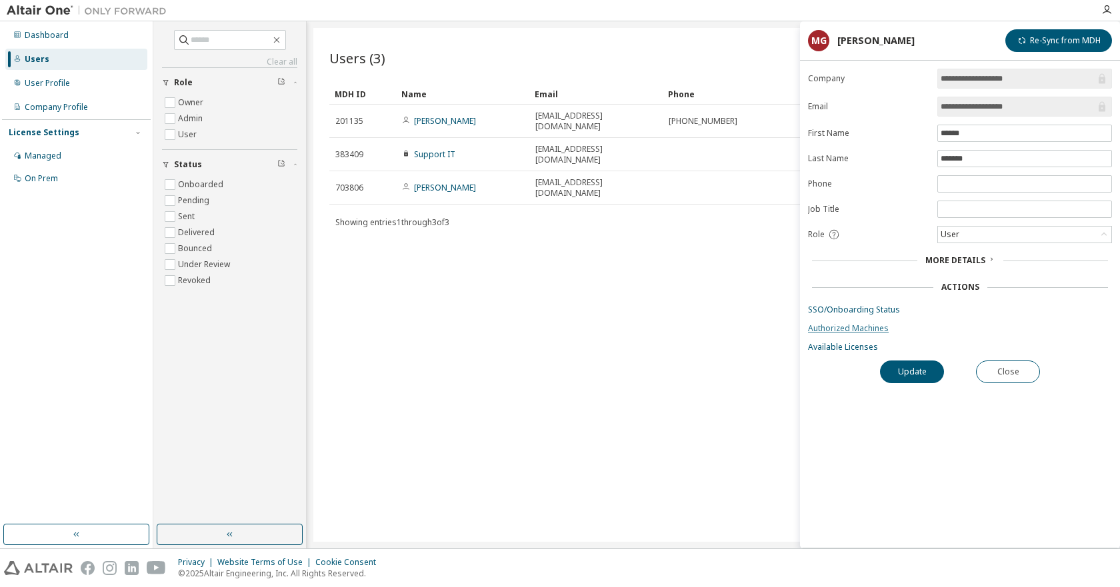
click at [851, 328] on link "Authorized Machines" at bounding box center [960, 328] width 304 height 11
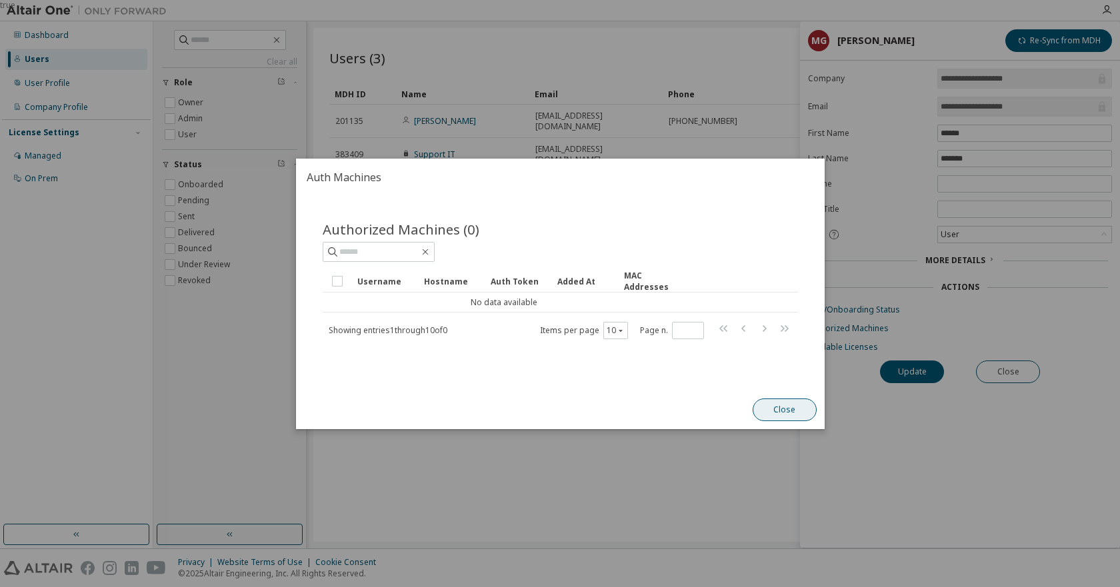
click at [790, 409] on button "Close" at bounding box center [784, 410] width 64 height 23
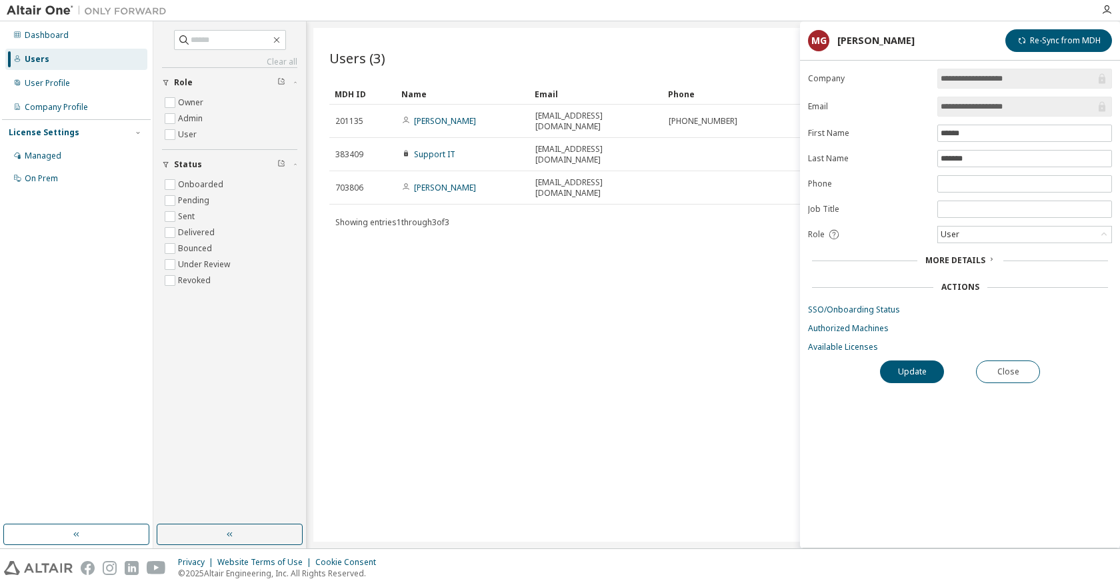
click at [968, 256] on span "More Details" at bounding box center [955, 260] width 60 height 11
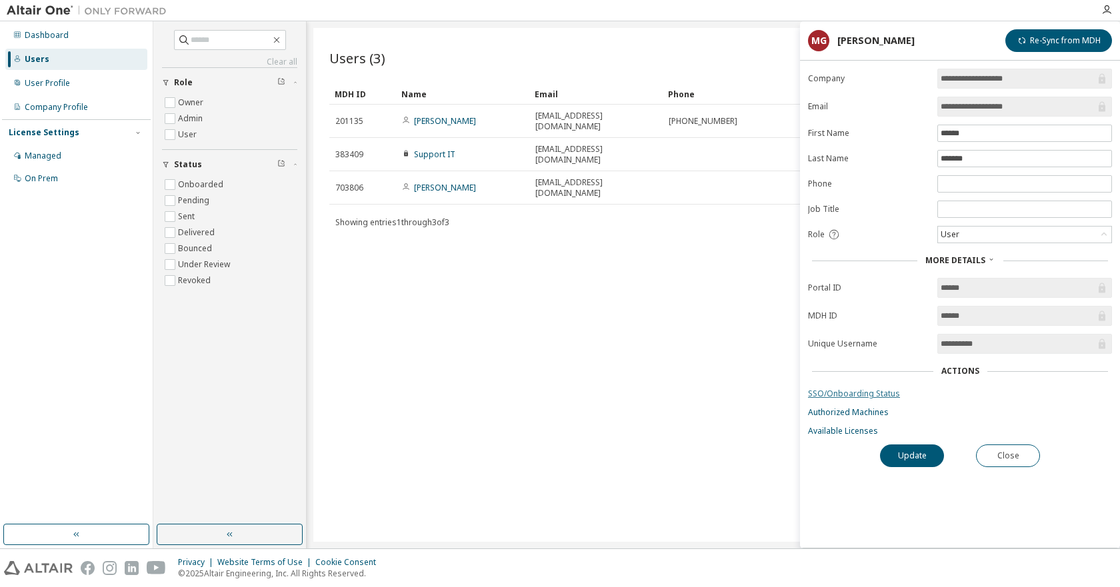
click at [872, 394] on link "SSO/Onboarding Status" at bounding box center [960, 394] width 304 height 11
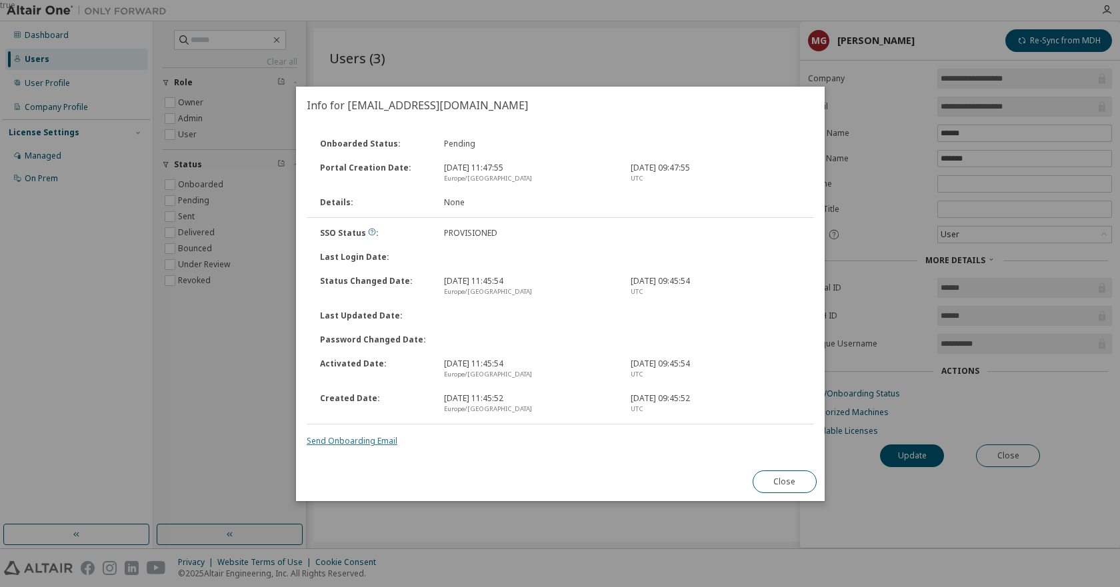
click at [353, 440] on link "Send Onboarding Email" at bounding box center [352, 440] width 91 height 11
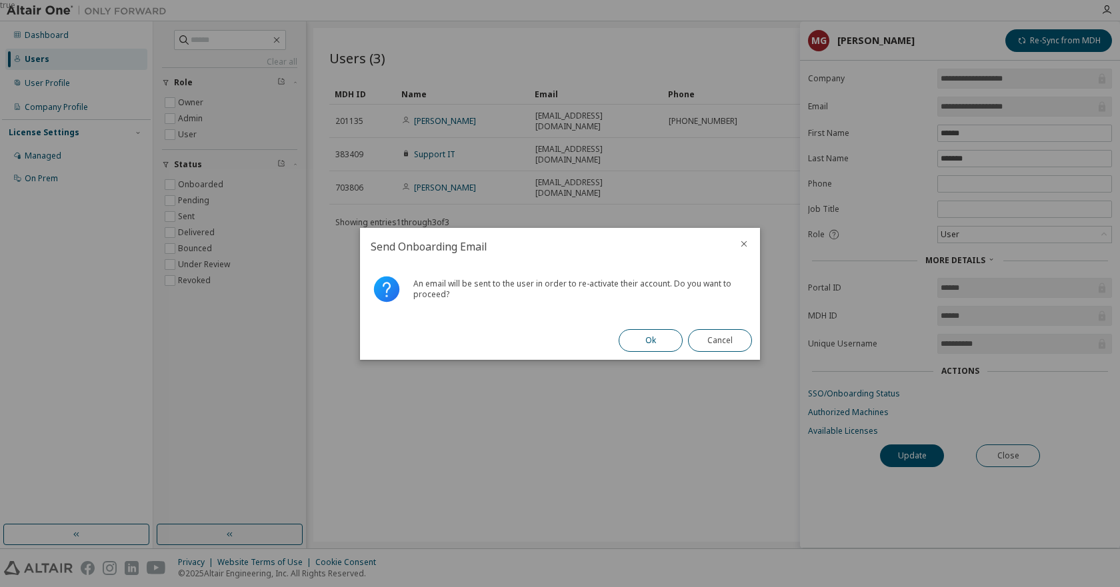
click at [646, 339] on button "Ok" at bounding box center [650, 340] width 64 height 23
drag, startPoint x: 613, startPoint y: 284, endPoint x: 656, endPoint y: 281, distance: 43.4
click at [656, 281] on div "An email will be sent to the user in order to re-activate their account. Do you…" at bounding box center [581, 289] width 336 height 21
click at [723, 336] on button "Close" at bounding box center [720, 340] width 64 height 23
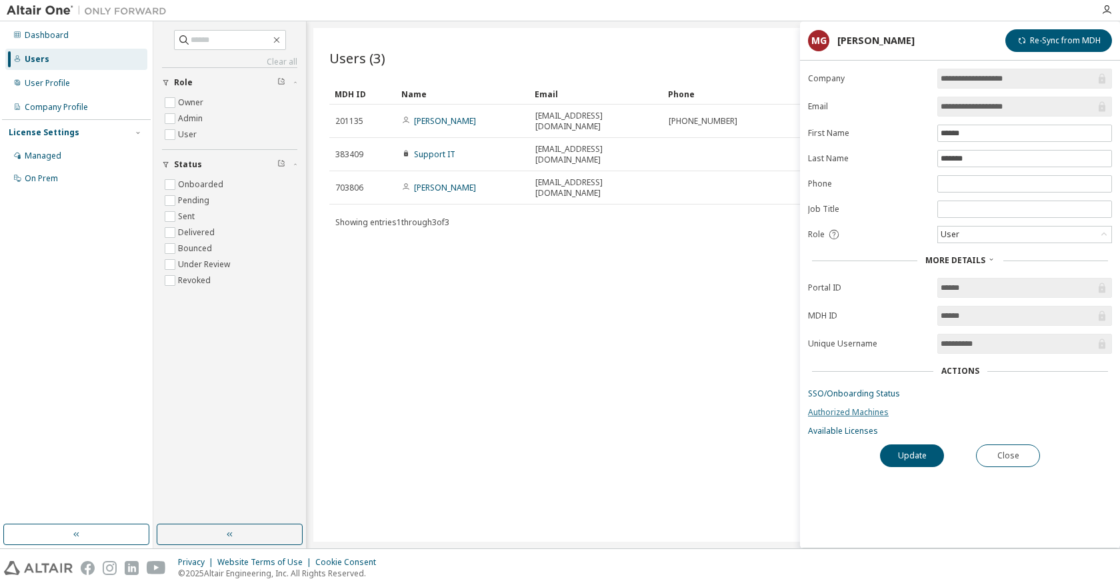
click at [859, 413] on link "Authorized Machines" at bounding box center [960, 412] width 304 height 11
click at [913, 453] on button "Update" at bounding box center [912, 456] width 64 height 23
click at [983, 235] on div "User" at bounding box center [1024, 235] width 173 height 16
click at [1050, 38] on button "Re-Sync from MDH" at bounding box center [1058, 40] width 107 height 23
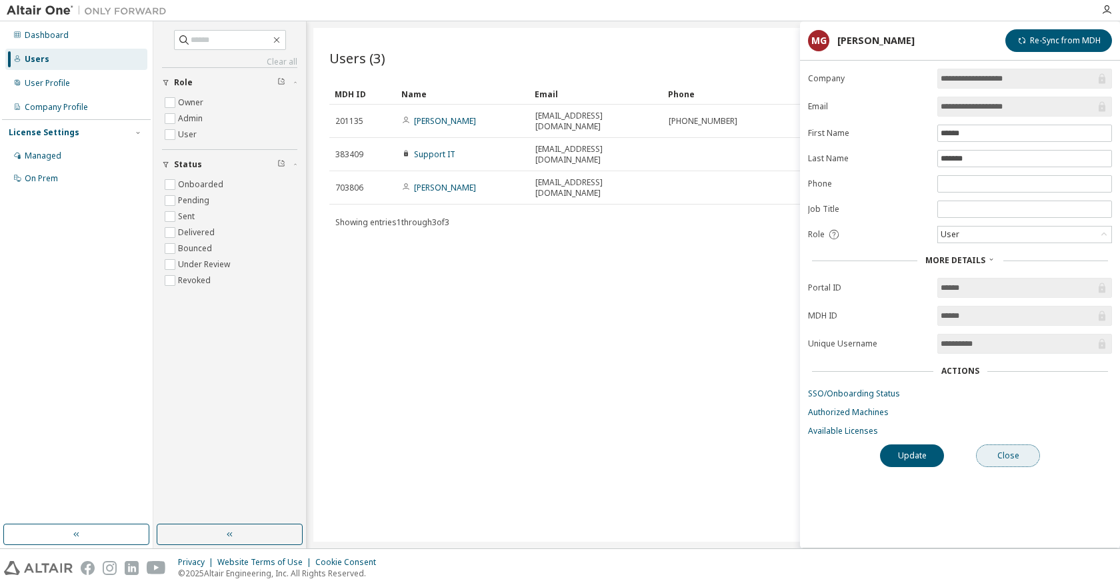
click at [1003, 452] on button "Close" at bounding box center [1008, 456] width 64 height 23
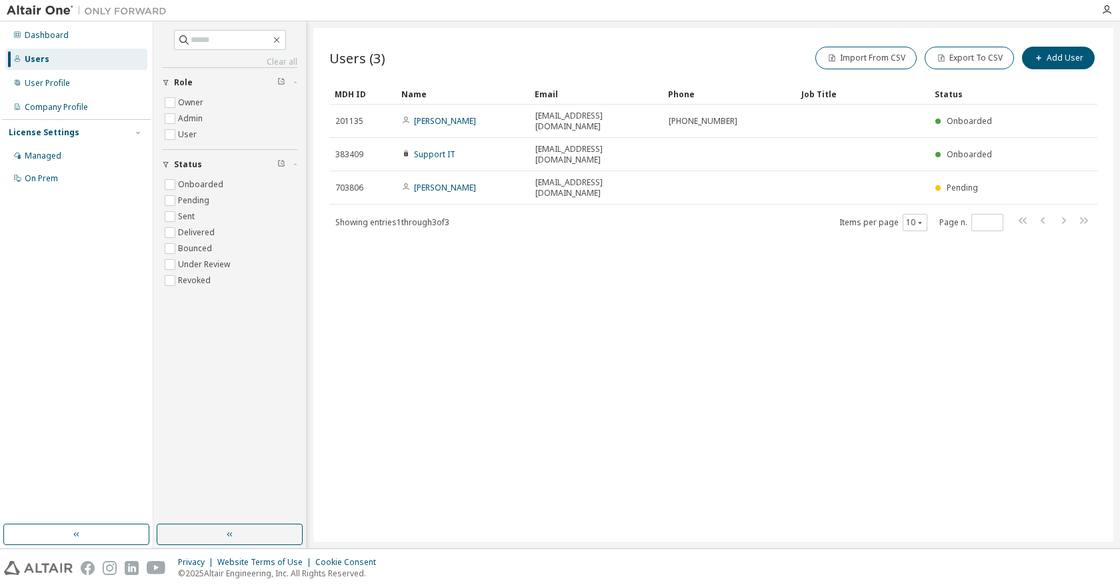
click at [760, 311] on div "Users (3) Import From CSV Export To CSV Add User Clear Load Save Save As Field …" at bounding box center [713, 285] width 800 height 514
click at [455, 279] on div "Users (3) Import From CSV Export To CSV Add User Clear Load Save Save As Field …" at bounding box center [713, 285] width 800 height 514
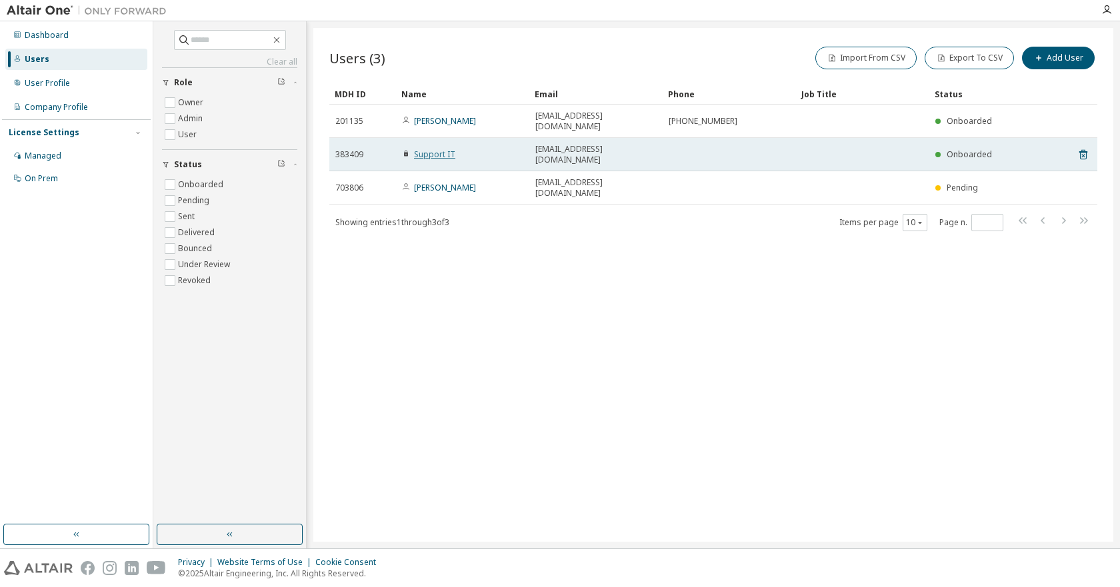
click at [423, 149] on link "Support IT" at bounding box center [434, 154] width 41 height 11
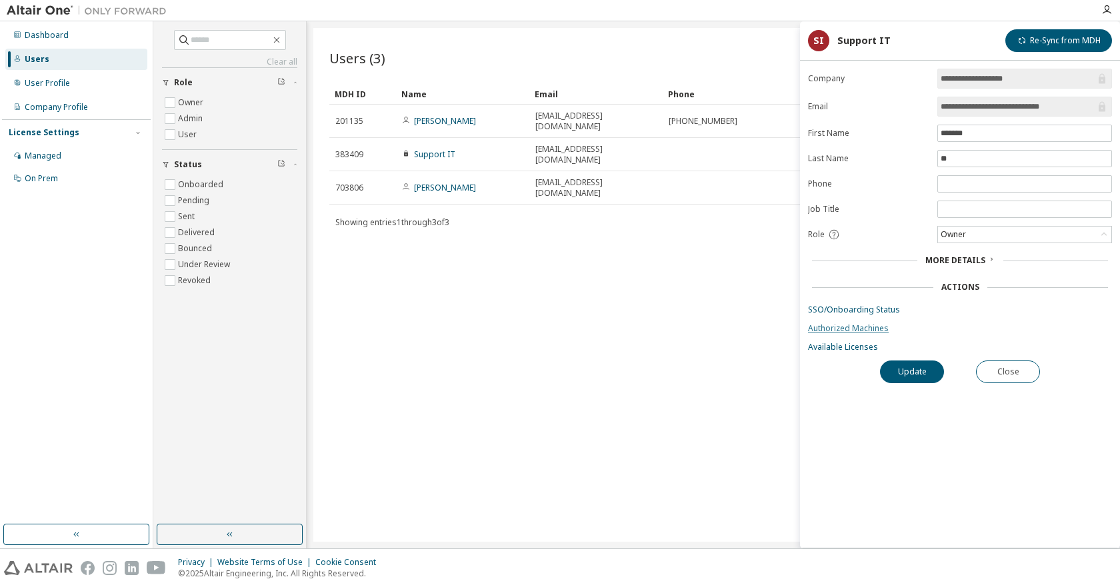
click at [841, 330] on link "Authorized Machines" at bounding box center [960, 328] width 304 height 11
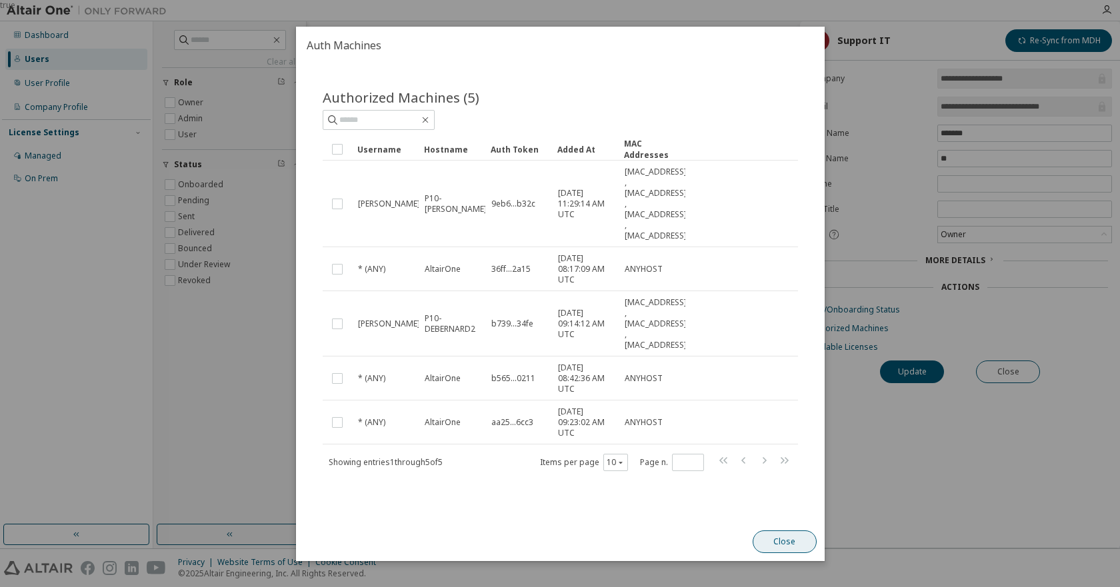
click at [775, 539] on button "Close" at bounding box center [784, 541] width 64 height 23
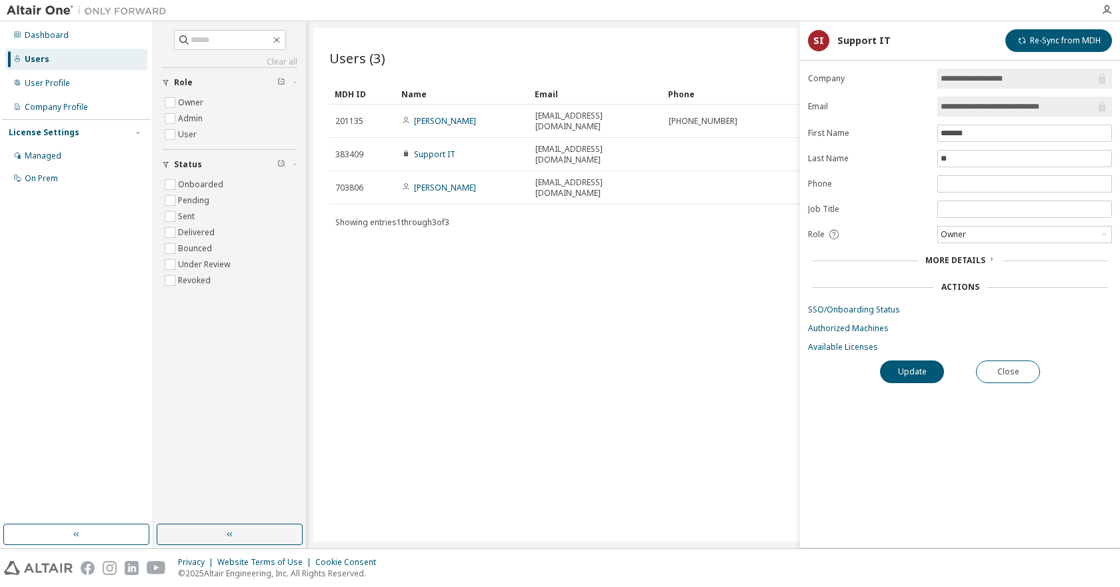
click at [662, 315] on div "Users (3) Import From CSV Export To CSV Add User Clear Load Save Save As Field …" at bounding box center [713, 285] width 800 height 514
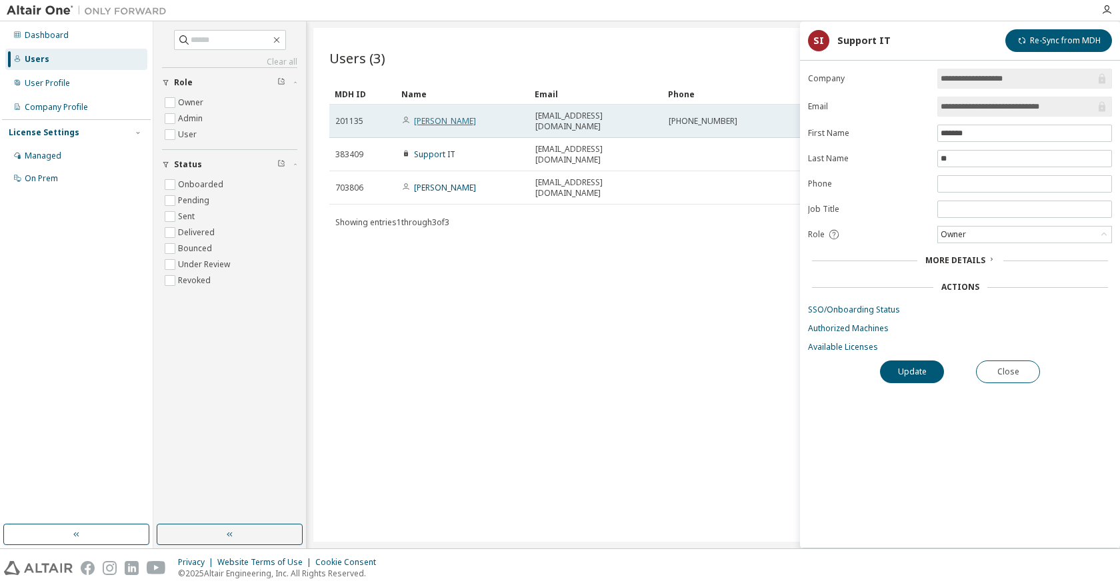
click at [440, 119] on link "JM BREGEAT" at bounding box center [445, 120] width 62 height 11
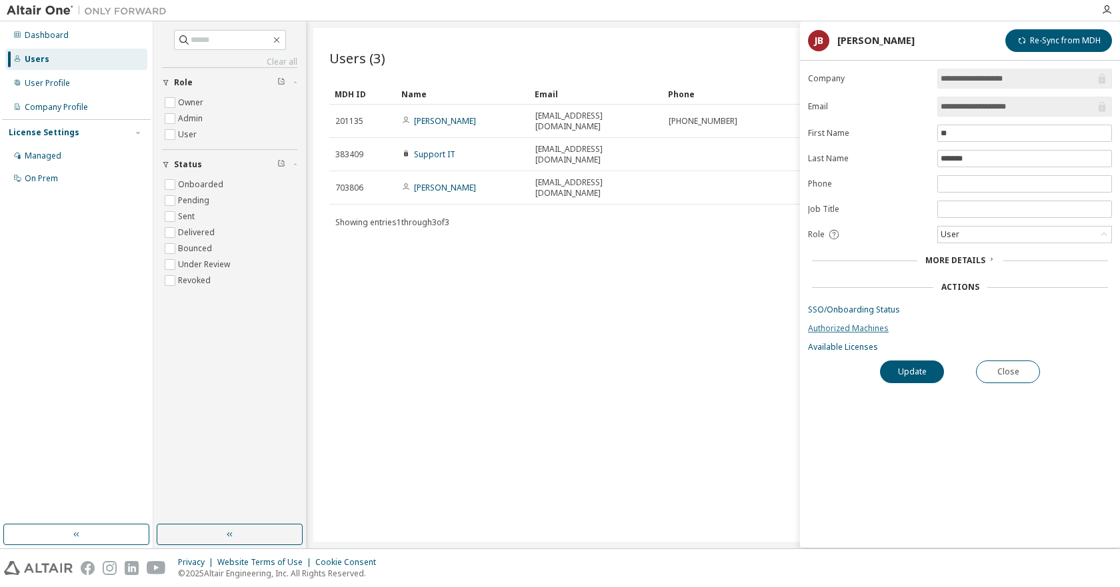
click at [846, 327] on link "Authorized Machines" at bounding box center [960, 328] width 304 height 11
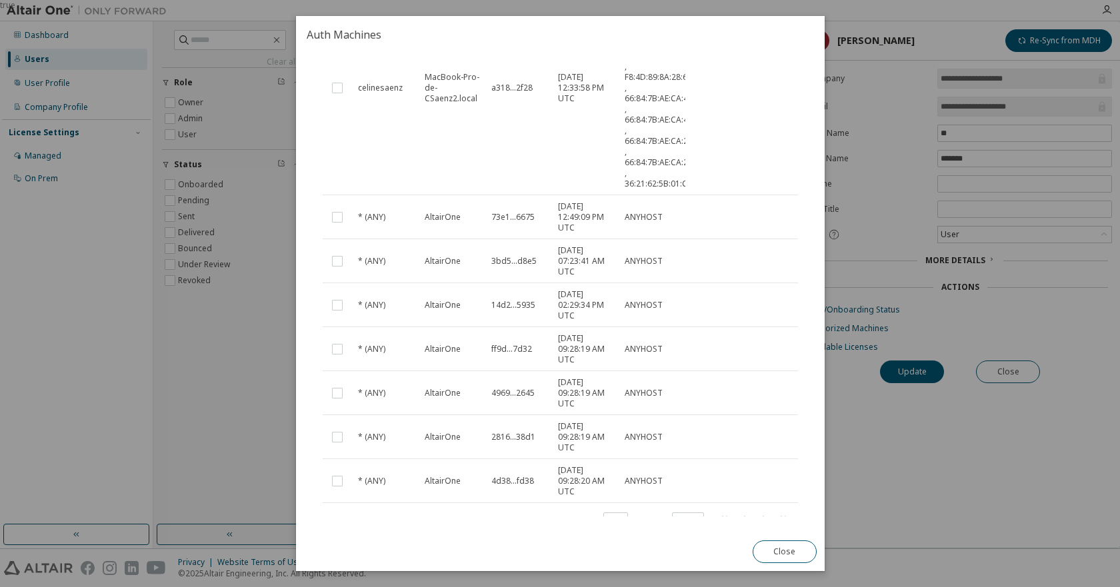
scroll to position [583, 0]
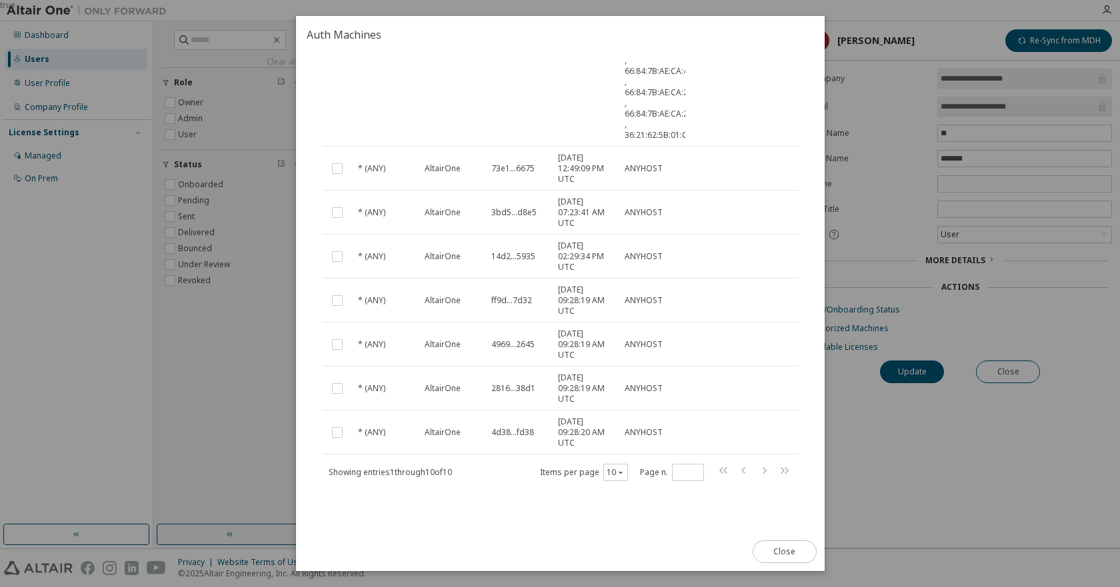
click at [773, 552] on button "Close" at bounding box center [784, 551] width 64 height 23
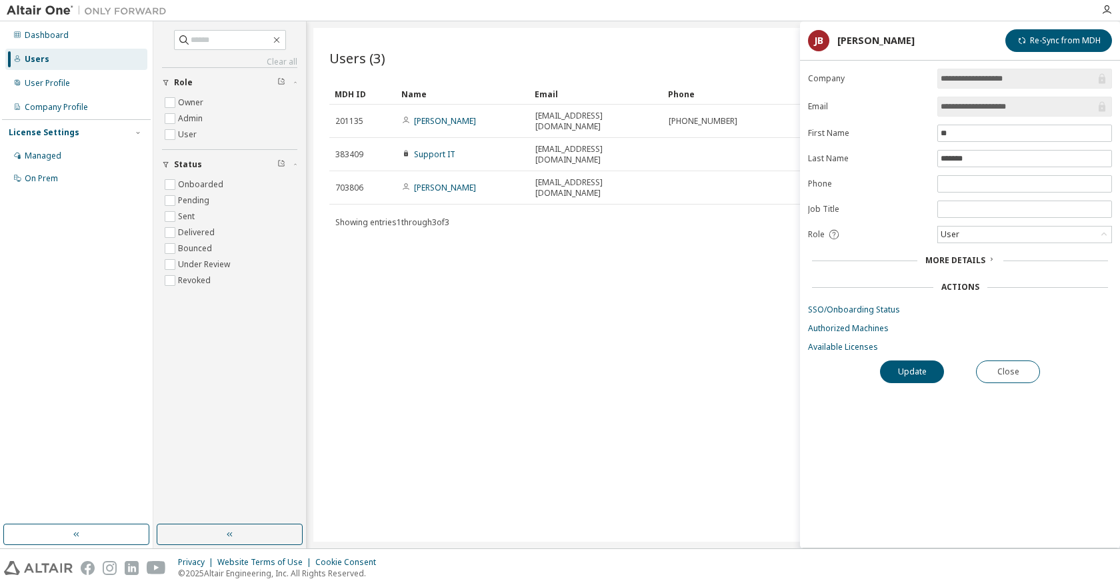
click at [673, 384] on div "Users (3) Import From CSV Export To CSV Add User Clear Load Save Save As Field …" at bounding box center [713, 285] width 800 height 514
click at [940, 259] on span "More Details" at bounding box center [955, 260] width 60 height 11
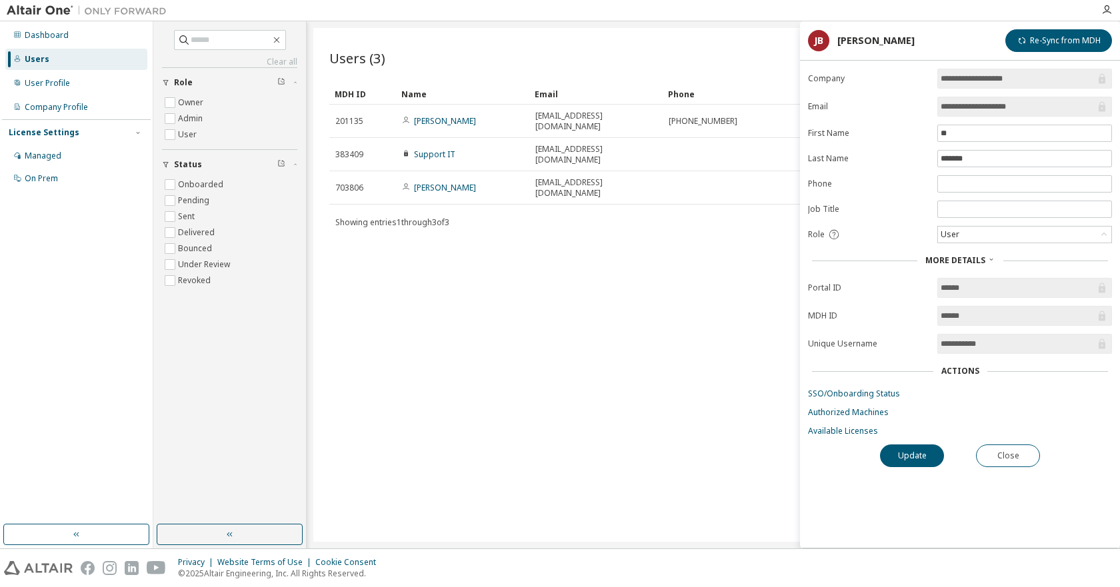
click at [587, 334] on div "Users (3) Import From CSV Export To CSV Add User Clear Load Save Save As Field …" at bounding box center [713, 285] width 800 height 514
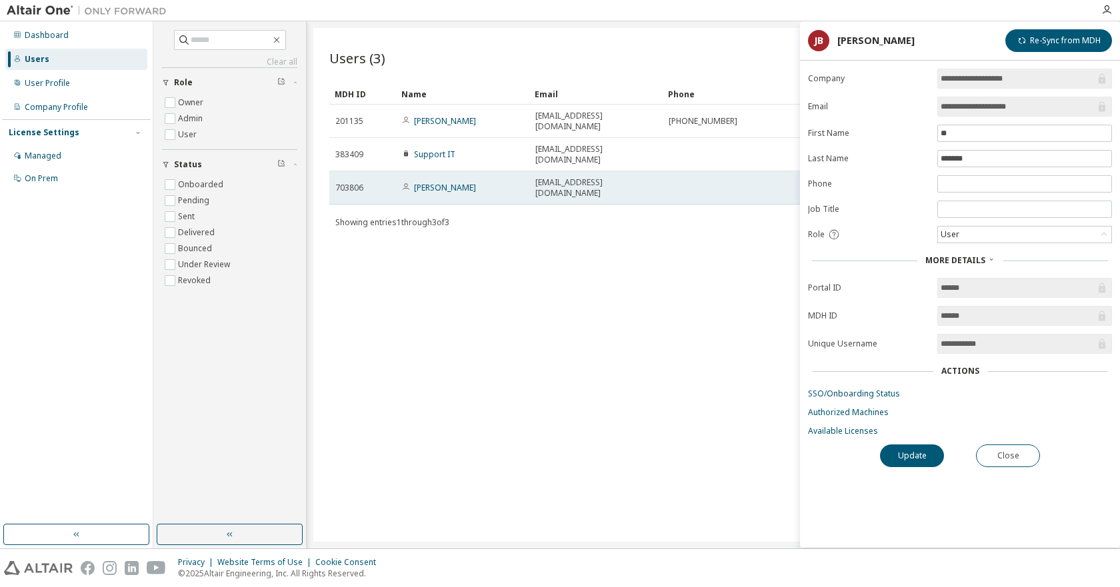
click at [451, 171] on td "Marion GLORIAU" at bounding box center [462, 187] width 133 height 33
click at [452, 182] on link "Marion GLORIAU" at bounding box center [445, 187] width 62 height 11
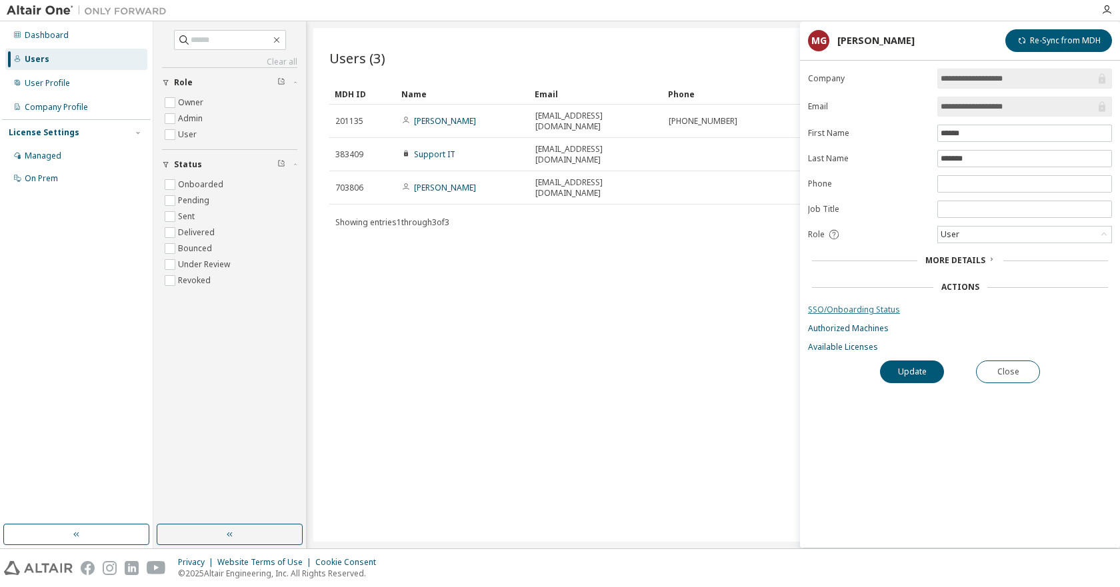
click at [838, 313] on link "SSO/Onboarding Status" at bounding box center [960, 310] width 304 height 11
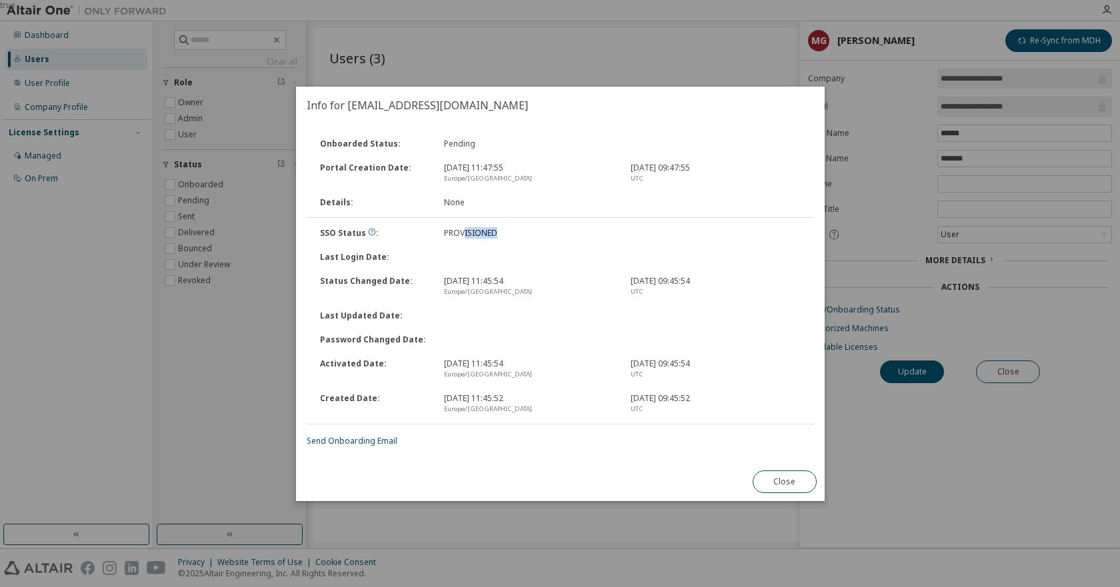
drag, startPoint x: 463, startPoint y: 232, endPoint x: 498, endPoint y: 233, distance: 35.3
click at [498, 233] on div "PROVISIONED" at bounding box center [529, 233] width 186 height 11
click at [346, 437] on link "Send Onboarding Email" at bounding box center [352, 440] width 91 height 11
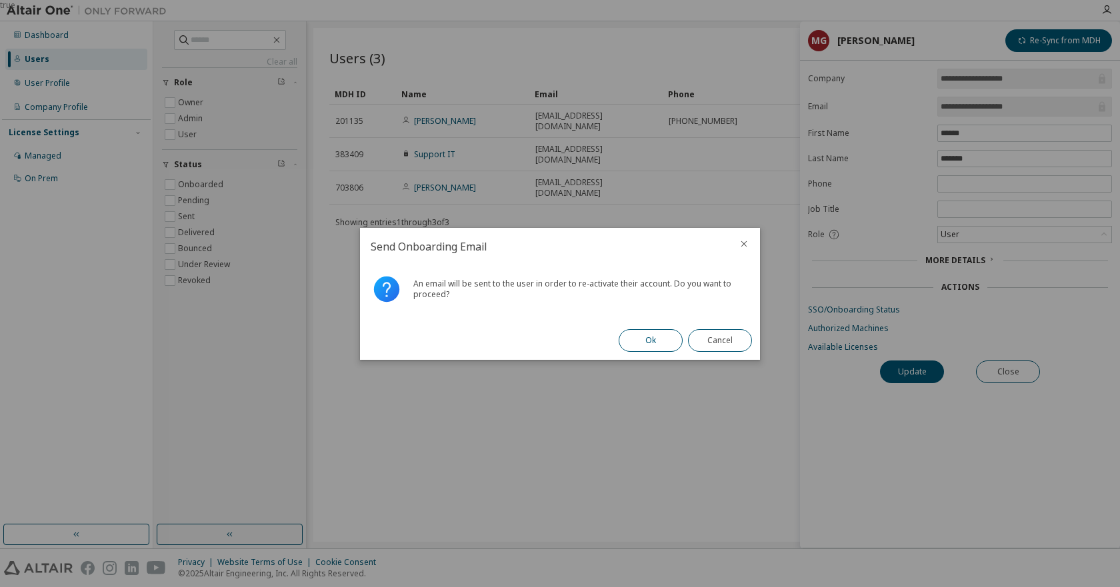
click at [654, 335] on button "Ok" at bounding box center [650, 340] width 64 height 23
click at [719, 340] on button "Close" at bounding box center [720, 340] width 64 height 23
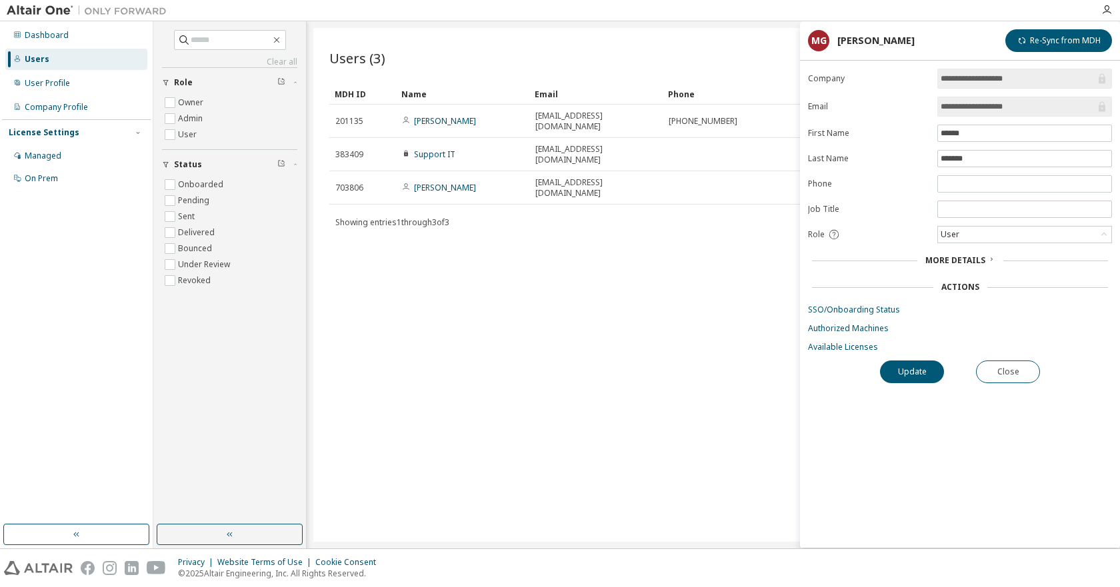
click at [460, 292] on div "Users (3) Import From CSV Export To CSV Add User Clear Load Save Save As Field …" at bounding box center [713, 285] width 800 height 514
click at [45, 84] on div "User Profile" at bounding box center [47, 83] width 45 height 11
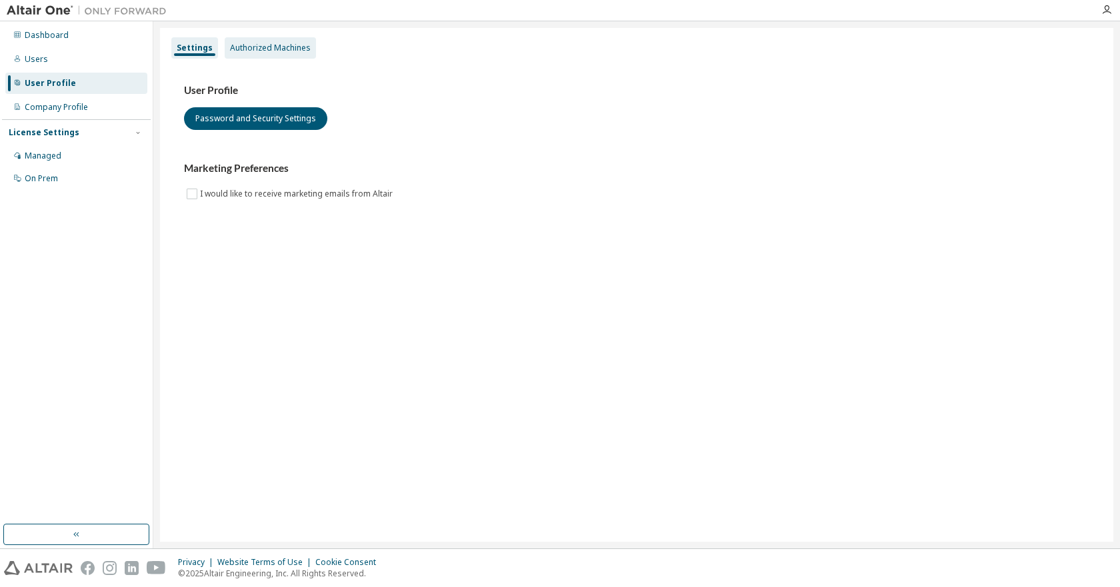
click at [261, 46] on div "Authorized Machines" at bounding box center [270, 48] width 81 height 11
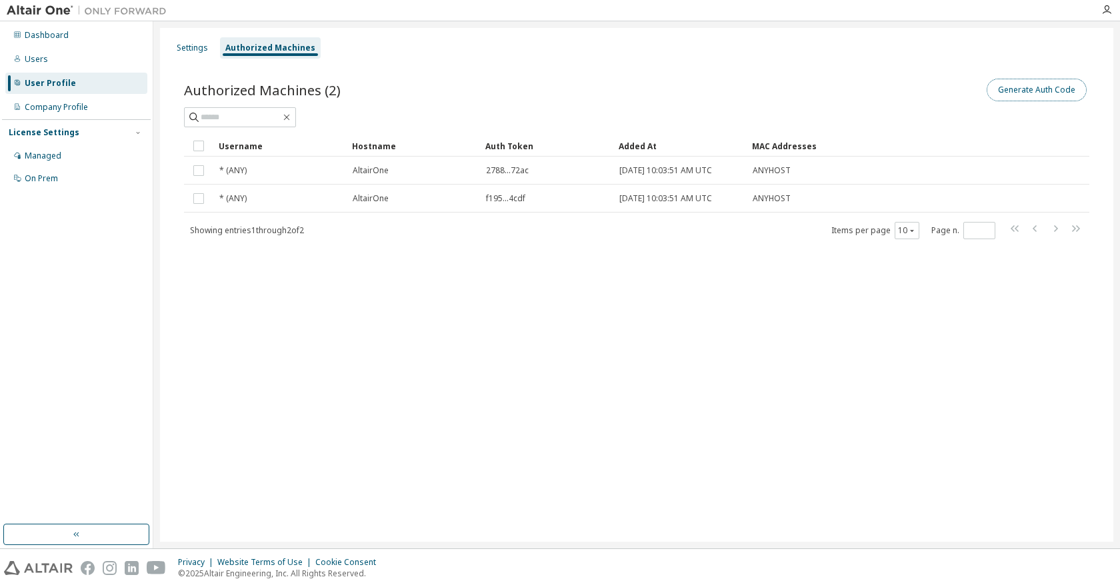
click at [1034, 87] on button "Generate Auth Code" at bounding box center [1036, 90] width 100 height 23
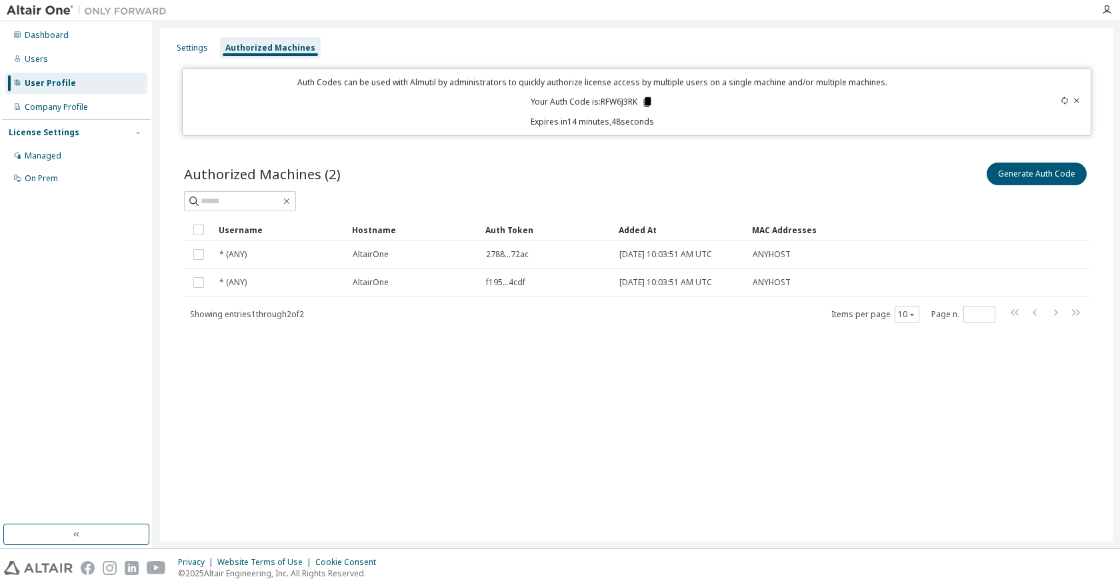
click at [648, 99] on icon at bounding box center [647, 101] width 7 height 9
click at [35, 59] on div "Users" at bounding box center [36, 59] width 23 height 11
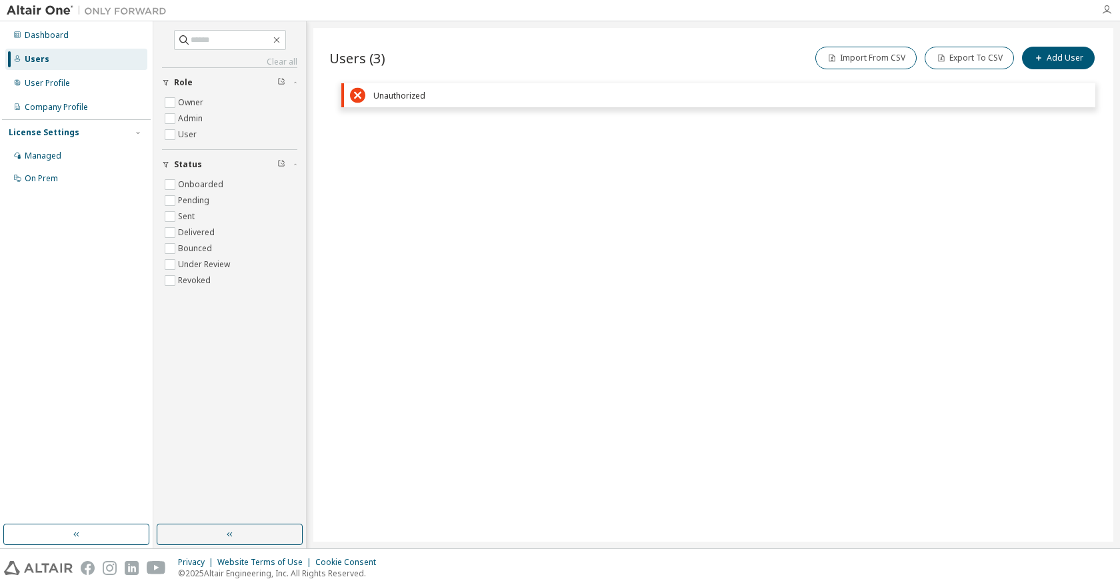
click at [1103, 10] on icon "button" at bounding box center [1106, 10] width 11 height 11
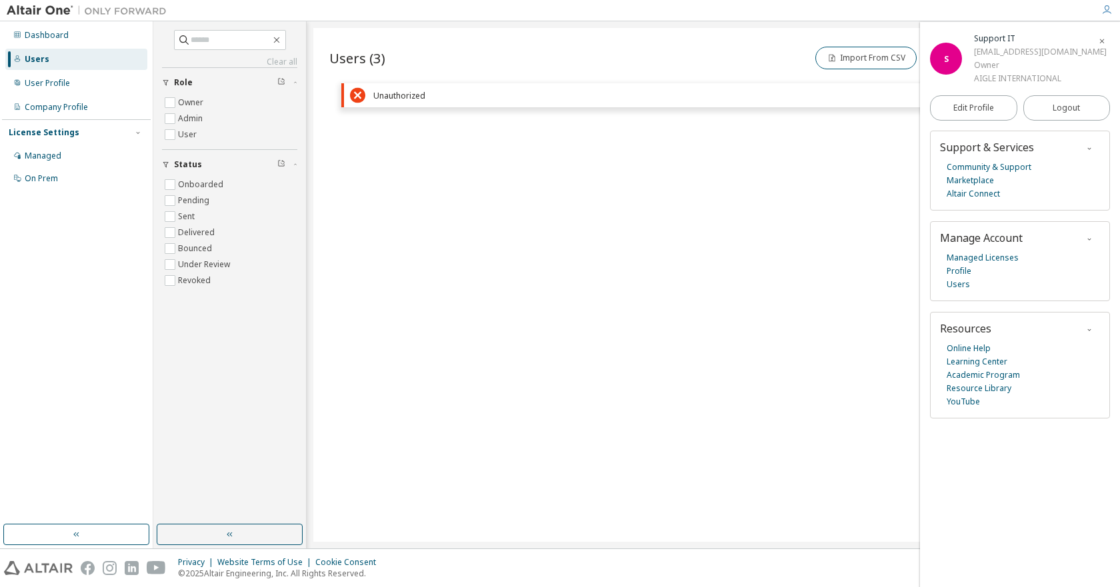
click at [731, 263] on div "Users (3) Import From CSV Export To CSV Add User Clear Load Save Save As Field …" at bounding box center [713, 285] width 800 height 514
